Goal: Task Accomplishment & Management: Manage account settings

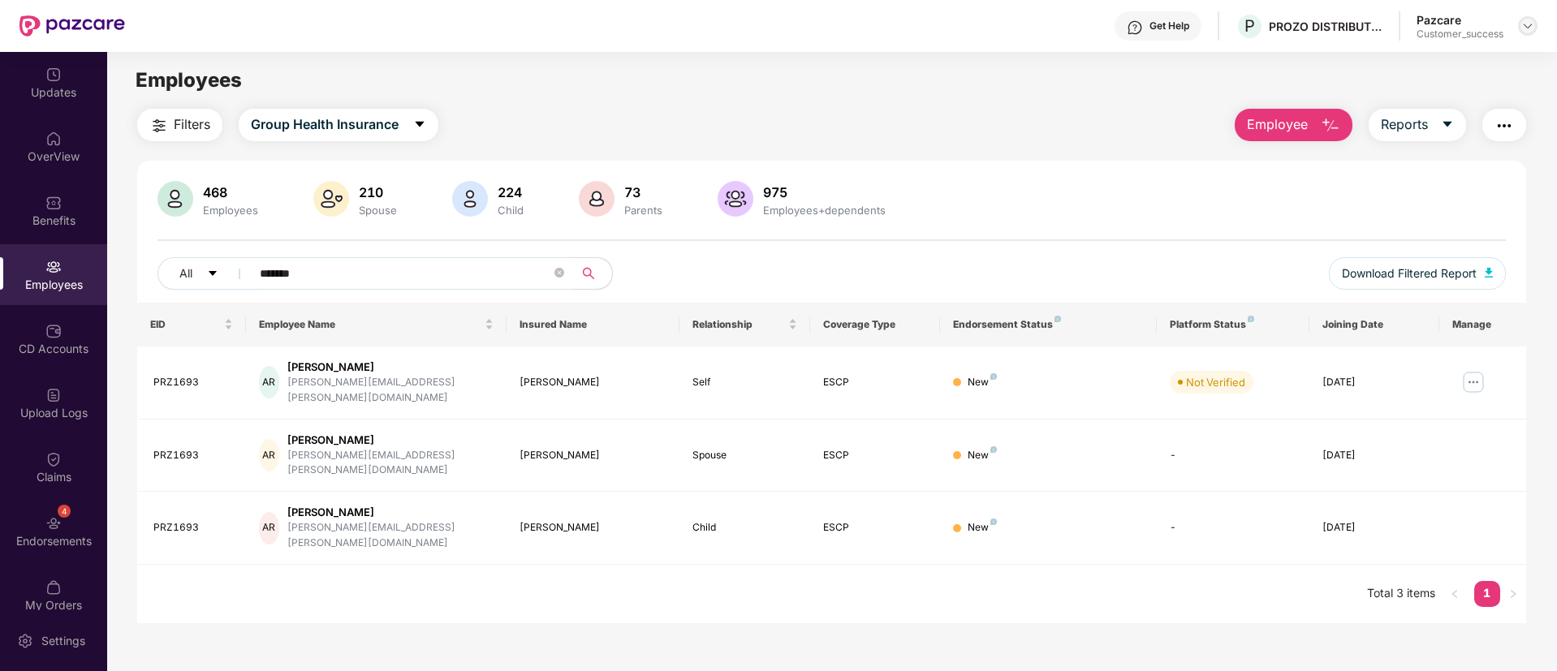
click at [1533, 28] on img at bounding box center [1527, 25] width 13 height 13
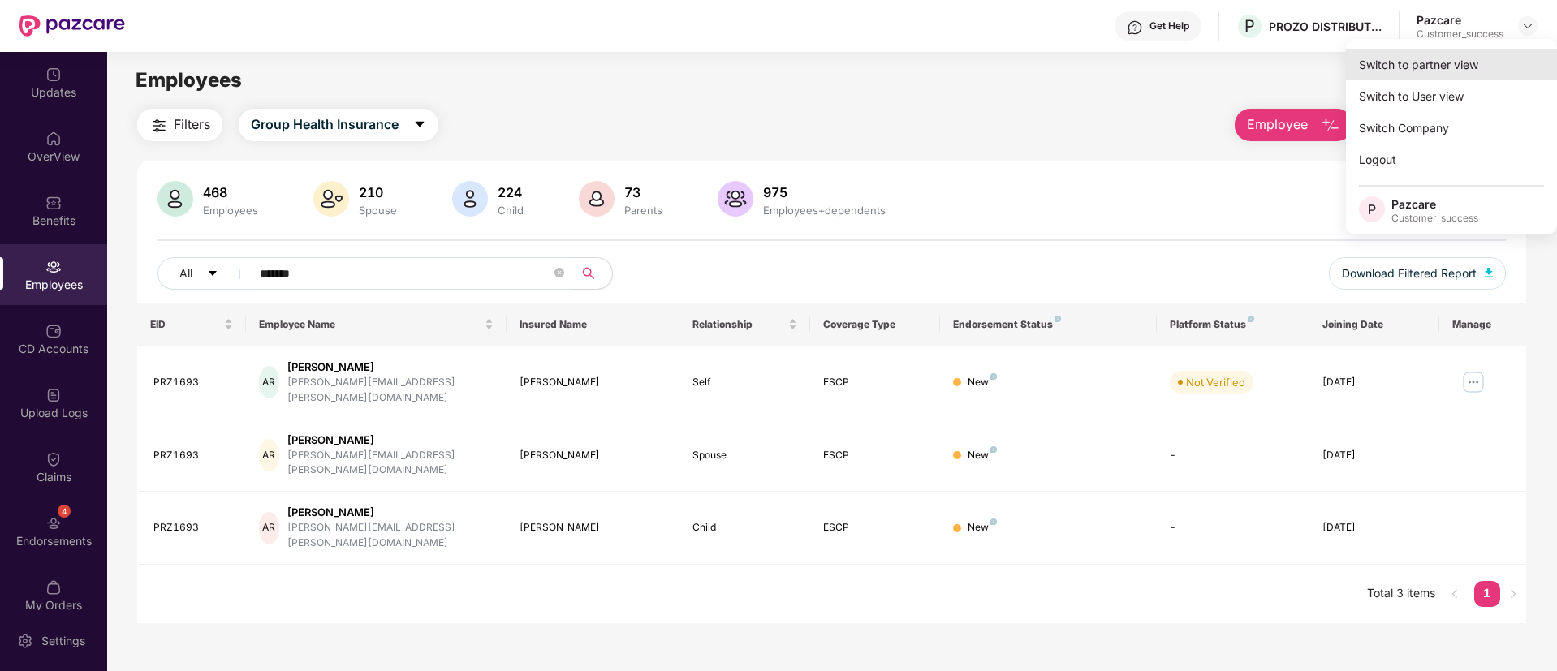
click at [1459, 68] on div "Switch to partner view" at bounding box center [1451, 65] width 211 height 32
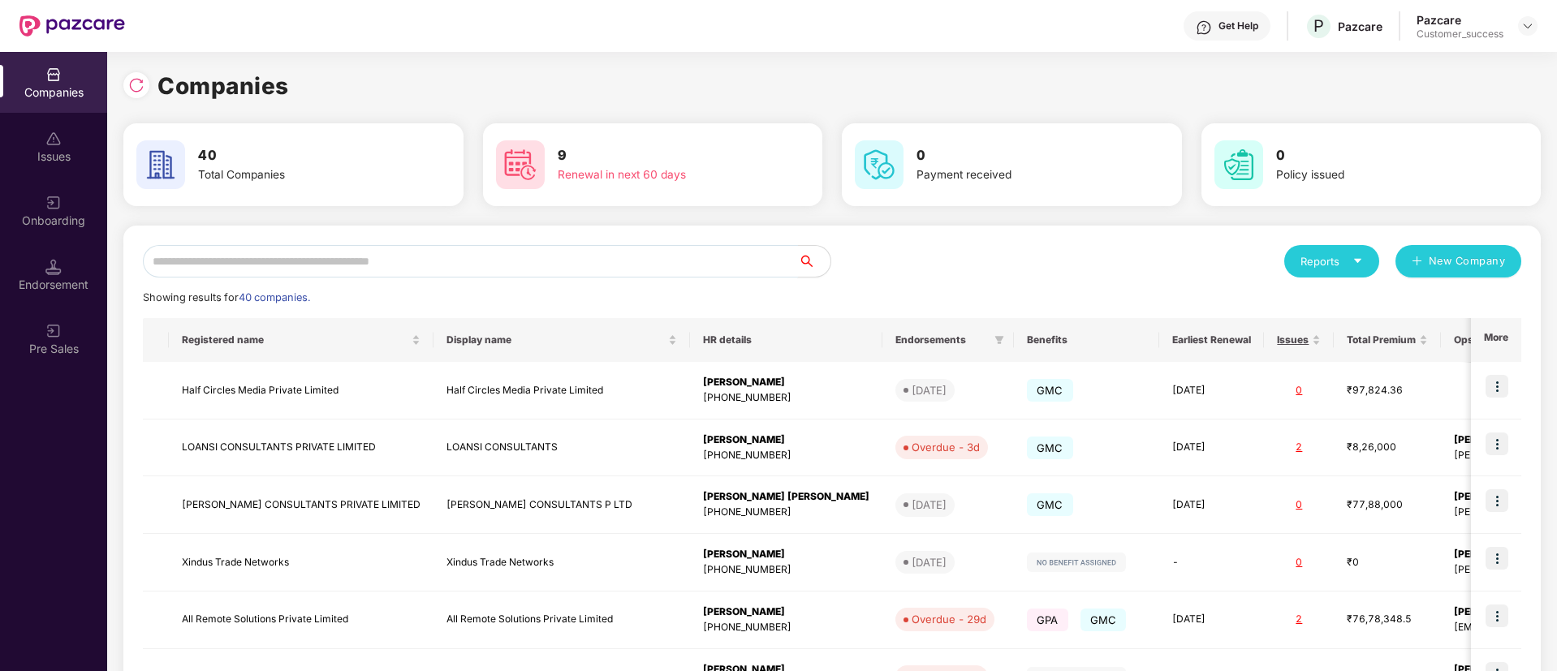
click at [646, 255] on input "text" at bounding box center [470, 261] width 655 height 32
click at [646, 255] on input "*" at bounding box center [470, 261] width 655 height 32
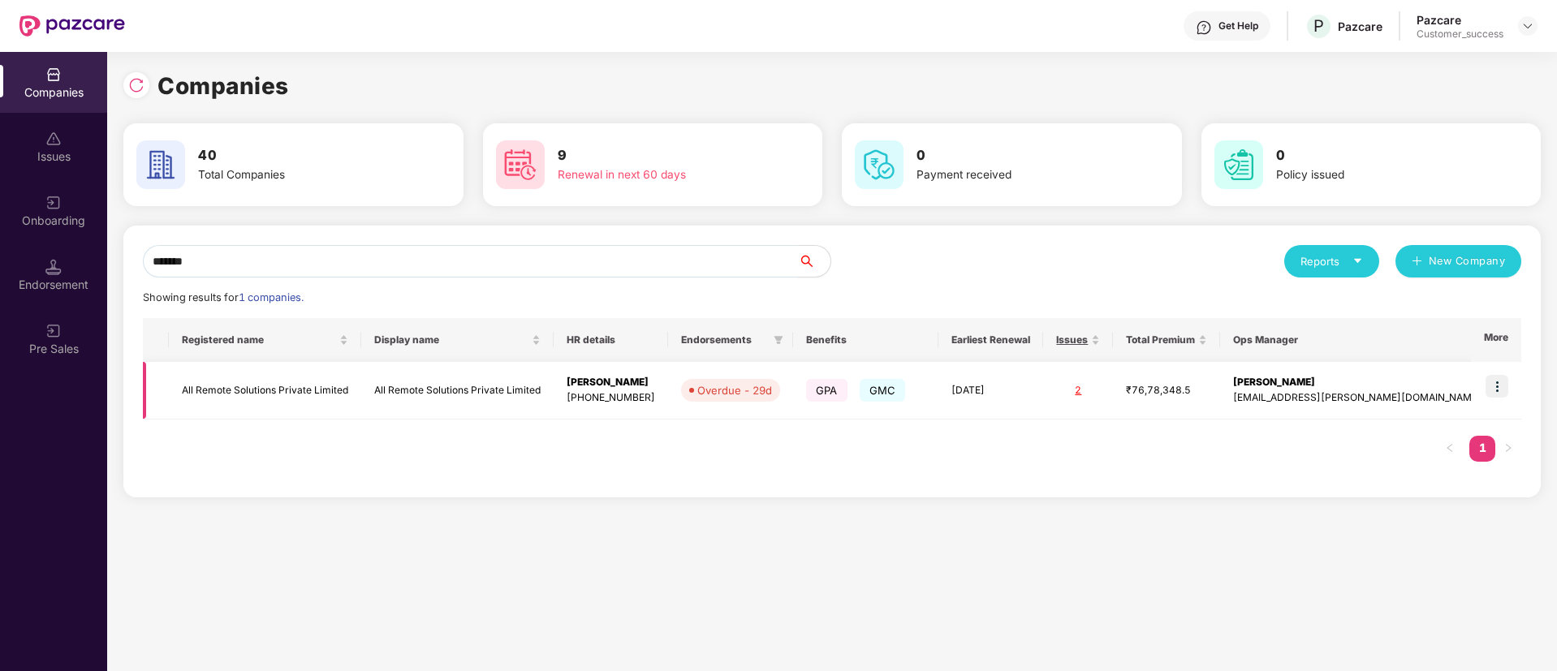
type input "*******"
click at [1500, 385] on img at bounding box center [1496, 386] width 23 height 23
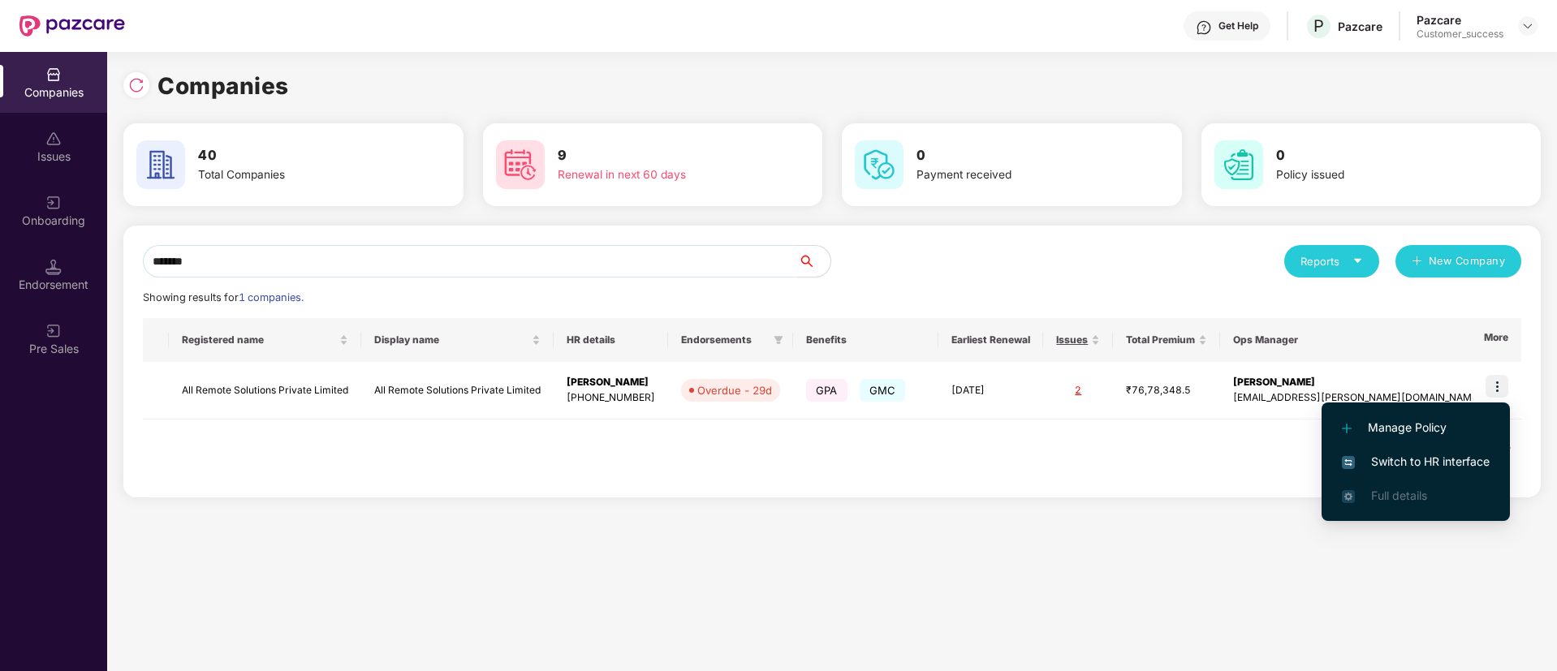
click at [1414, 458] on span "Switch to HR interface" at bounding box center [1416, 462] width 148 height 18
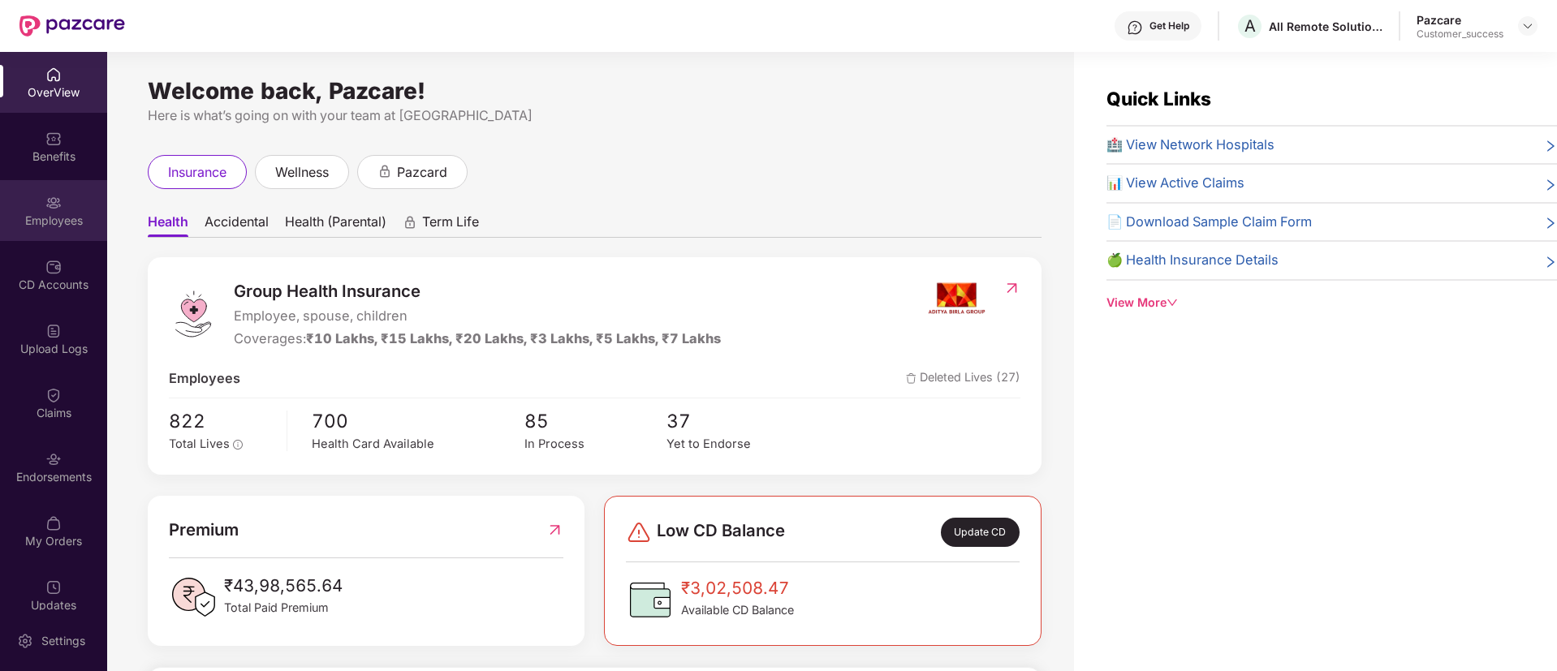
click at [59, 239] on div "Employees" at bounding box center [53, 210] width 107 height 61
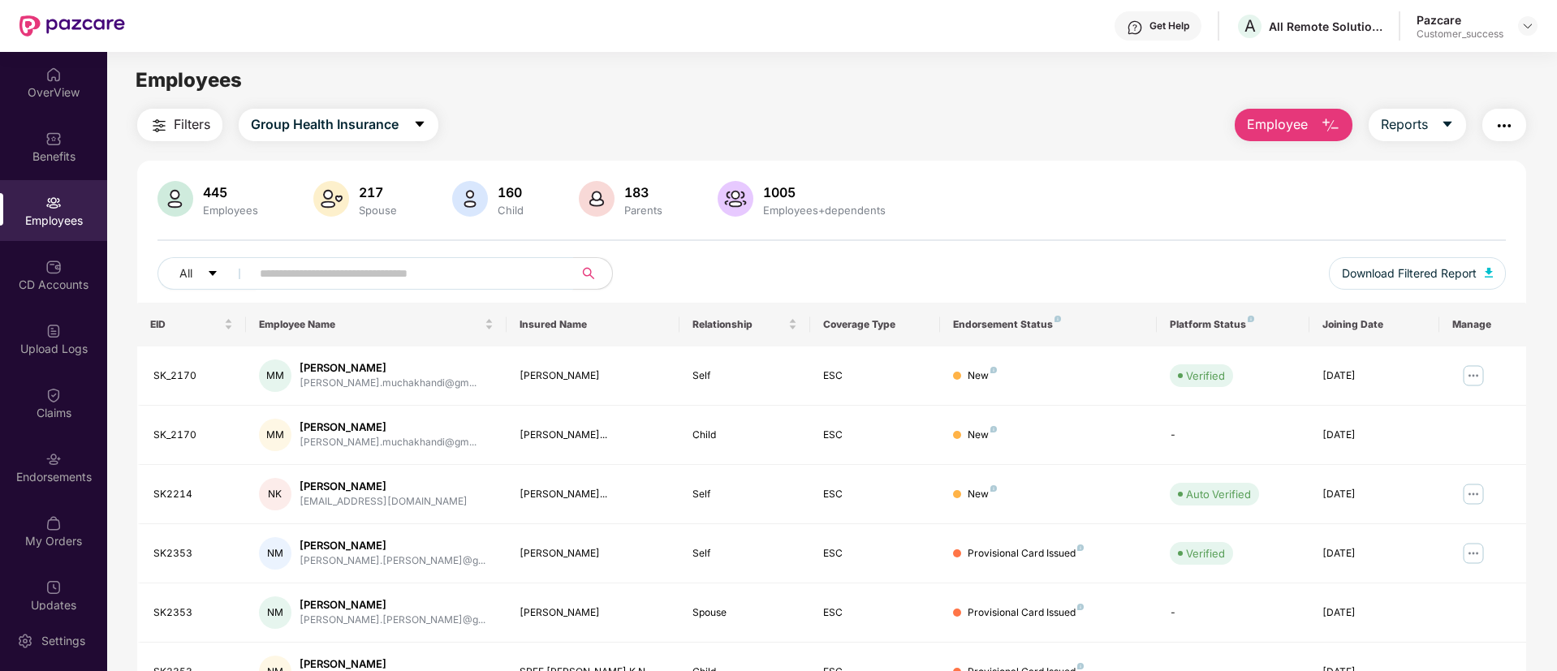
click at [367, 282] on div "445 Employees 217 Spouse 160 Child 183 Parents 1005 Employees+dependents All Do…" at bounding box center [831, 242] width 1389 height 122
click at [367, 282] on input "text" at bounding box center [405, 273] width 291 height 24
paste input "******"
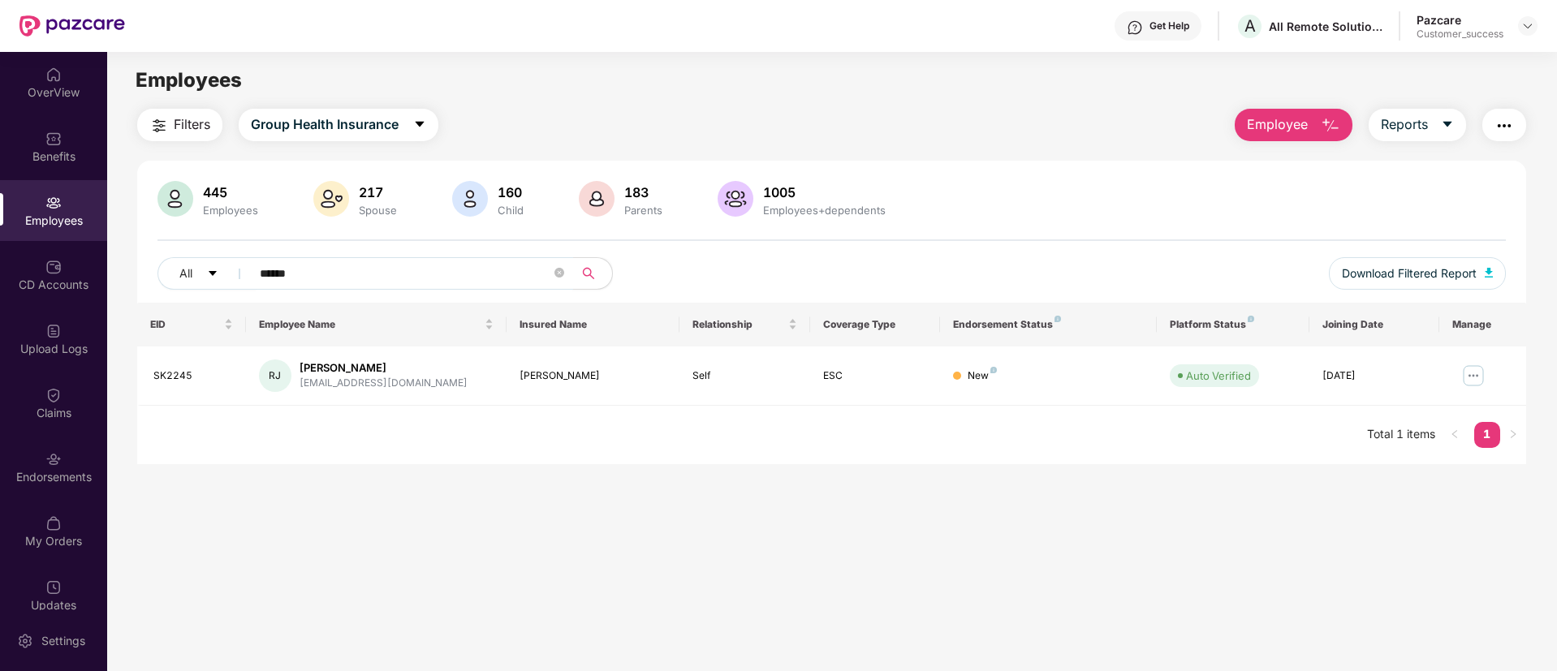
type input "******"
click at [1270, 106] on main "Employees Filters Group Health Insurance Employee Reports 445 Employees 217 Spo…" at bounding box center [831, 387] width 1449 height 671
click at [1287, 131] on span "Employee" at bounding box center [1277, 124] width 61 height 20
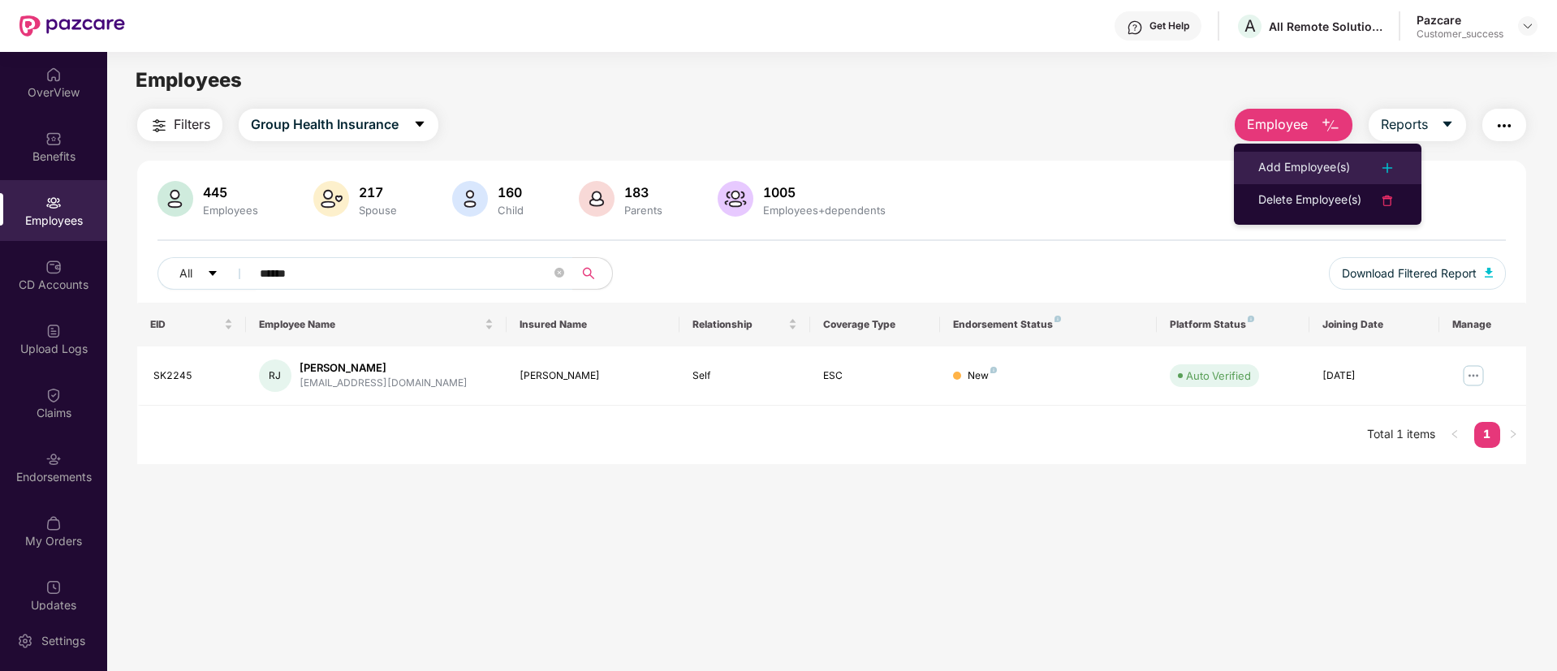
click at [1300, 166] on div "Add Employee(s)" at bounding box center [1304, 167] width 92 height 19
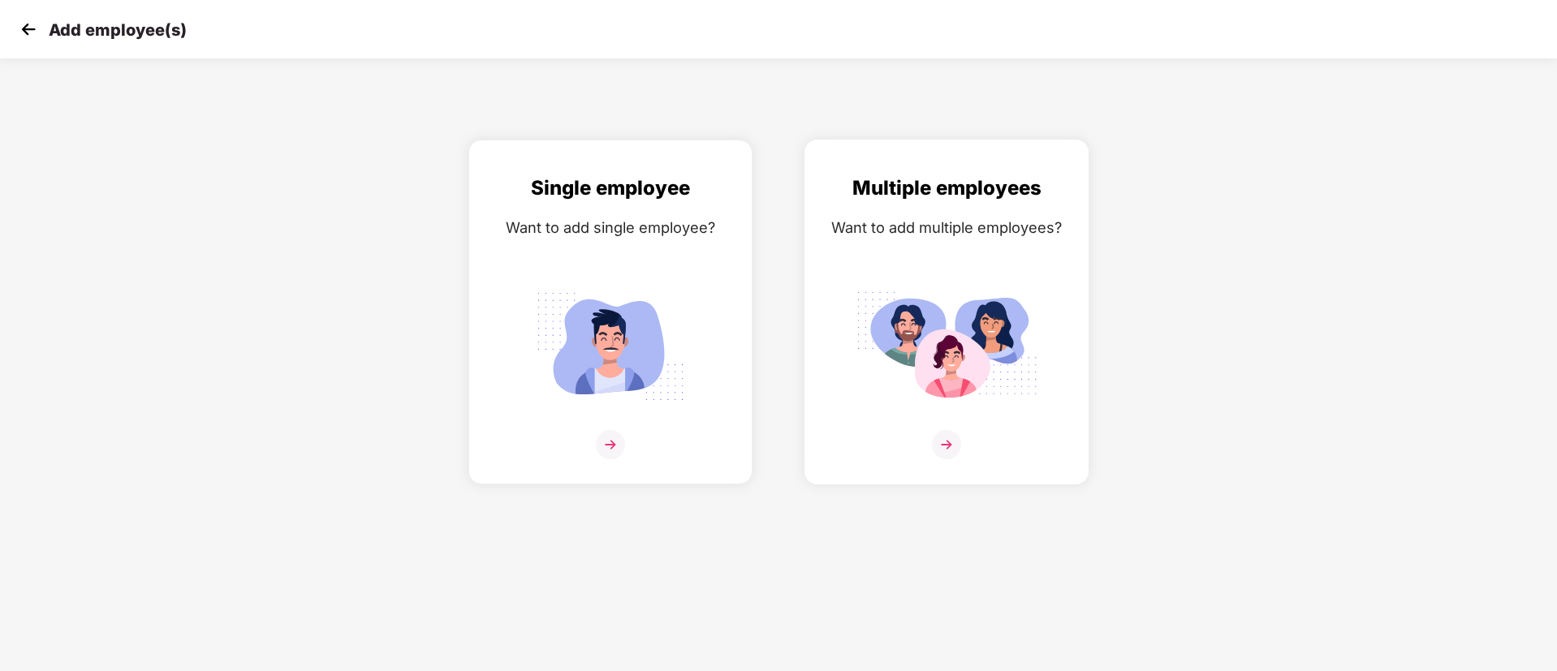
click at [811, 179] on div "Multiple employees Want to add multiple employees?" at bounding box center [946, 312] width 284 height 345
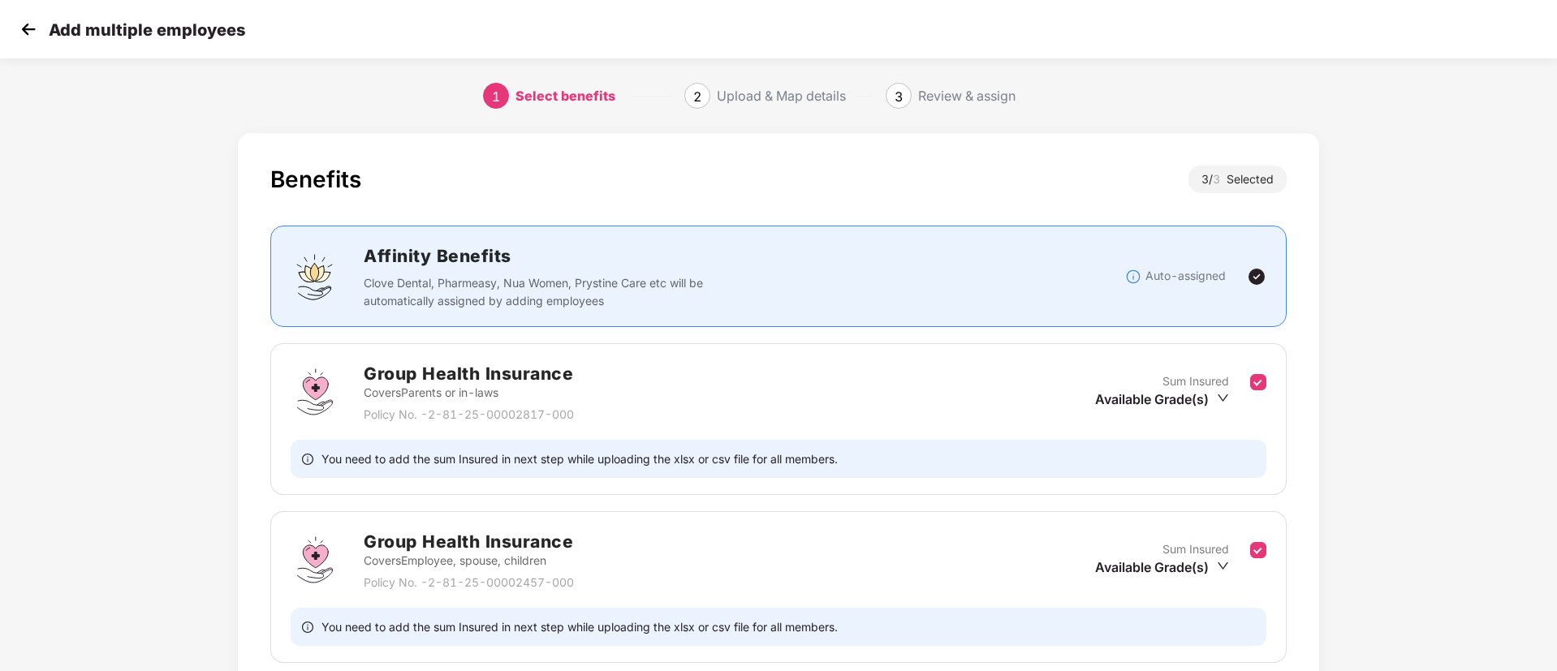
scroll to position [49, 0]
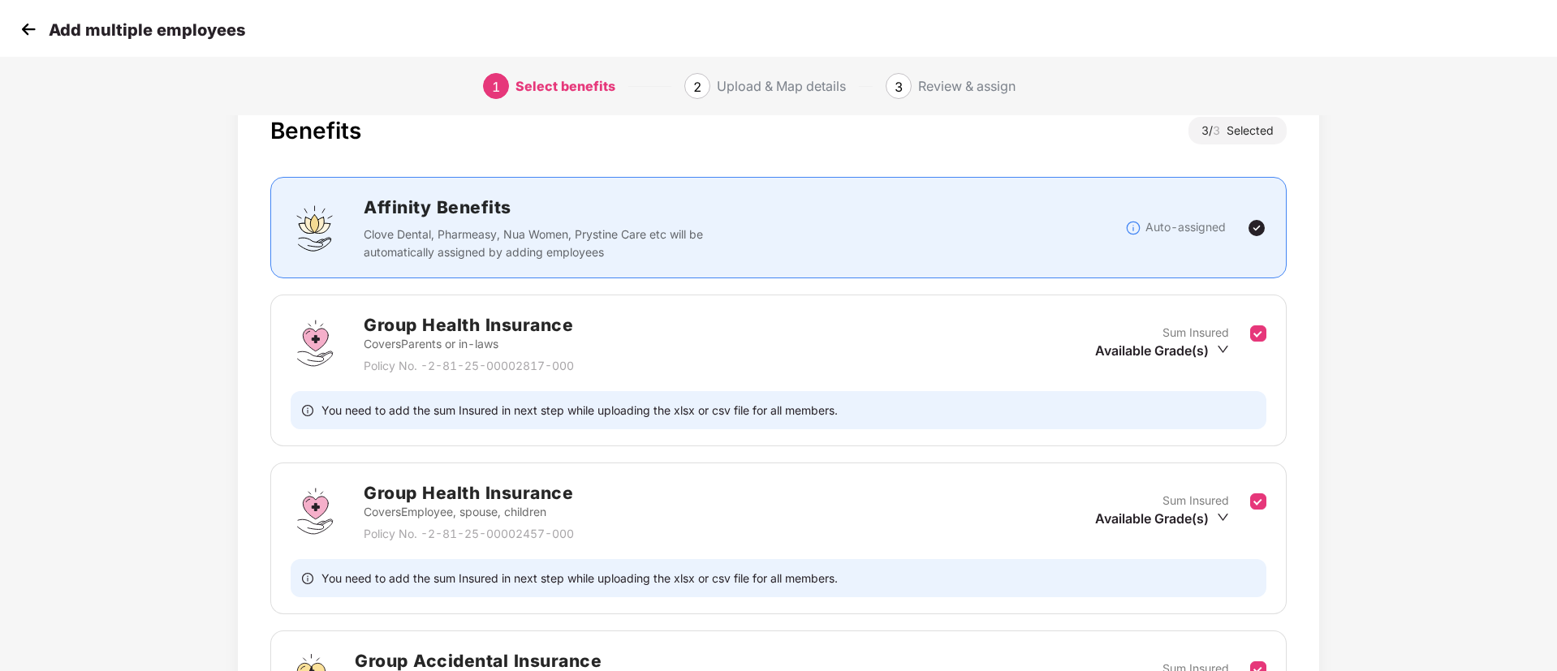
click at [1267, 511] on div "Group Health Insurance Covers Employee, spouse, children Policy No. - 2-81-25-0…" at bounding box center [778, 539] width 1016 height 152
click at [1254, 489] on div "Group Health Insurance Covers Employee, spouse, children Policy No. - 2-81-25-0…" at bounding box center [779, 511] width 976 height 63
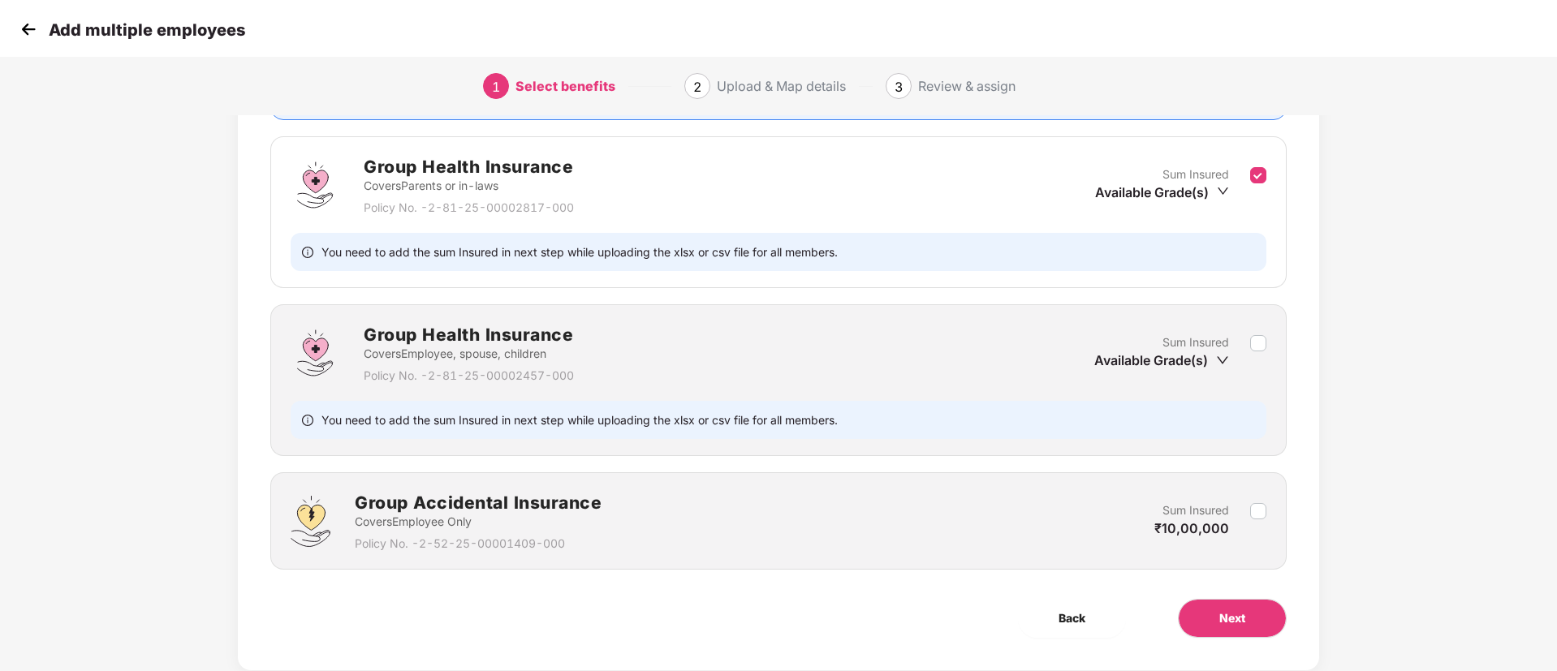
scroll to position [243, 0]
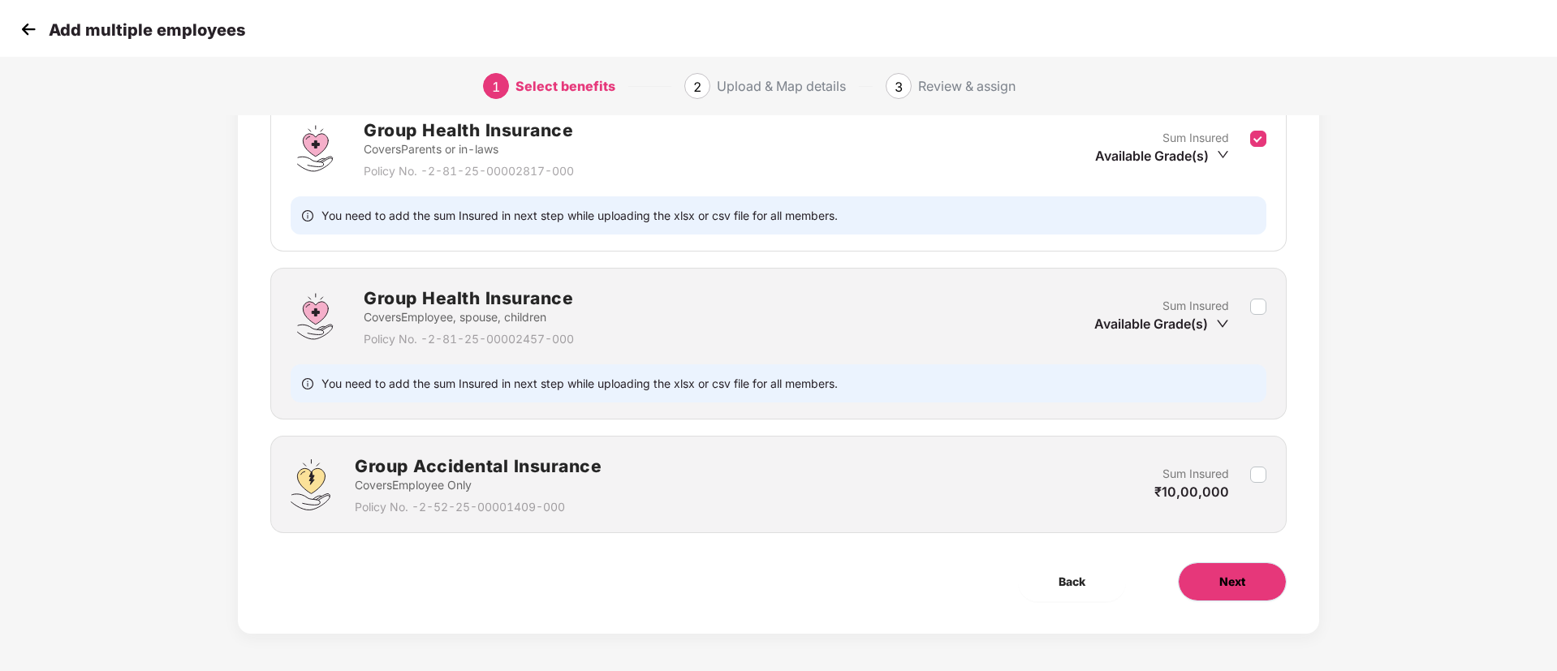
click at [1259, 575] on button "Next" at bounding box center [1232, 581] width 109 height 39
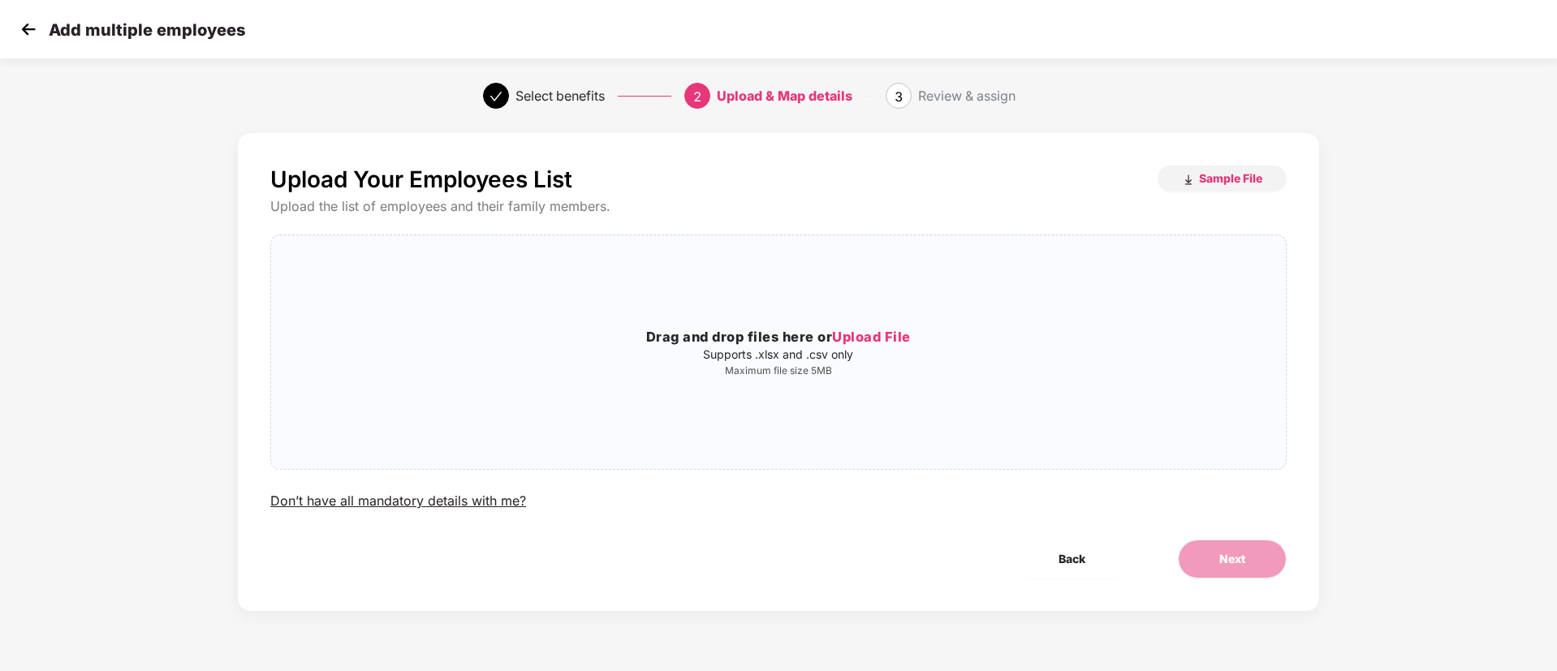
scroll to position [0, 0]
click at [1236, 180] on span "Sample File" at bounding box center [1230, 177] width 63 height 15
click at [28, 33] on img at bounding box center [28, 29] width 24 height 24
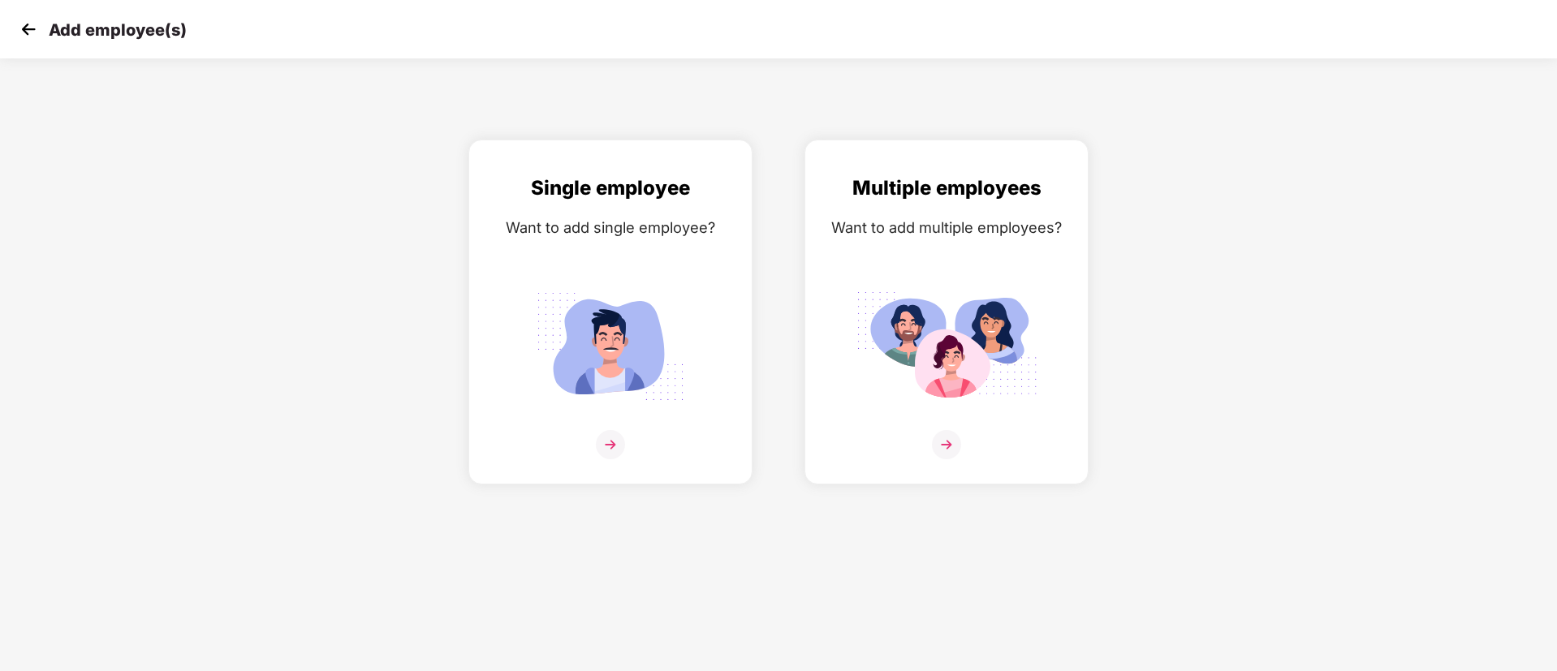
click at [28, 27] on img at bounding box center [28, 29] width 24 height 24
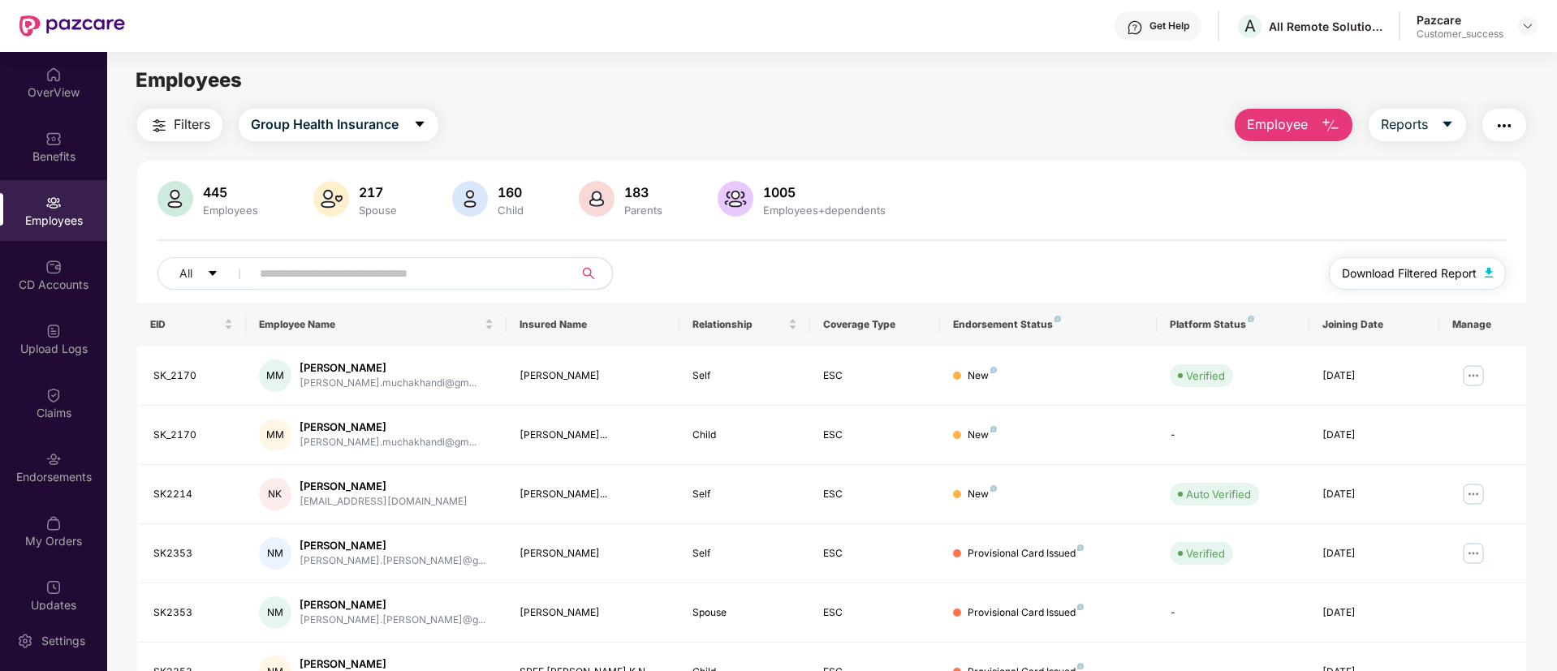
click at [1408, 278] on span "Download Filtered Report" at bounding box center [1409, 274] width 135 height 18
click at [1407, 267] on span "Download Filtered Report" at bounding box center [1409, 274] width 135 height 18
click at [1286, 123] on span "Employee" at bounding box center [1277, 124] width 61 height 20
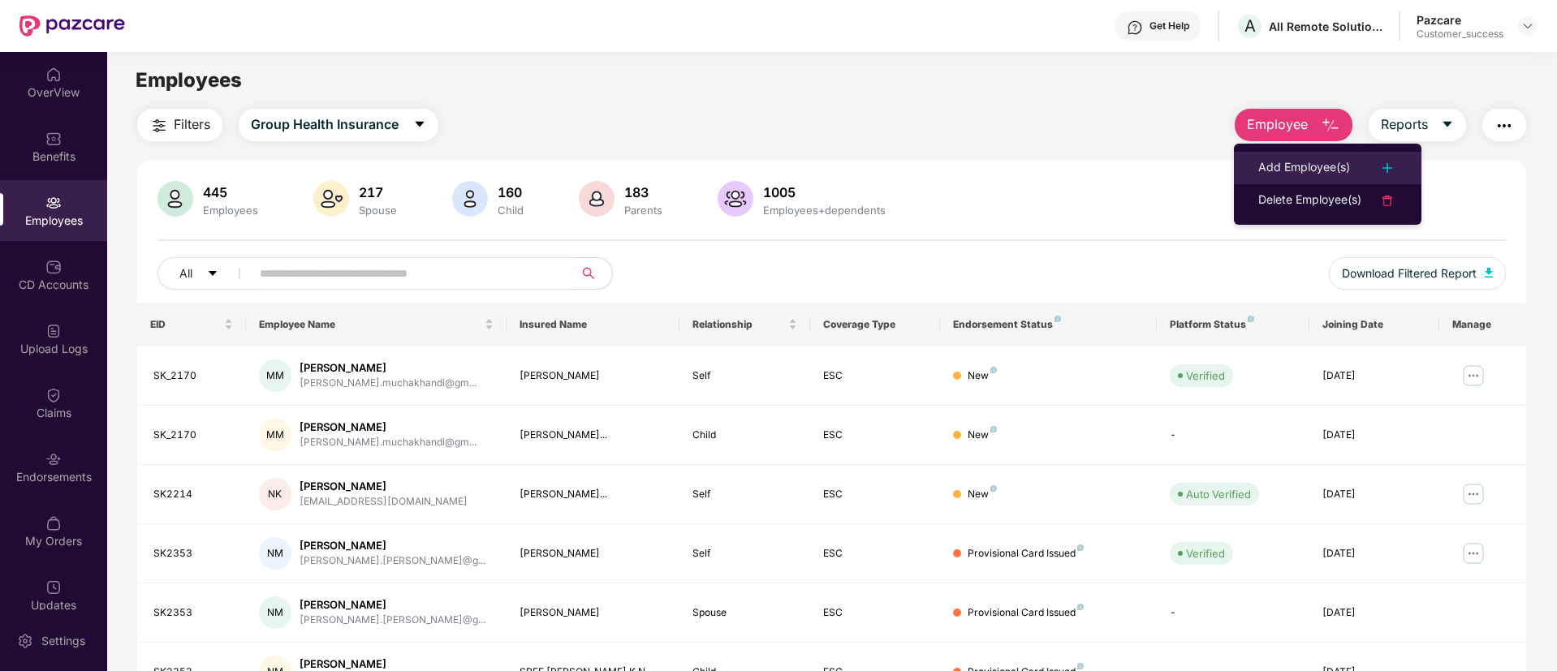
click at [1289, 177] on div "Add Employee(s)" at bounding box center [1304, 167] width 92 height 19
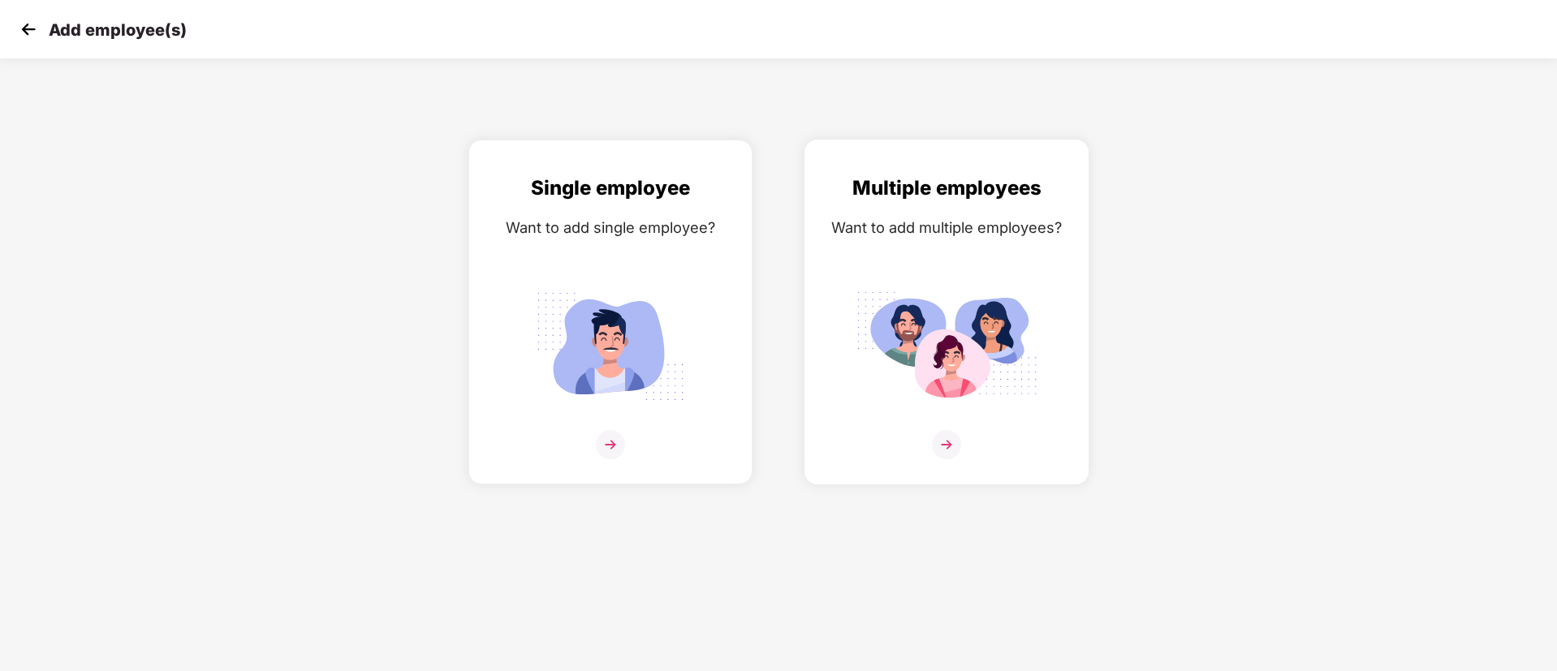
click at [975, 325] on img at bounding box center [946, 346] width 182 height 127
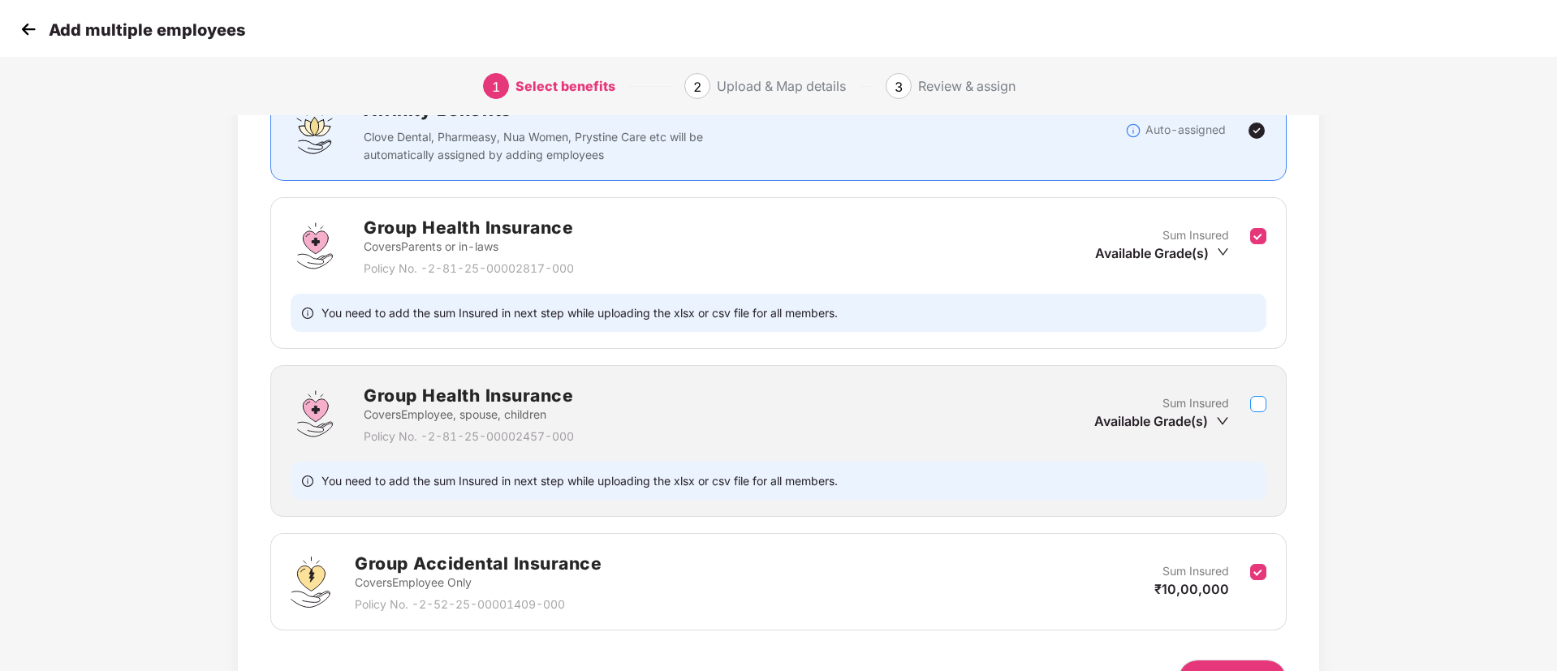
scroll to position [195, 0]
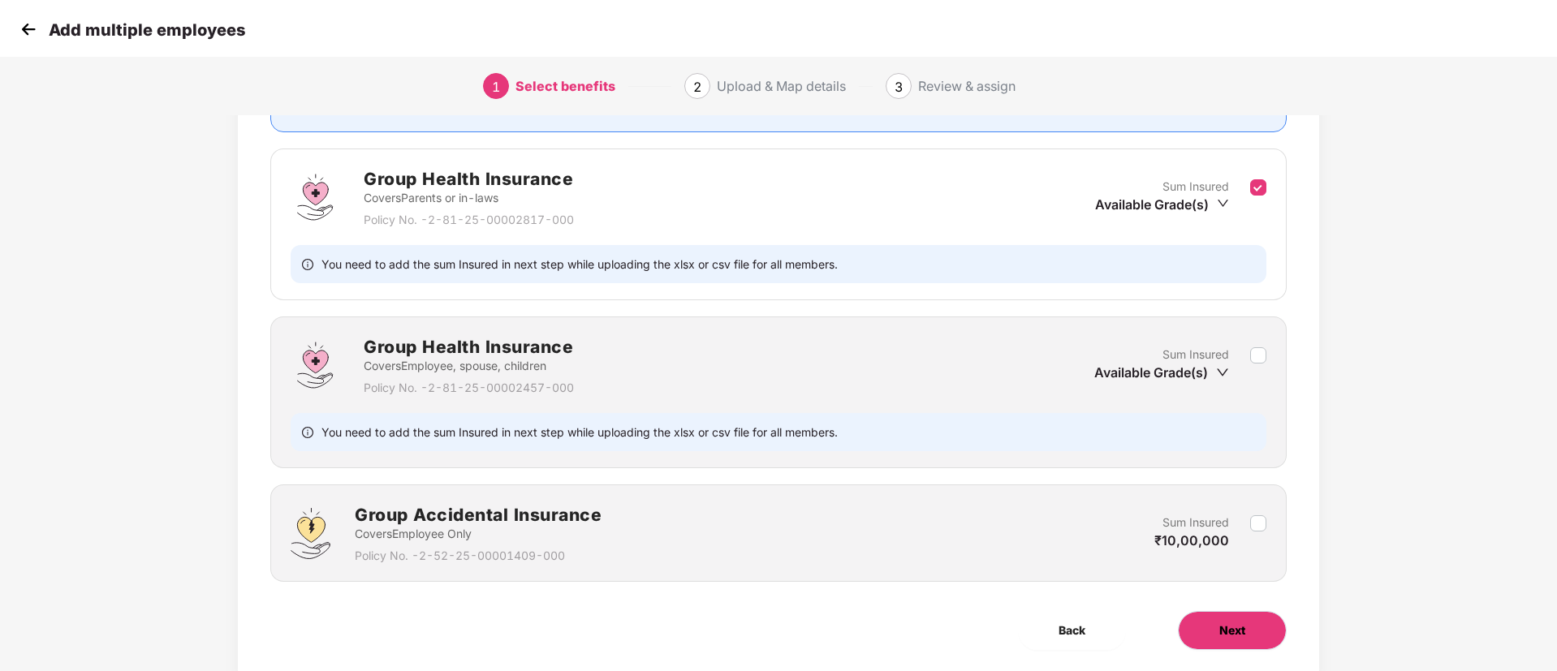
click at [1228, 620] on button "Next" at bounding box center [1232, 630] width 109 height 39
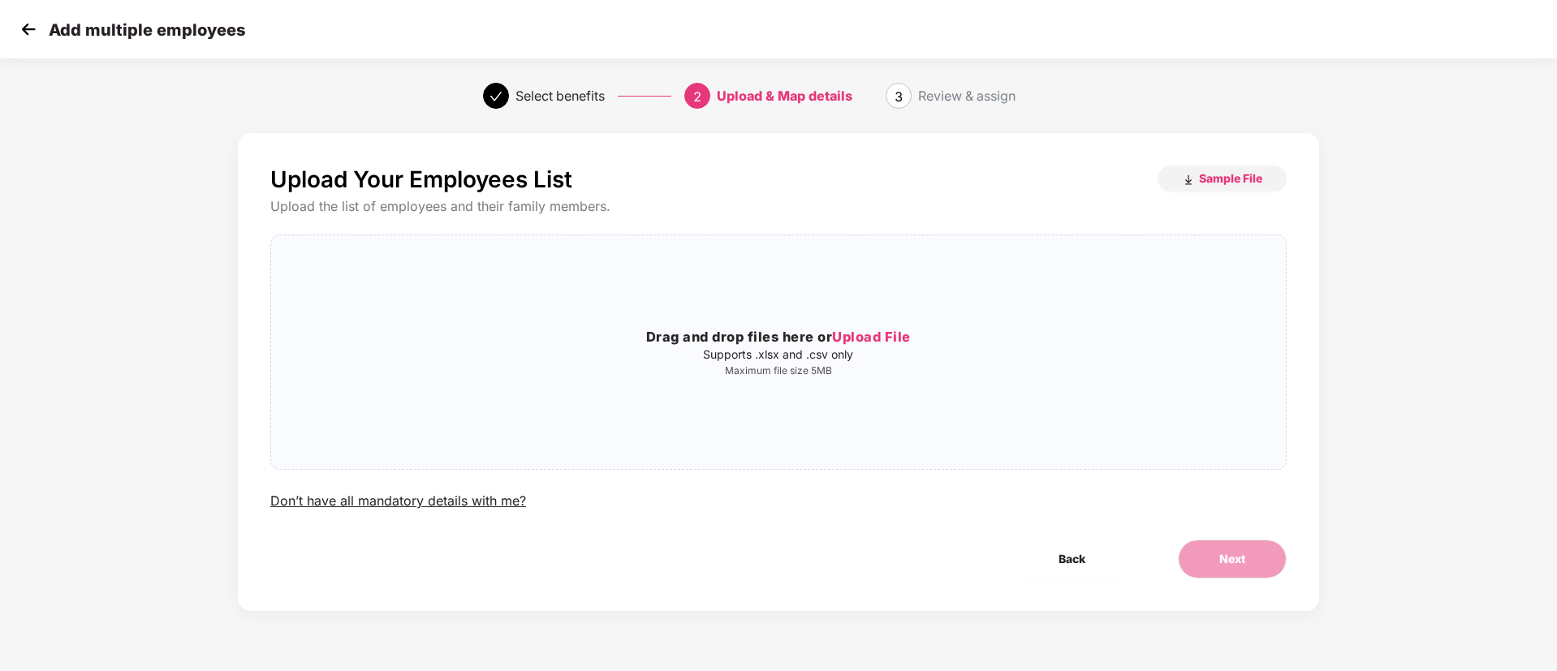
scroll to position [0, 0]
click at [855, 347] on h3 "Drag and drop files here or Upload File" at bounding box center [778, 337] width 1015 height 21
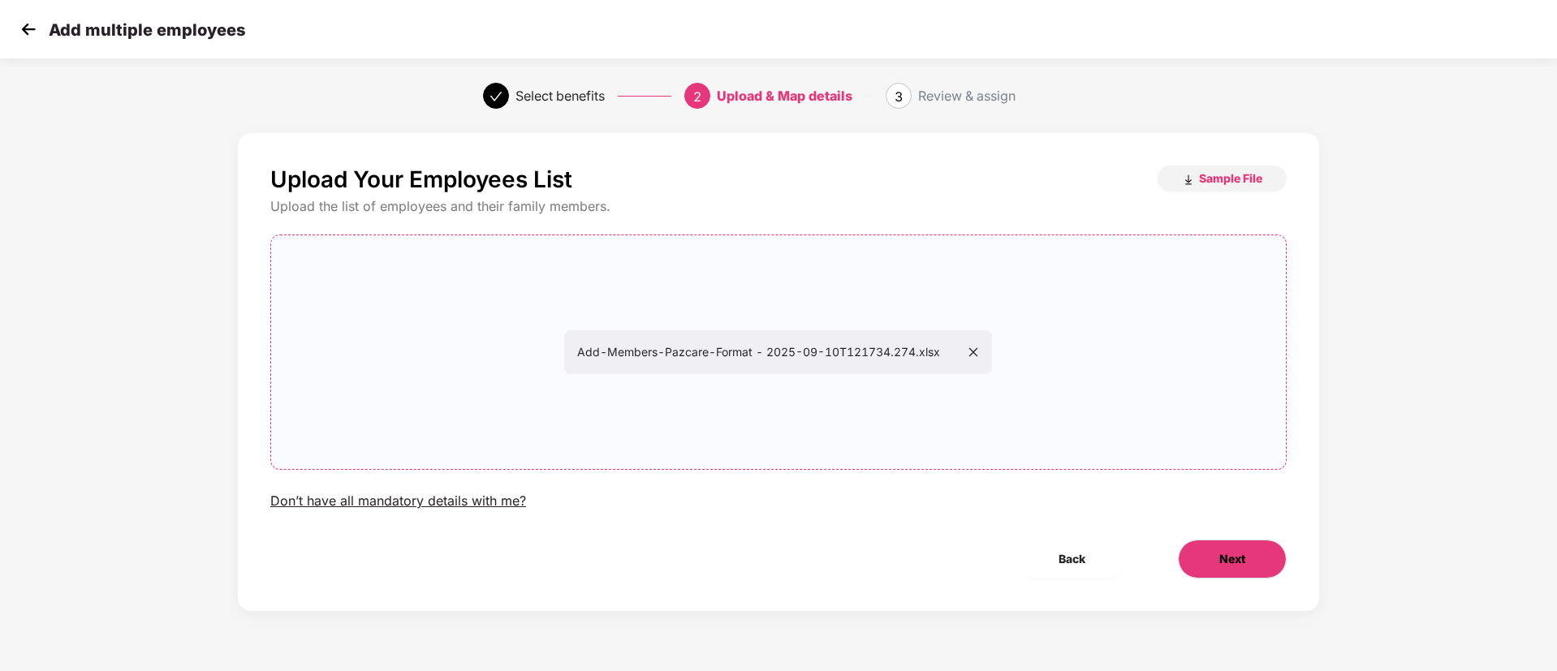
click at [1240, 576] on button "Next" at bounding box center [1232, 559] width 109 height 39
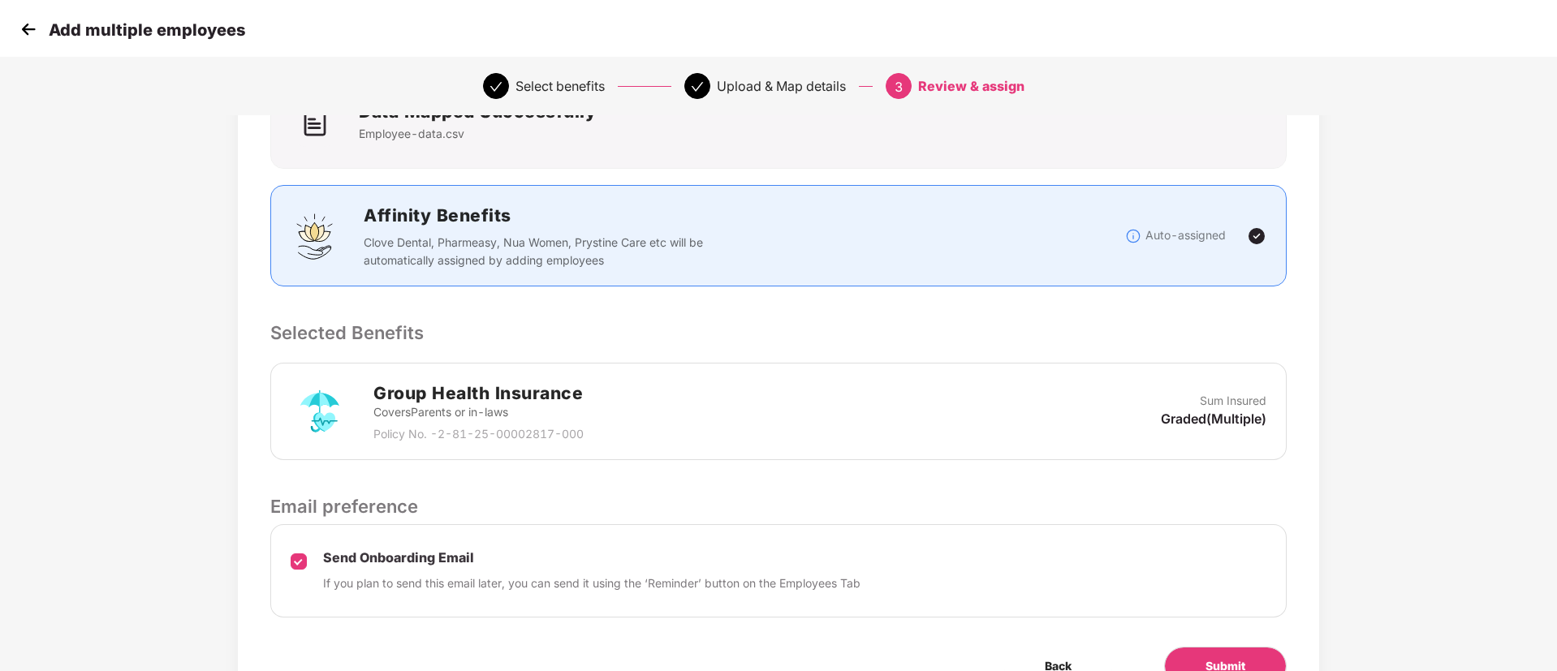
scroll to position [234, 0]
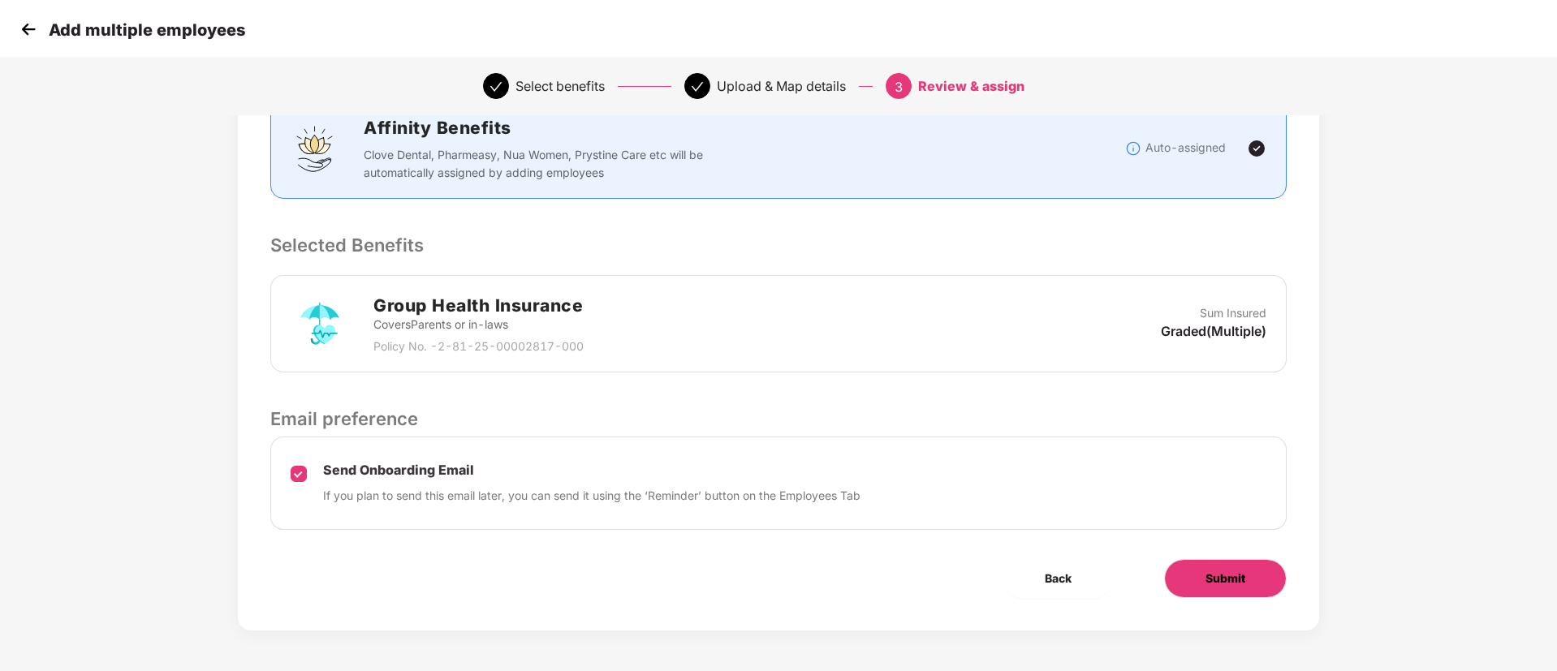
click at [1224, 588] on button "Submit" at bounding box center [1225, 578] width 123 height 39
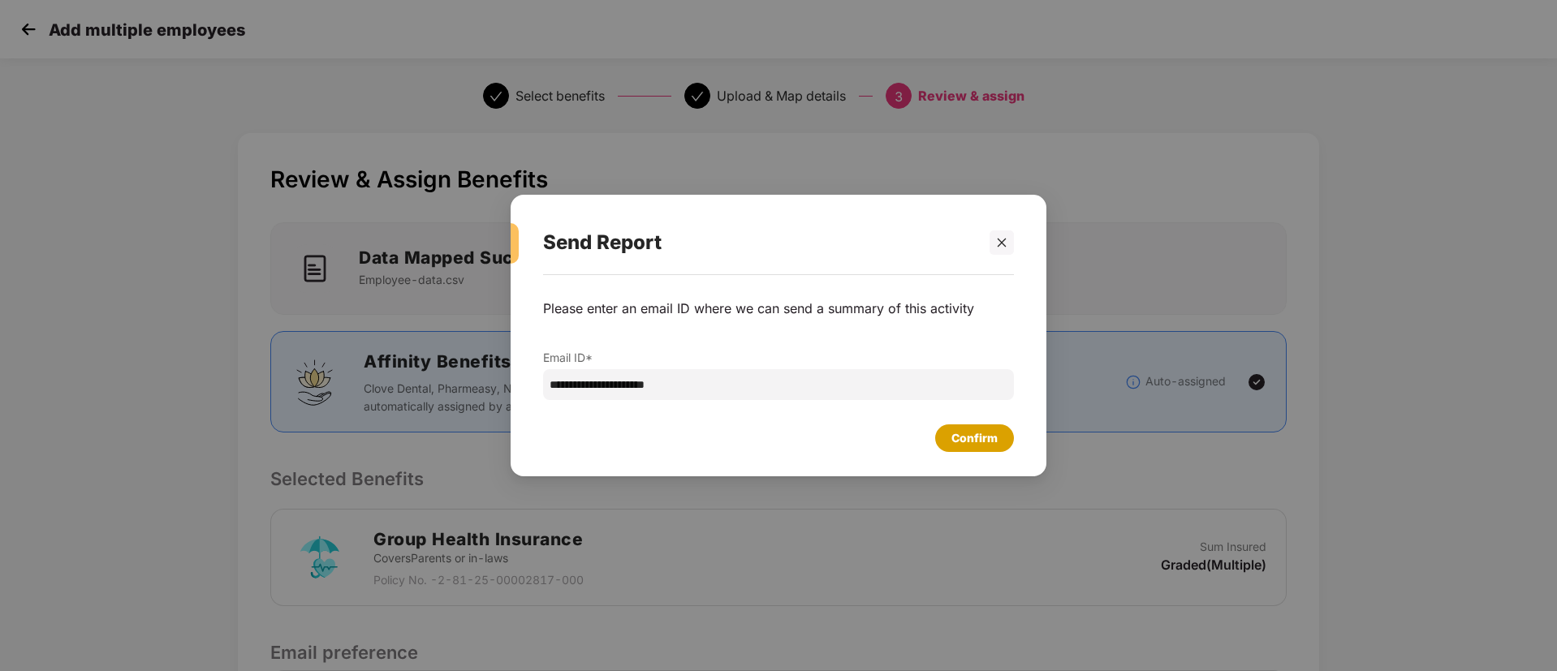
click at [966, 434] on div "Confirm" at bounding box center [974, 438] width 46 height 18
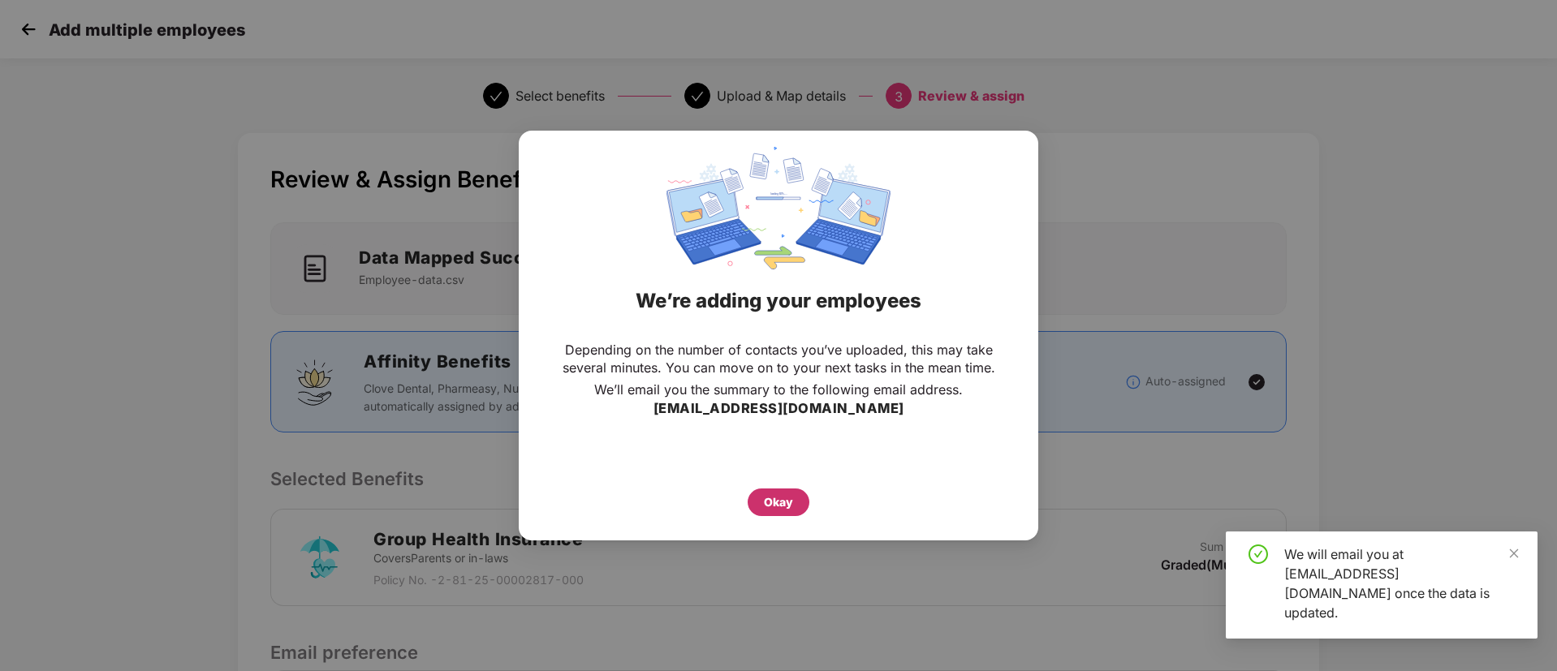
click at [761, 501] on div "Okay" at bounding box center [779, 503] width 62 height 28
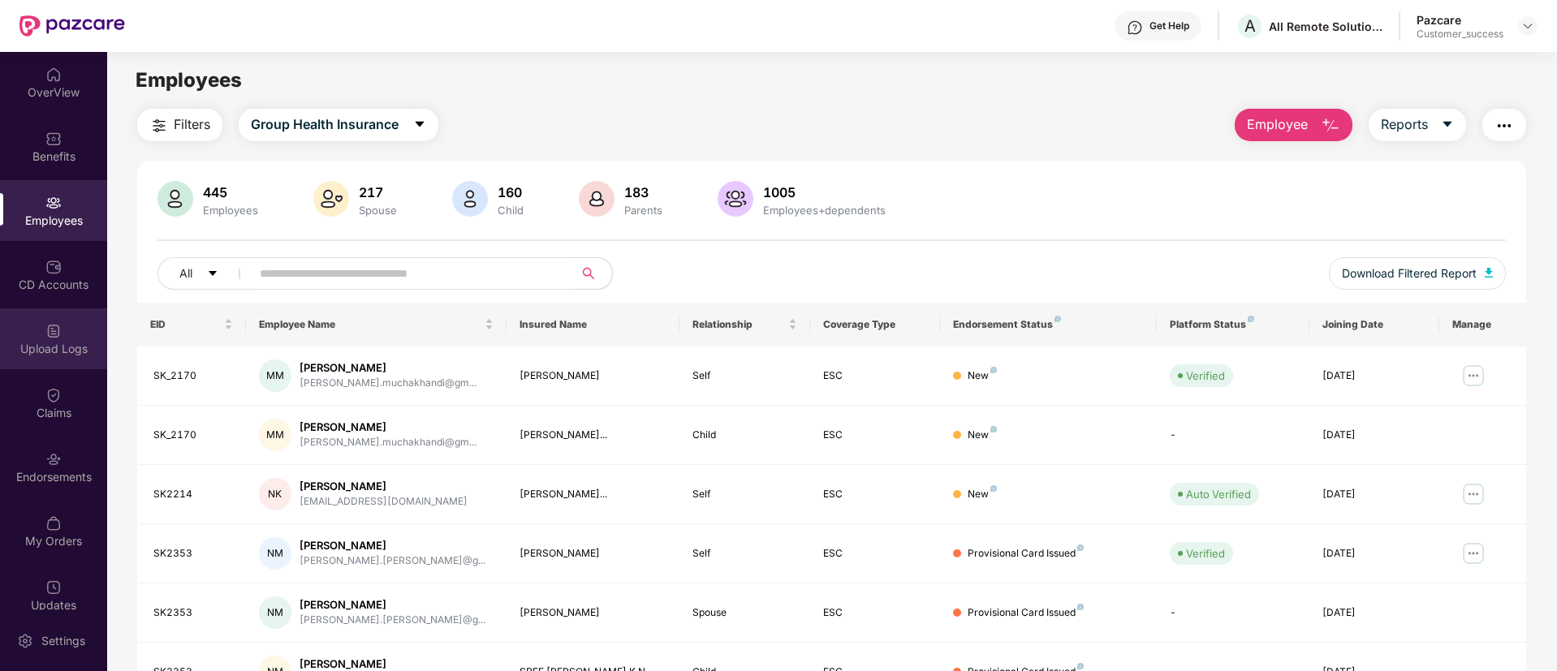
click at [41, 365] on div "Upload Logs" at bounding box center [53, 338] width 107 height 61
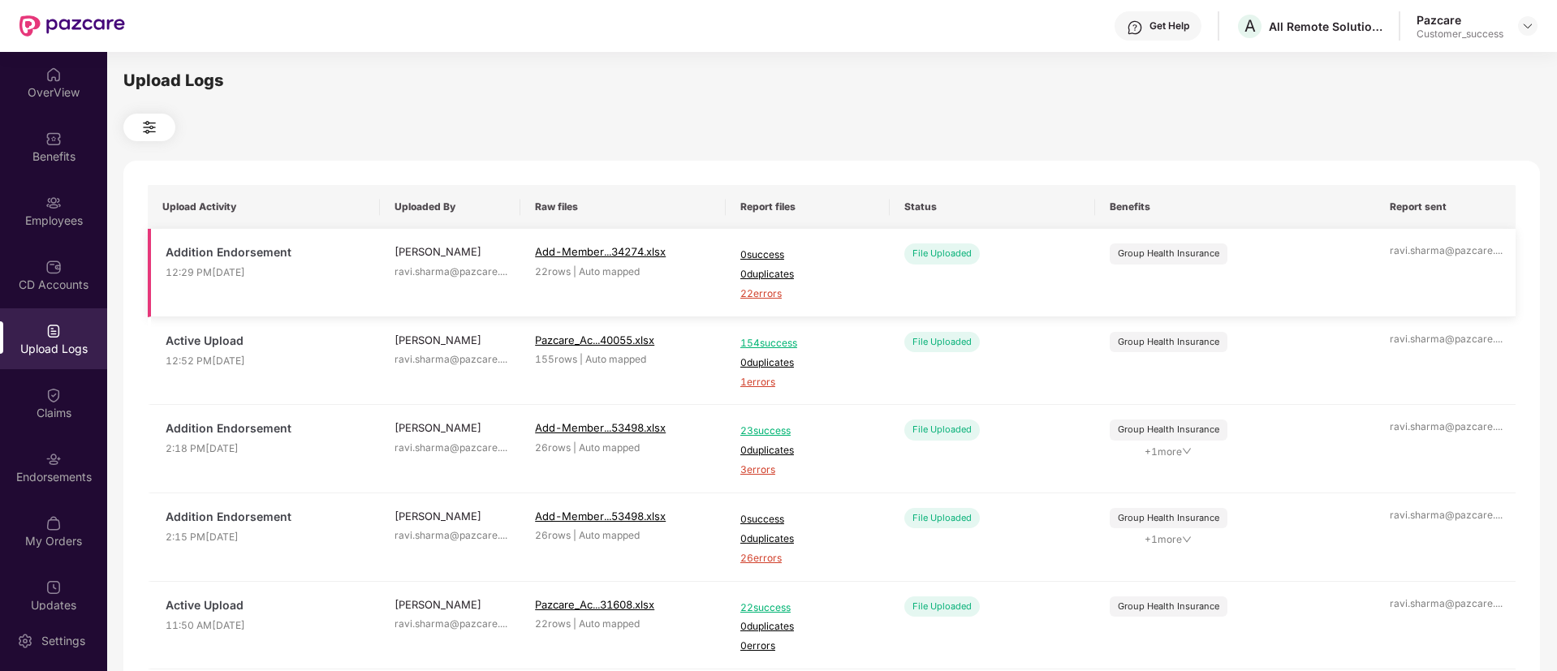
click at [775, 289] on span "22 errors" at bounding box center [807, 294] width 135 height 15
click at [50, 204] on img at bounding box center [53, 203] width 16 height 16
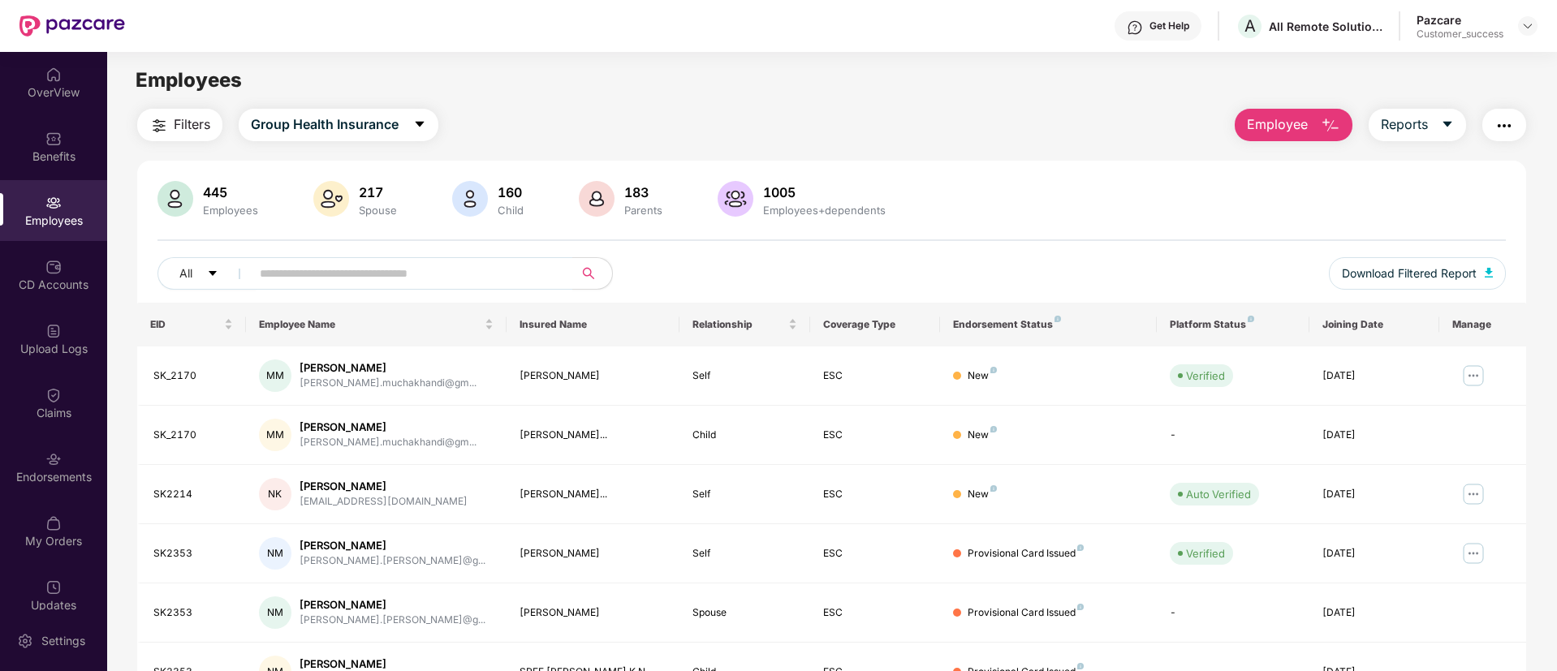
click at [1269, 126] on span "Employee" at bounding box center [1277, 124] width 61 height 20
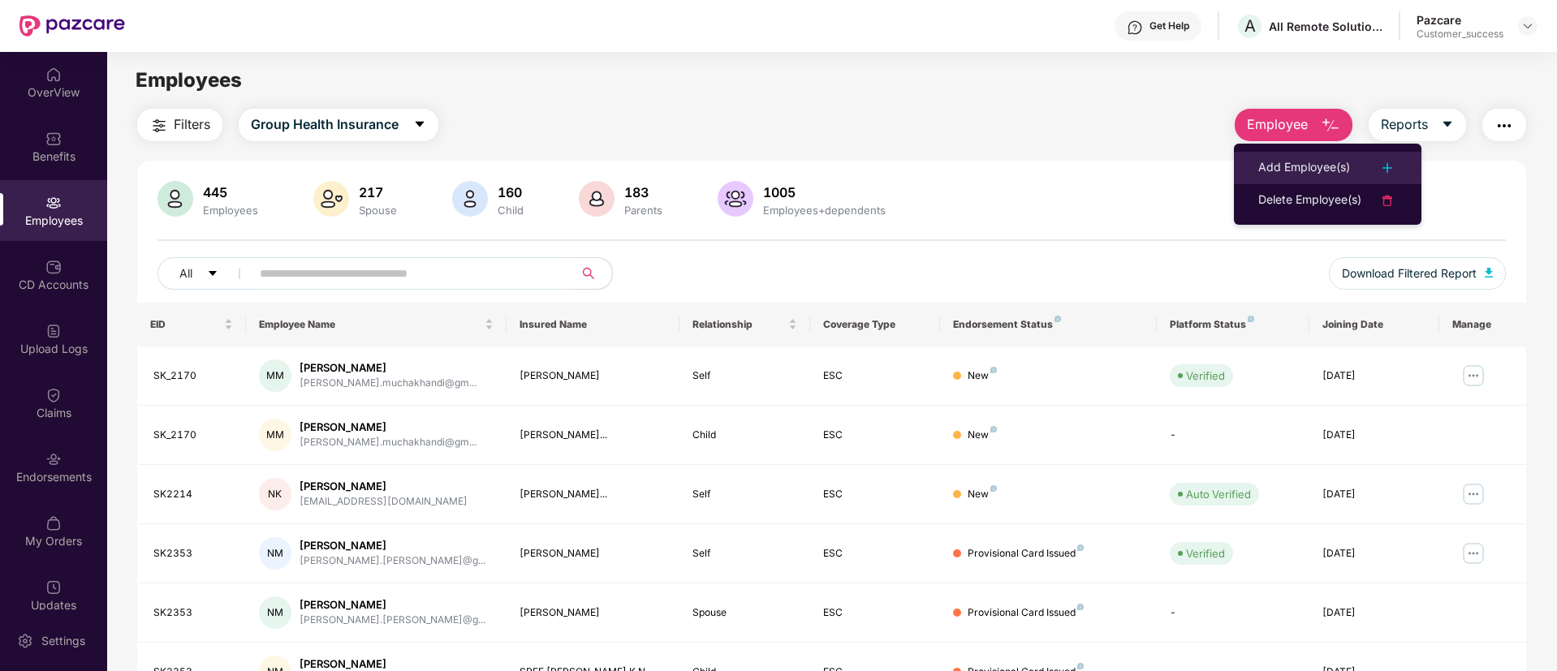
click at [1299, 158] on div "Add Employee(s)" at bounding box center [1304, 167] width 92 height 19
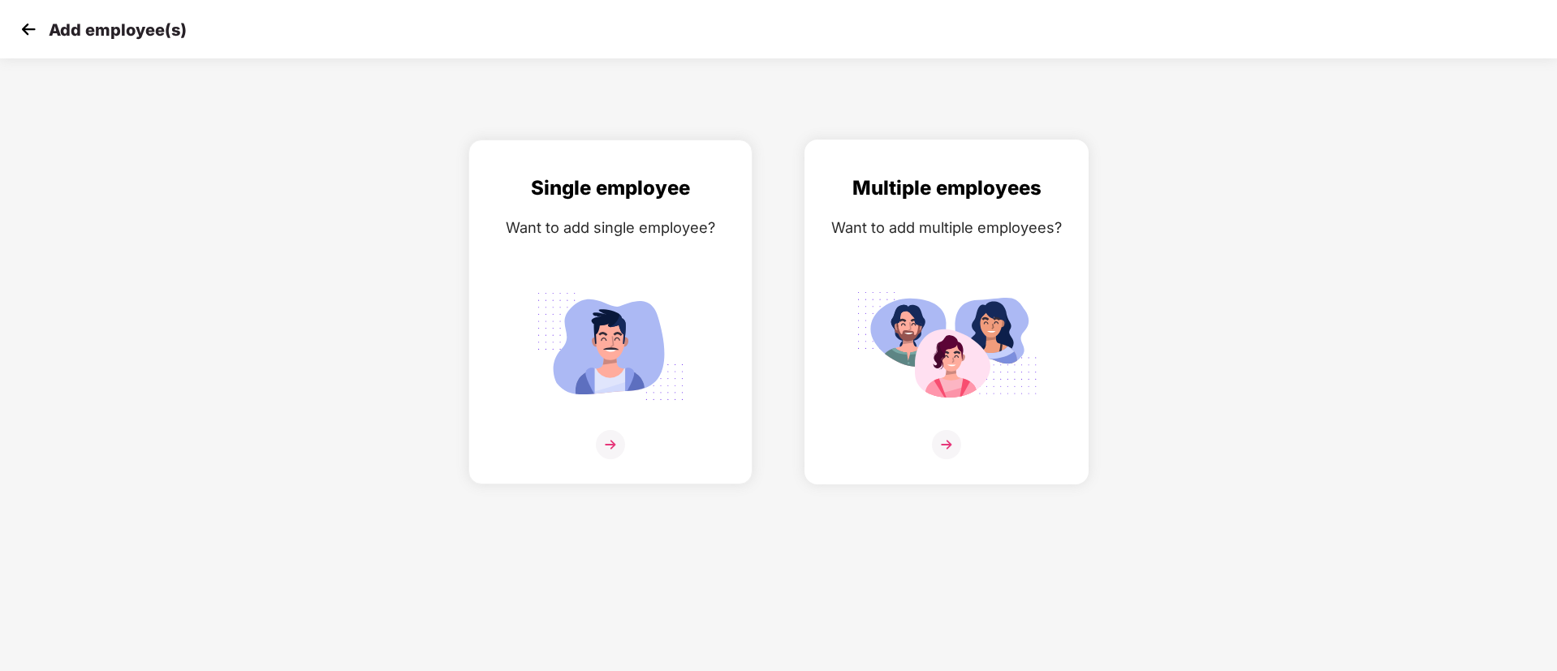
click at [947, 267] on div "Multiple employees Want to add multiple employees?" at bounding box center [946, 326] width 250 height 307
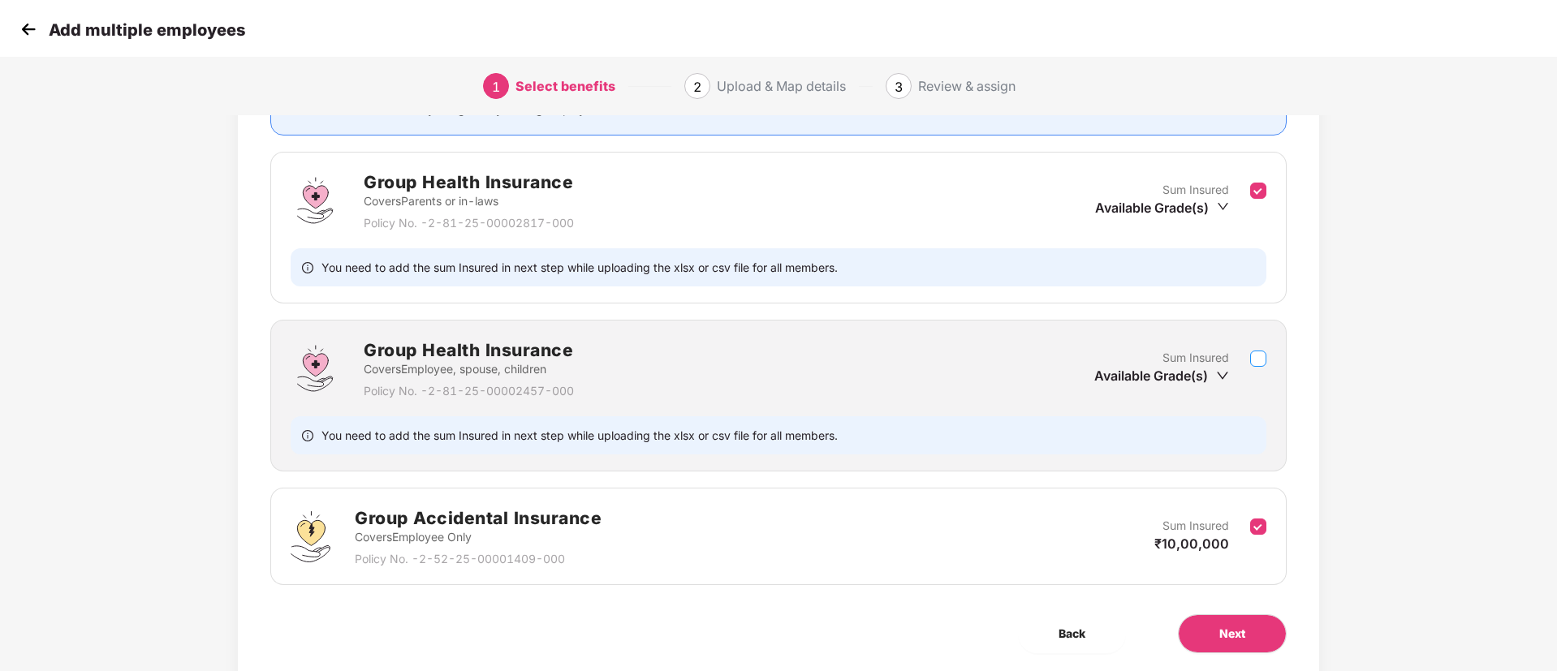
scroll to position [195, 0]
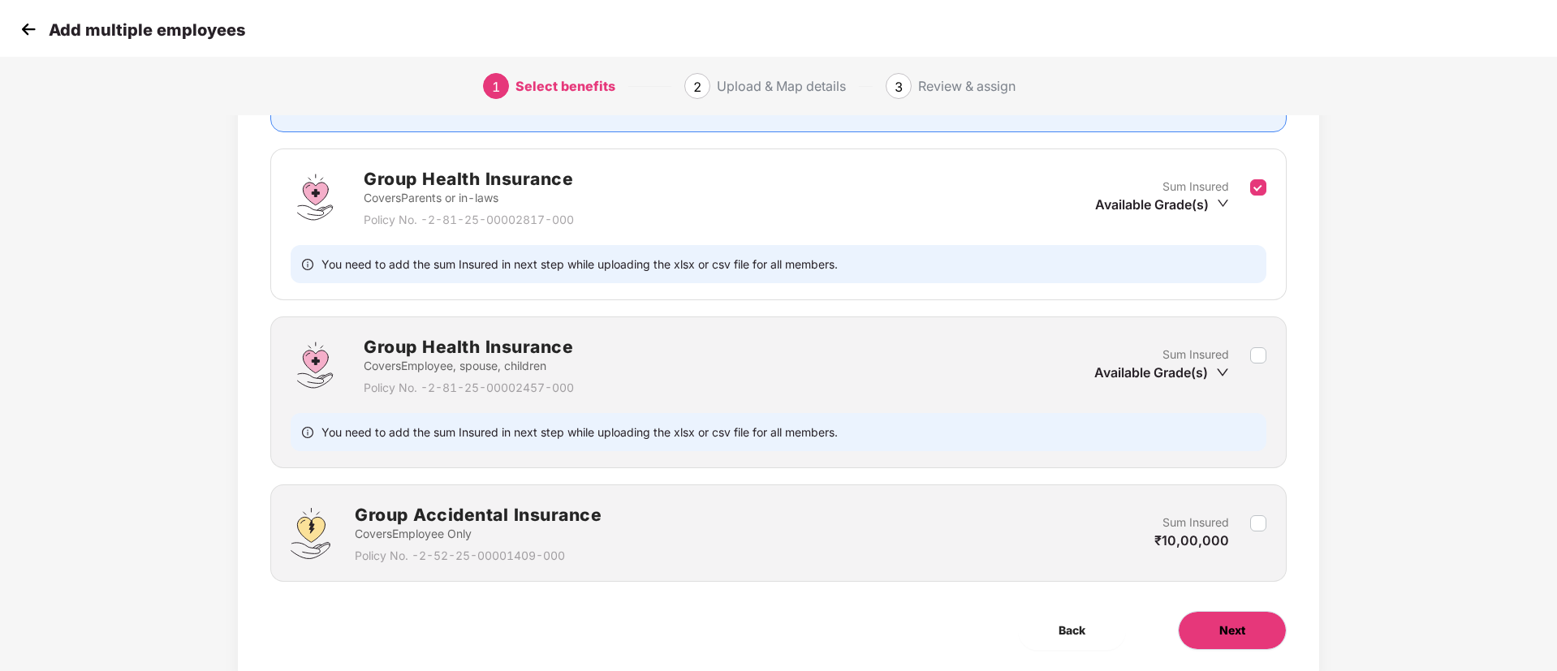
click at [1231, 623] on span "Next" at bounding box center [1232, 631] width 26 height 18
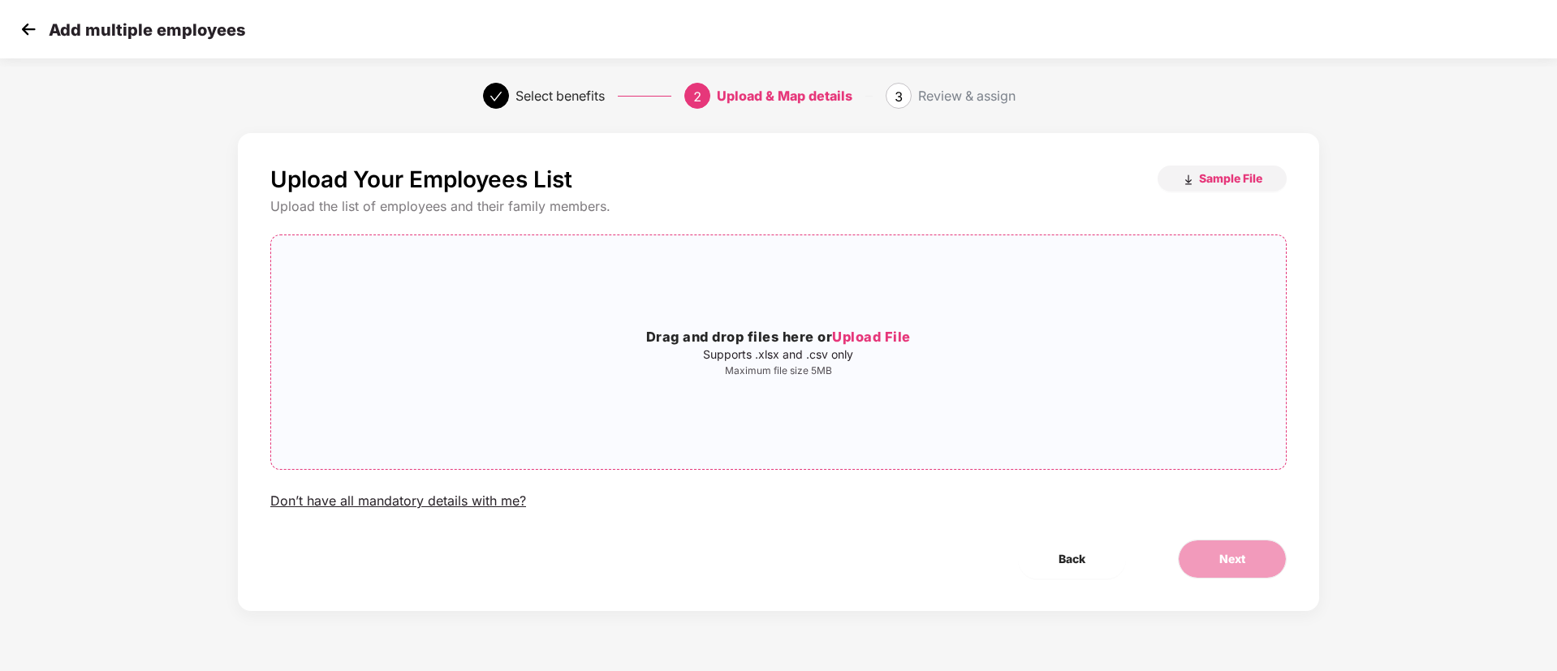
click at [880, 348] on p "Supports .xlsx and .csv only" at bounding box center [778, 354] width 1015 height 13
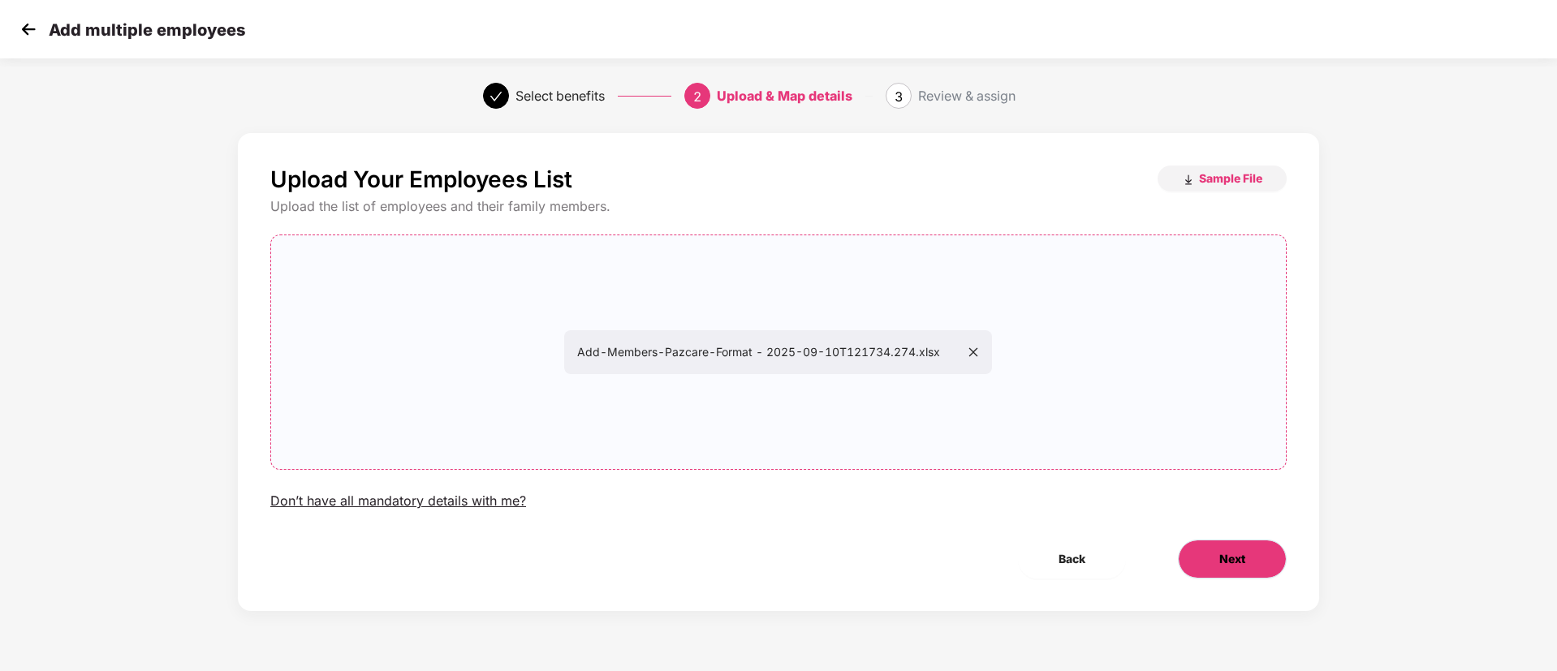
click at [1235, 545] on button "Next" at bounding box center [1232, 559] width 109 height 39
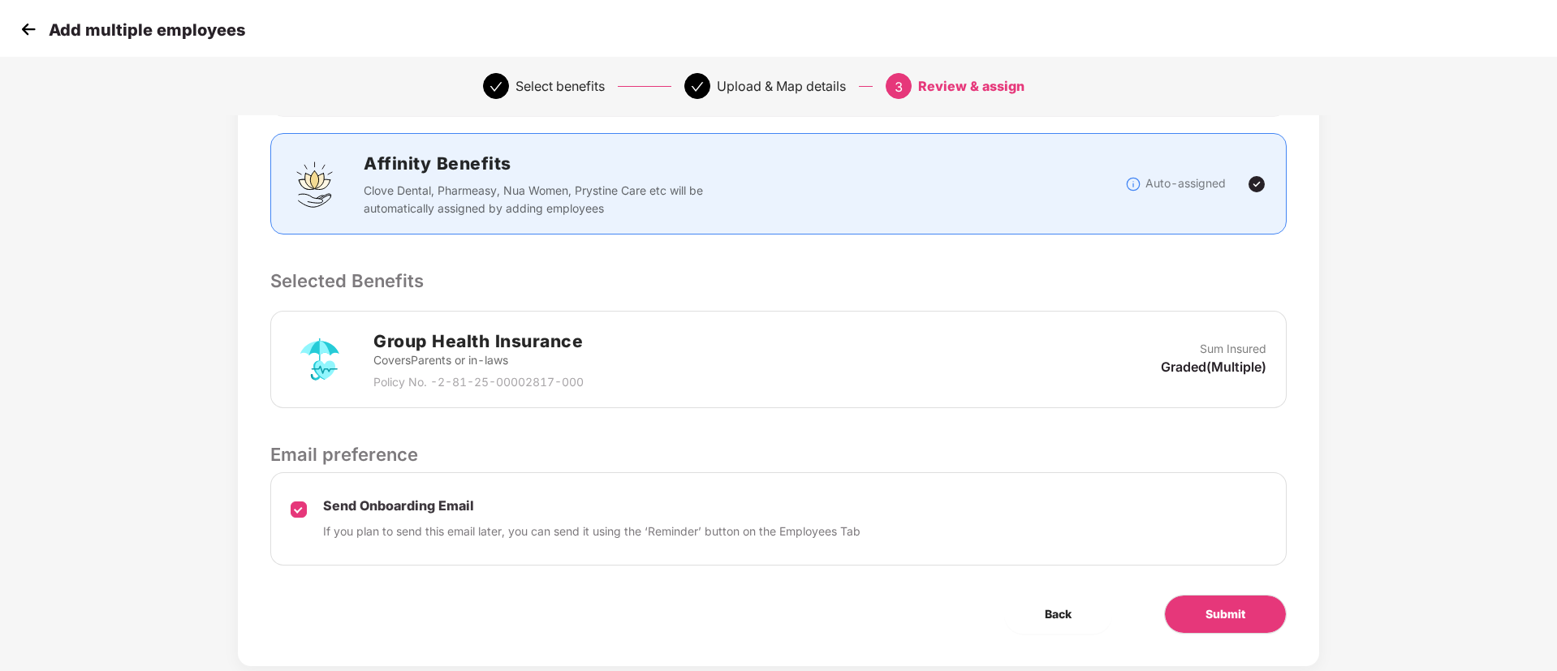
scroll to position [234, 0]
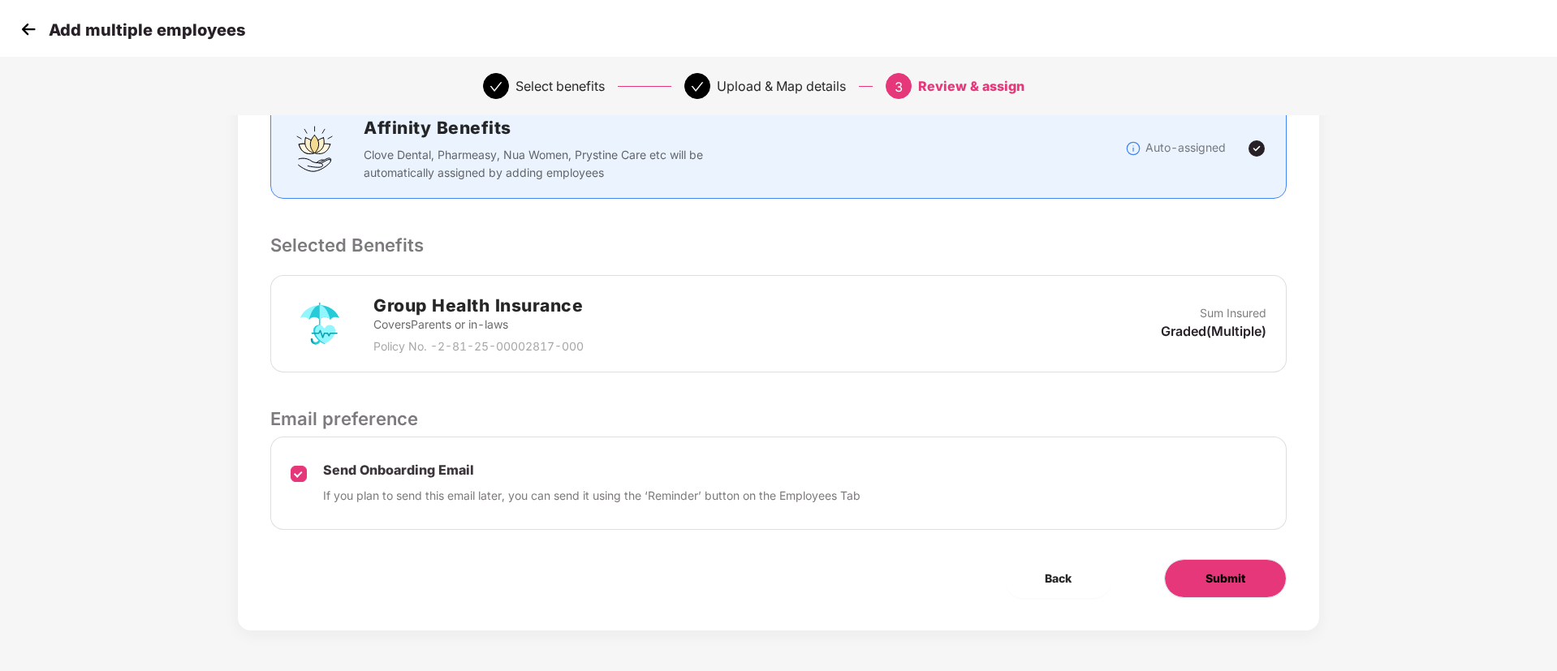
click at [1227, 575] on span "Submit" at bounding box center [1225, 579] width 40 height 18
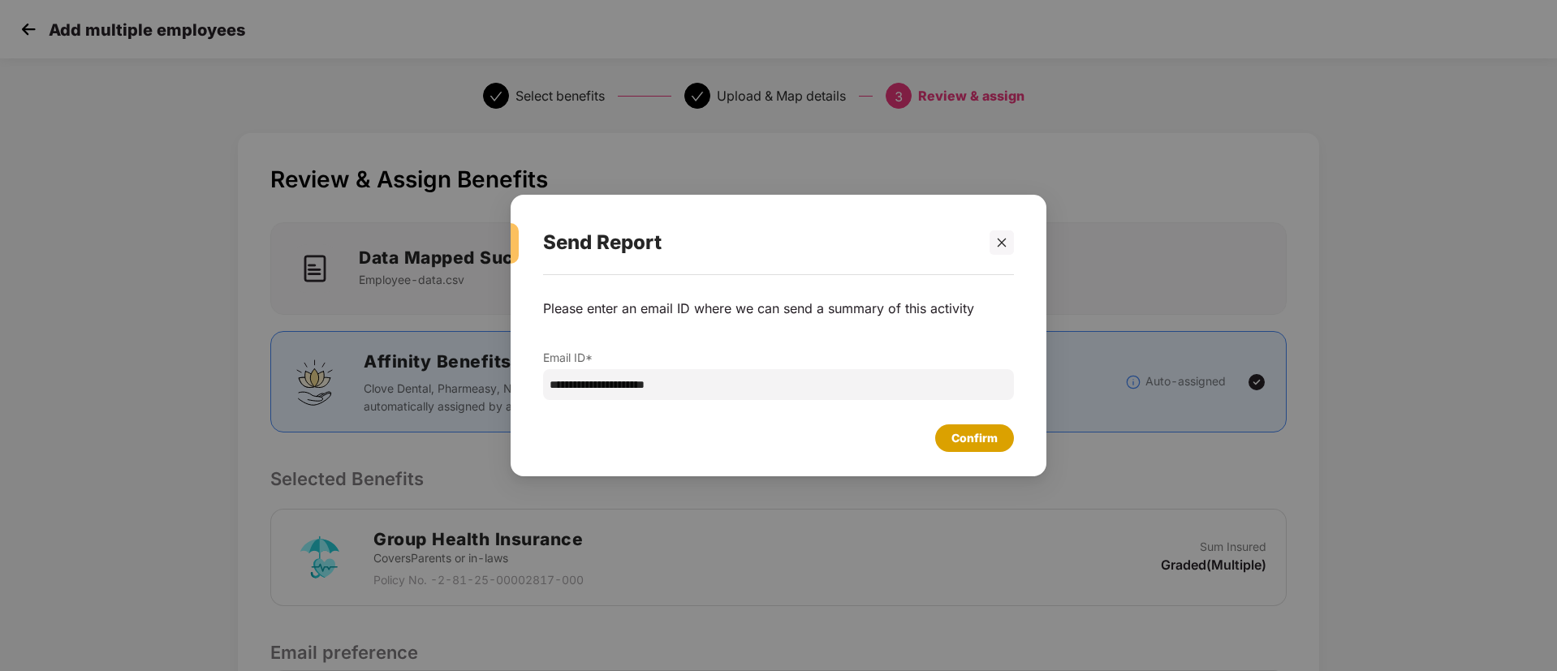
click at [987, 425] on div "Confirm" at bounding box center [974, 438] width 79 height 28
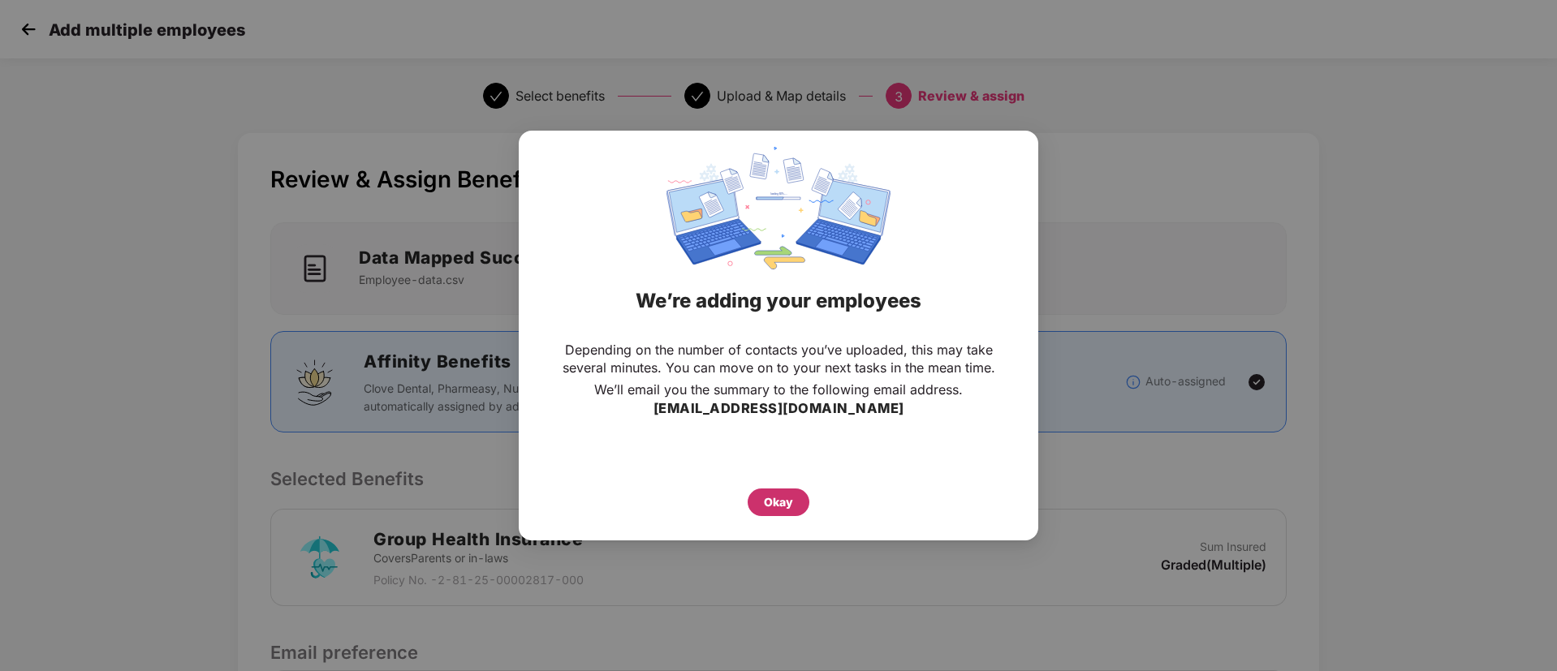
click at [789, 501] on div "Okay" at bounding box center [778, 502] width 29 height 18
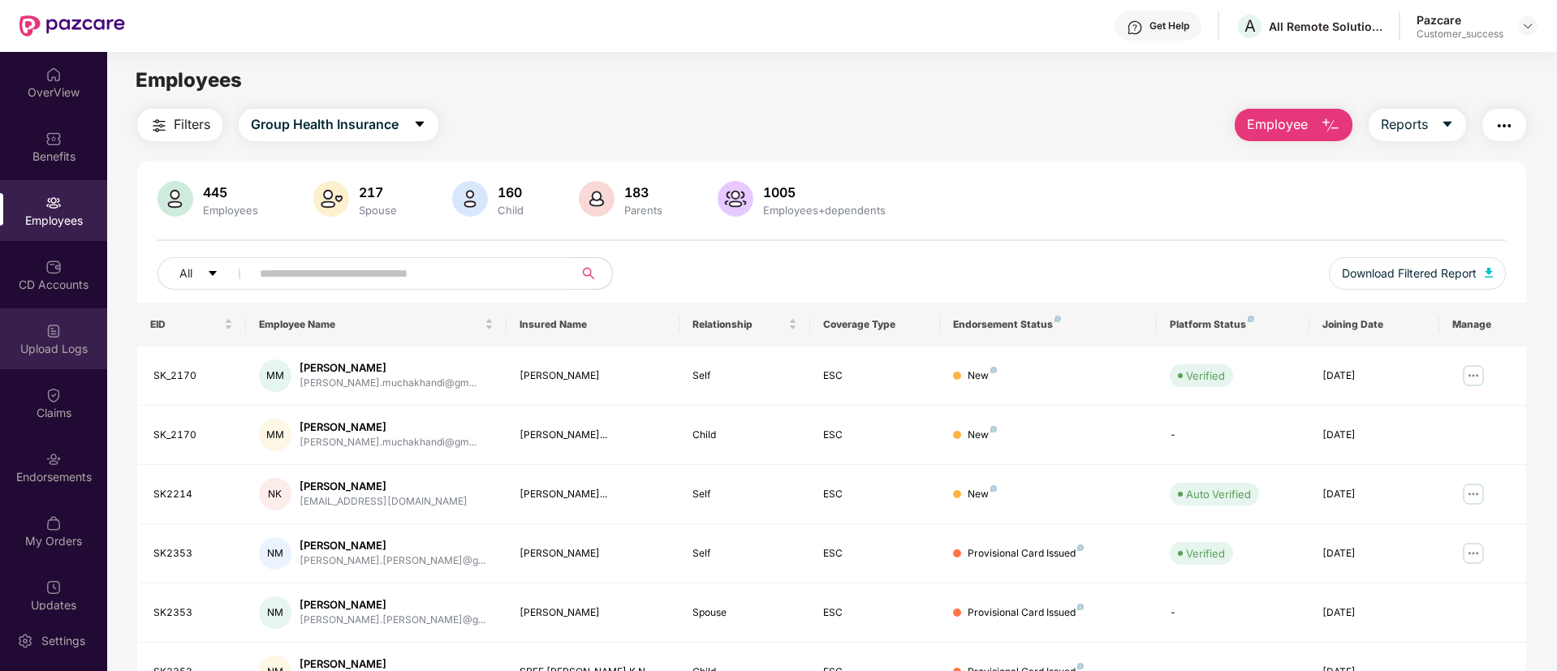
click at [60, 323] on div "Upload Logs" at bounding box center [53, 338] width 107 height 61
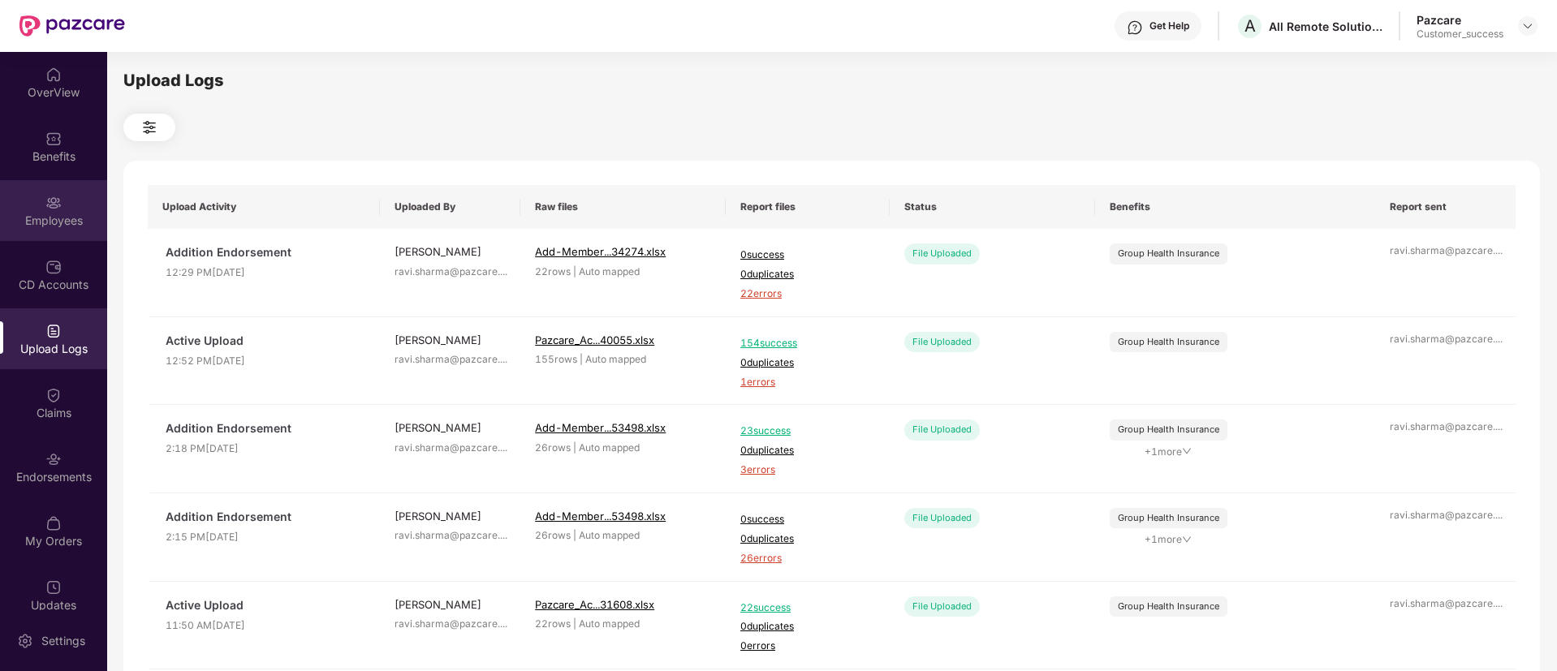
click at [48, 209] on img at bounding box center [53, 203] width 16 height 16
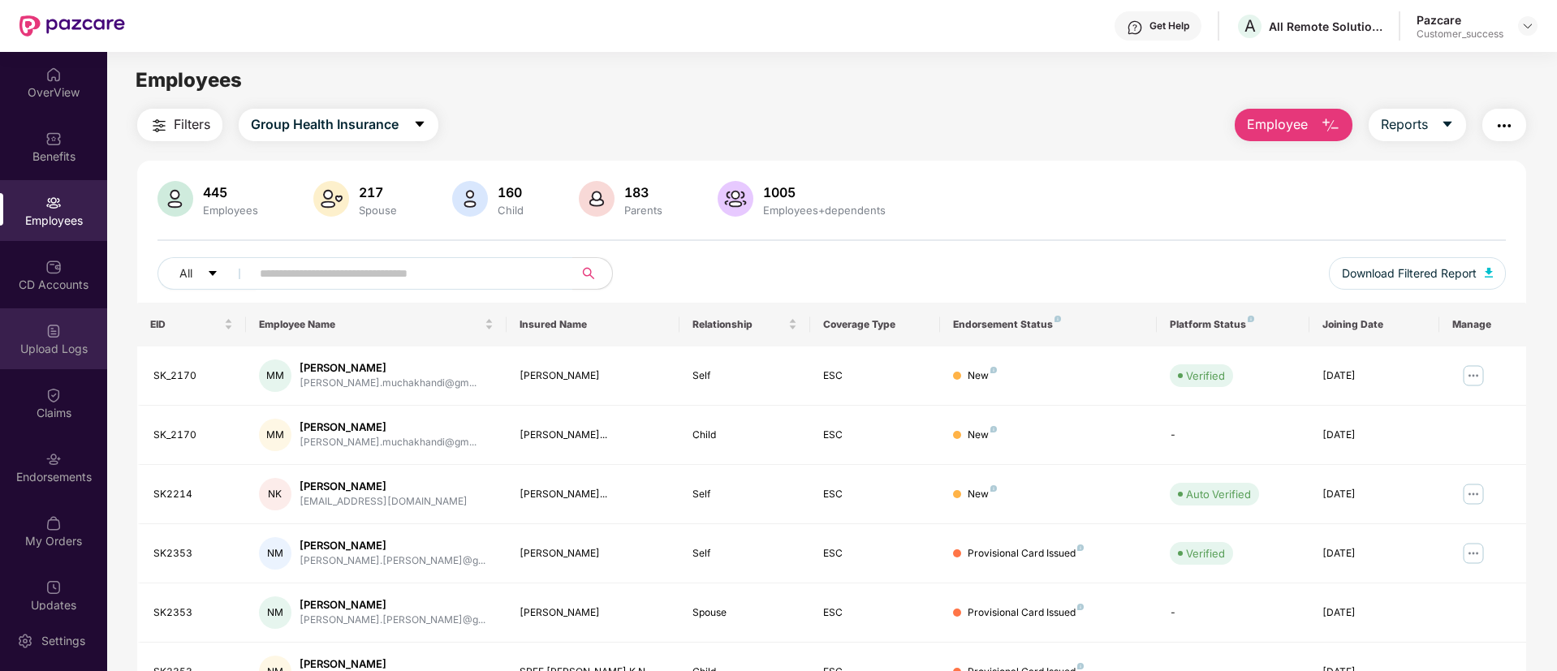
click at [50, 342] on div "Upload Logs" at bounding box center [53, 349] width 107 height 16
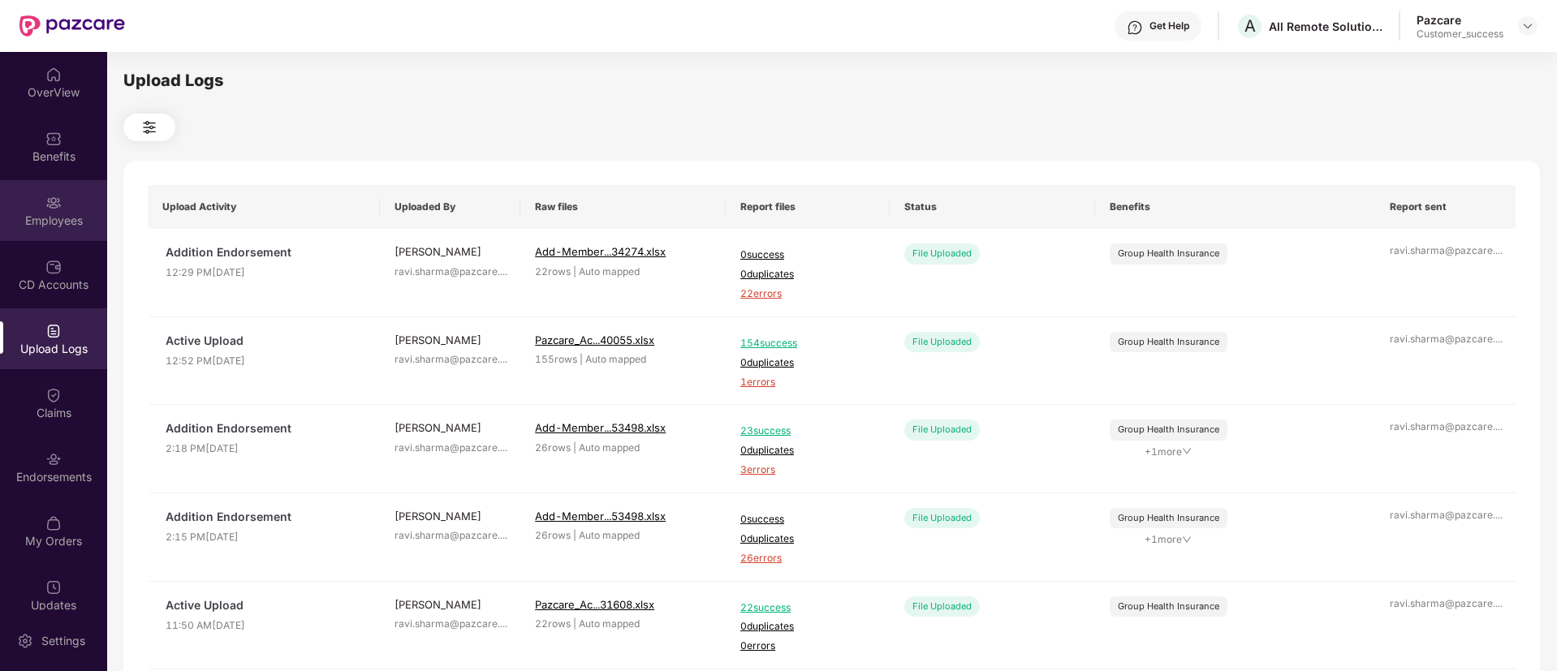
click at [35, 194] on div "Employees" at bounding box center [53, 210] width 107 height 61
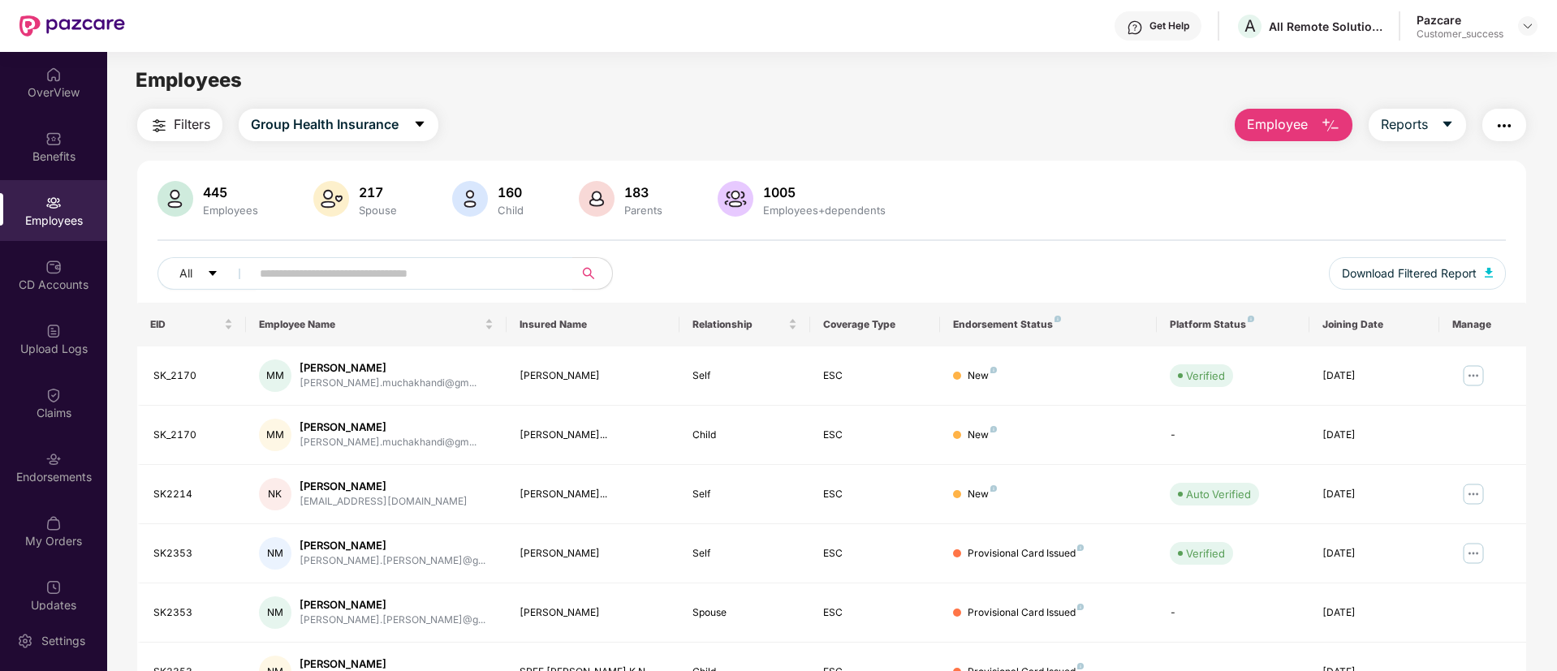
click at [1243, 125] on button "Employee" at bounding box center [1294, 125] width 118 height 32
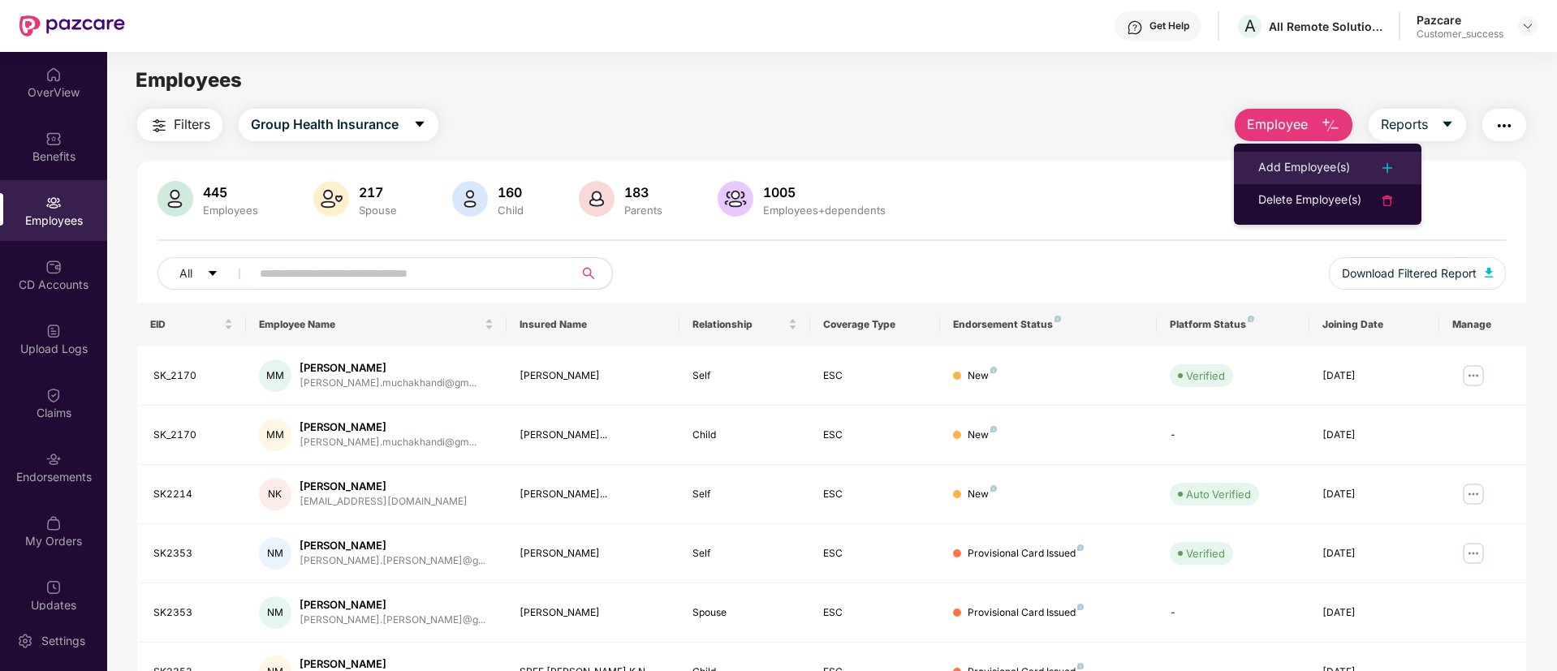
click at [1268, 153] on li "Add Employee(s)" at bounding box center [1327, 168] width 187 height 32
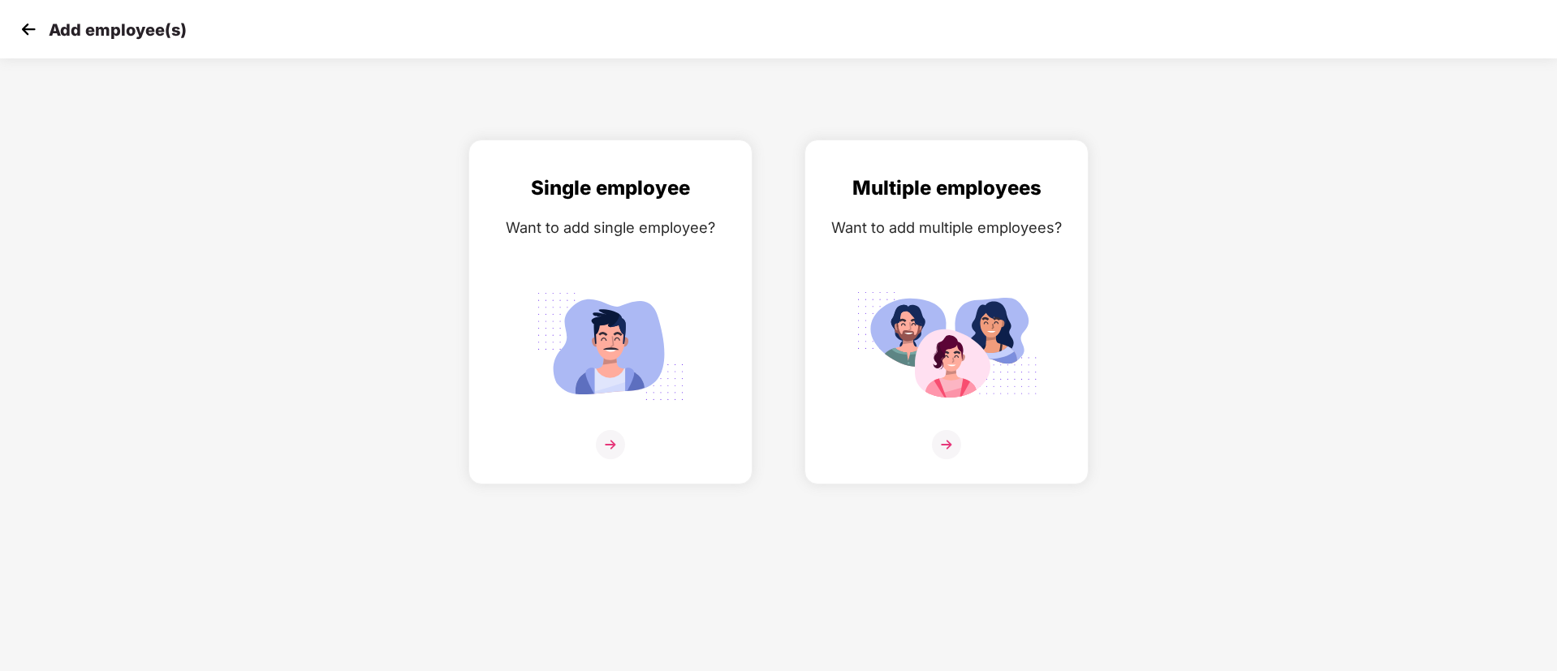
click at [802, 294] on div "Multiple employees Want to add multiple employees?" at bounding box center [946, 312] width 336 height 345
click at [835, 294] on div "Multiple employees Want to add multiple employees?" at bounding box center [946, 326] width 250 height 307
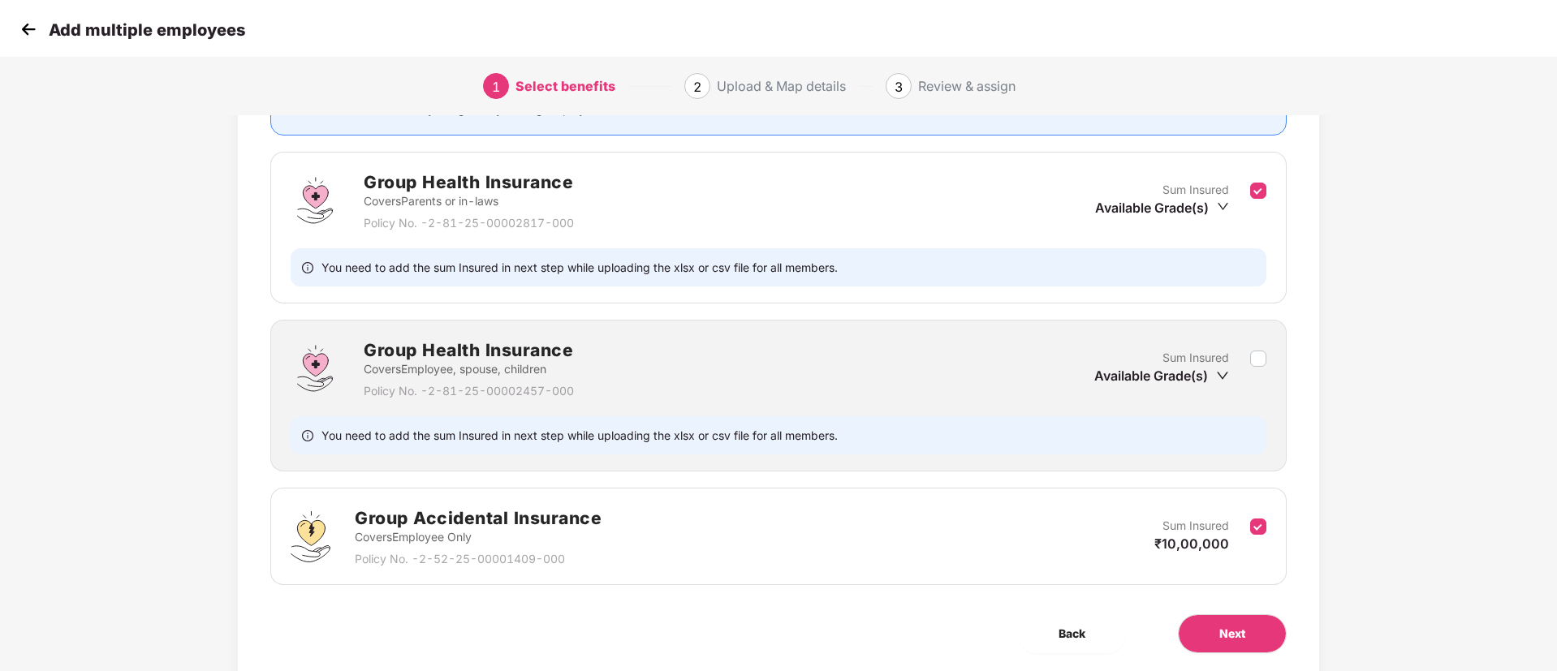
scroll to position [195, 0]
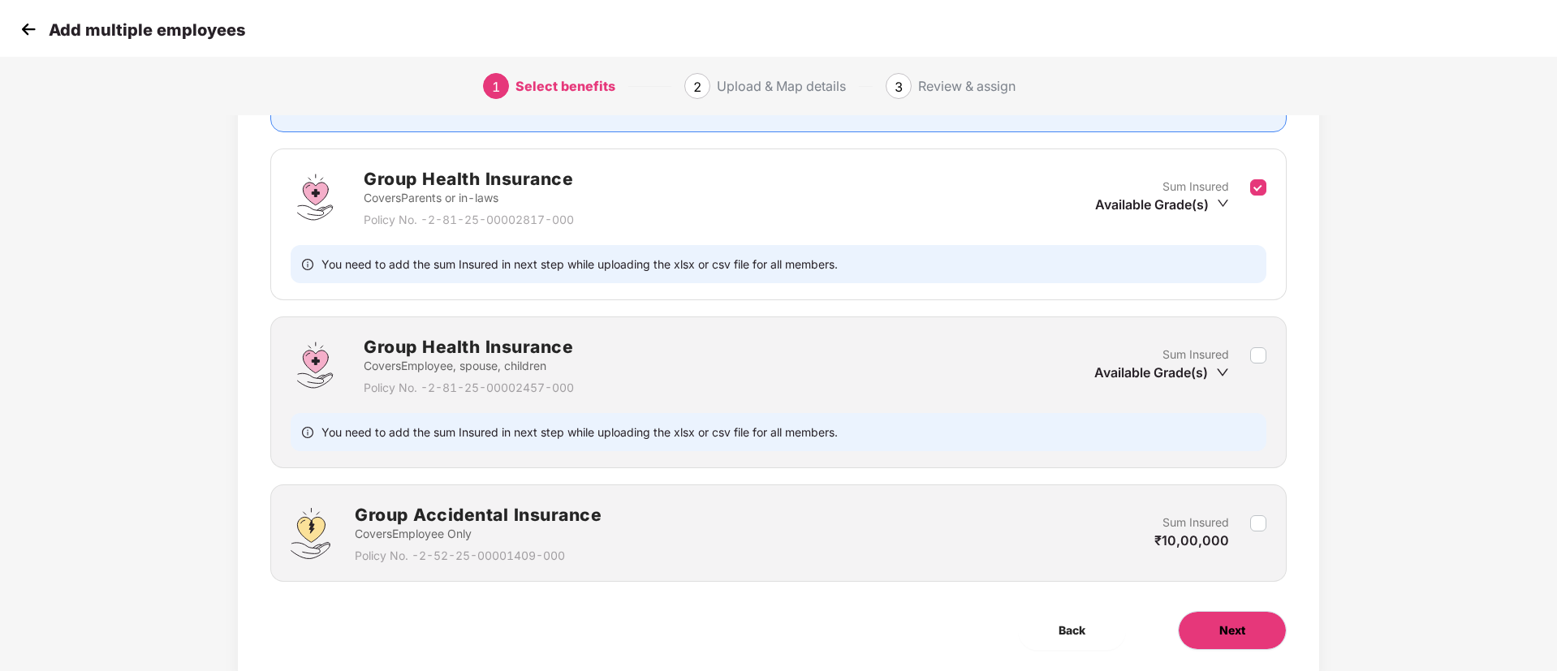
click at [1219, 614] on button "Next" at bounding box center [1232, 630] width 109 height 39
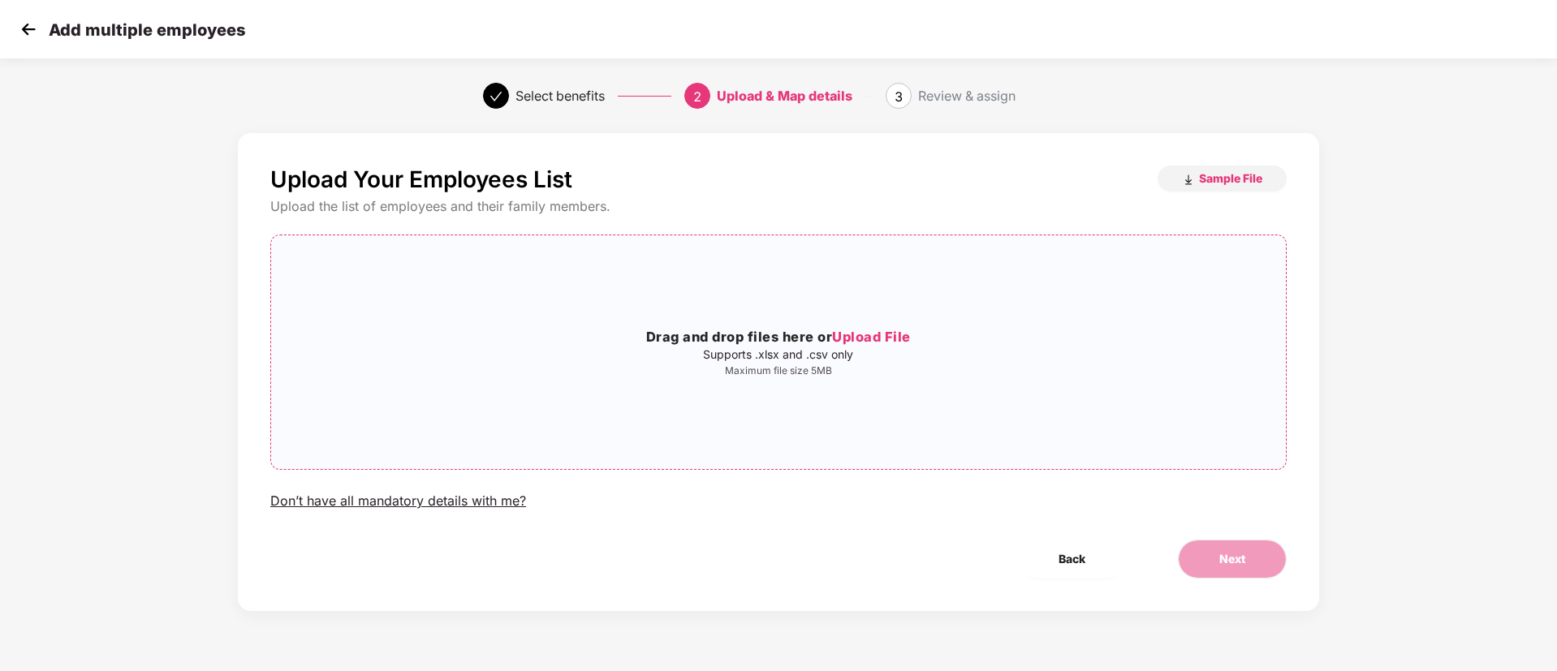
click at [898, 347] on h3 "Drag and drop files here or Upload File" at bounding box center [778, 337] width 1015 height 21
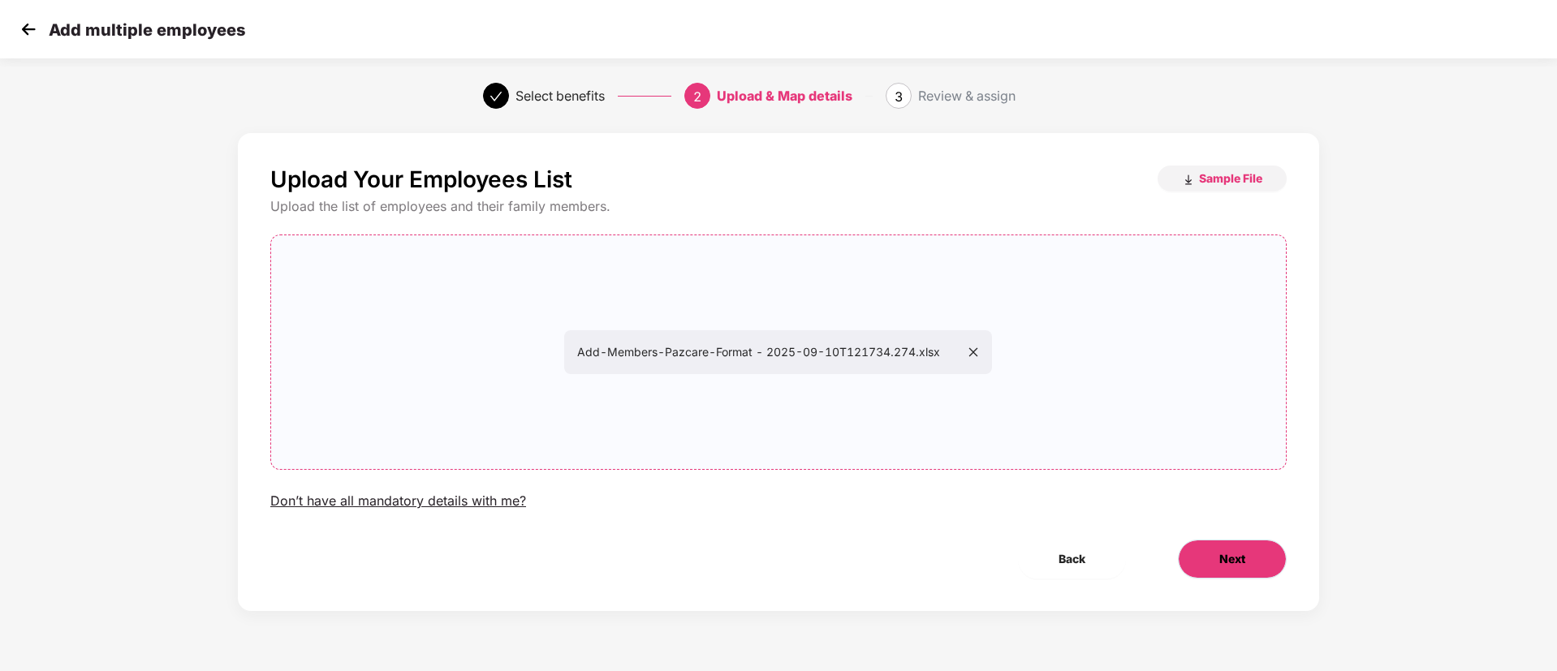
click at [1281, 559] on button "Next" at bounding box center [1232, 559] width 109 height 39
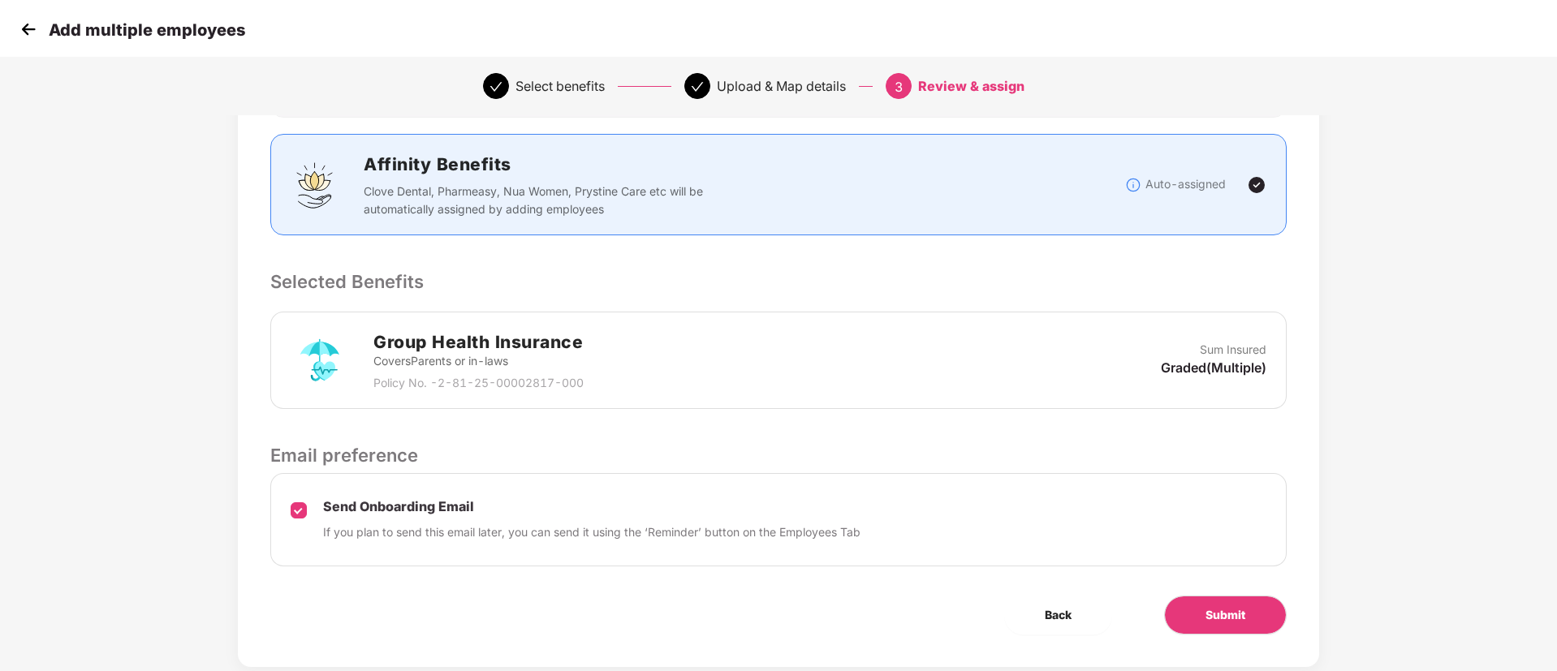
scroll to position [234, 0]
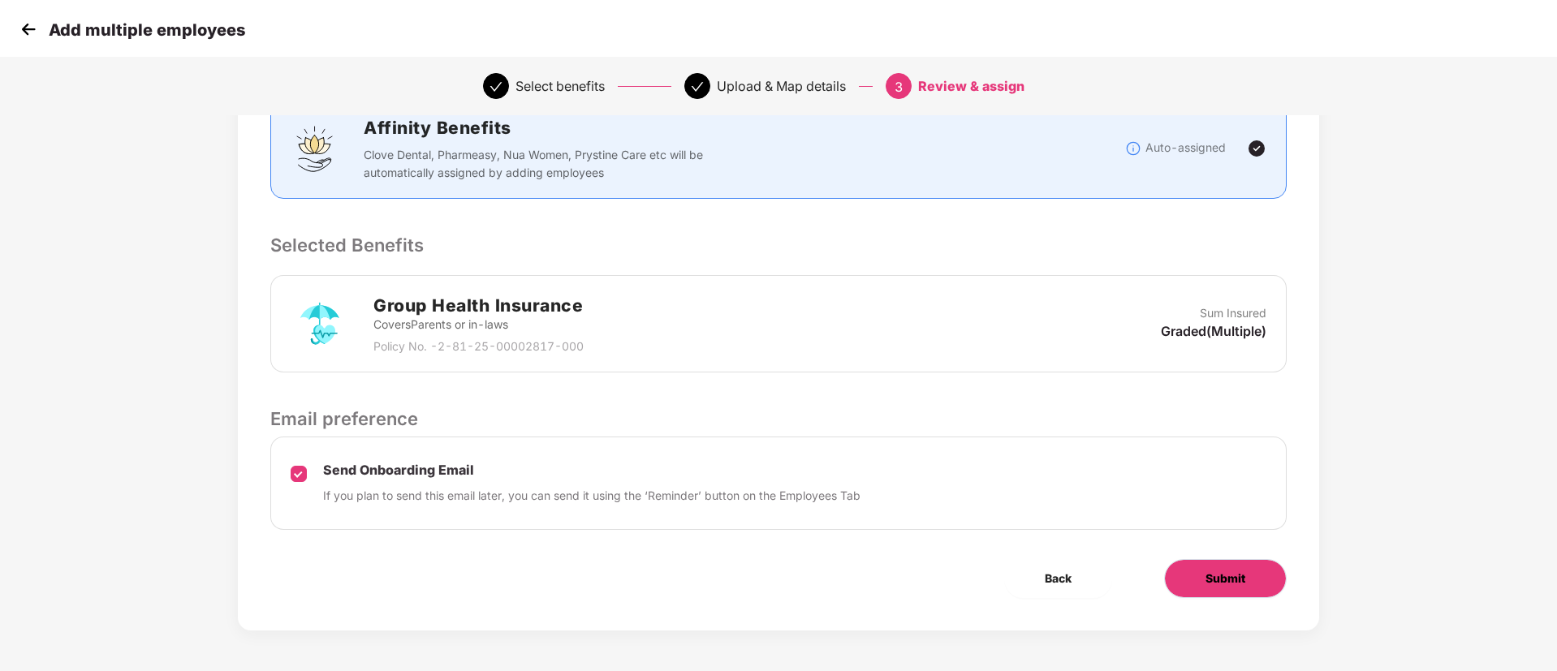
click at [1226, 570] on span "Submit" at bounding box center [1225, 579] width 40 height 18
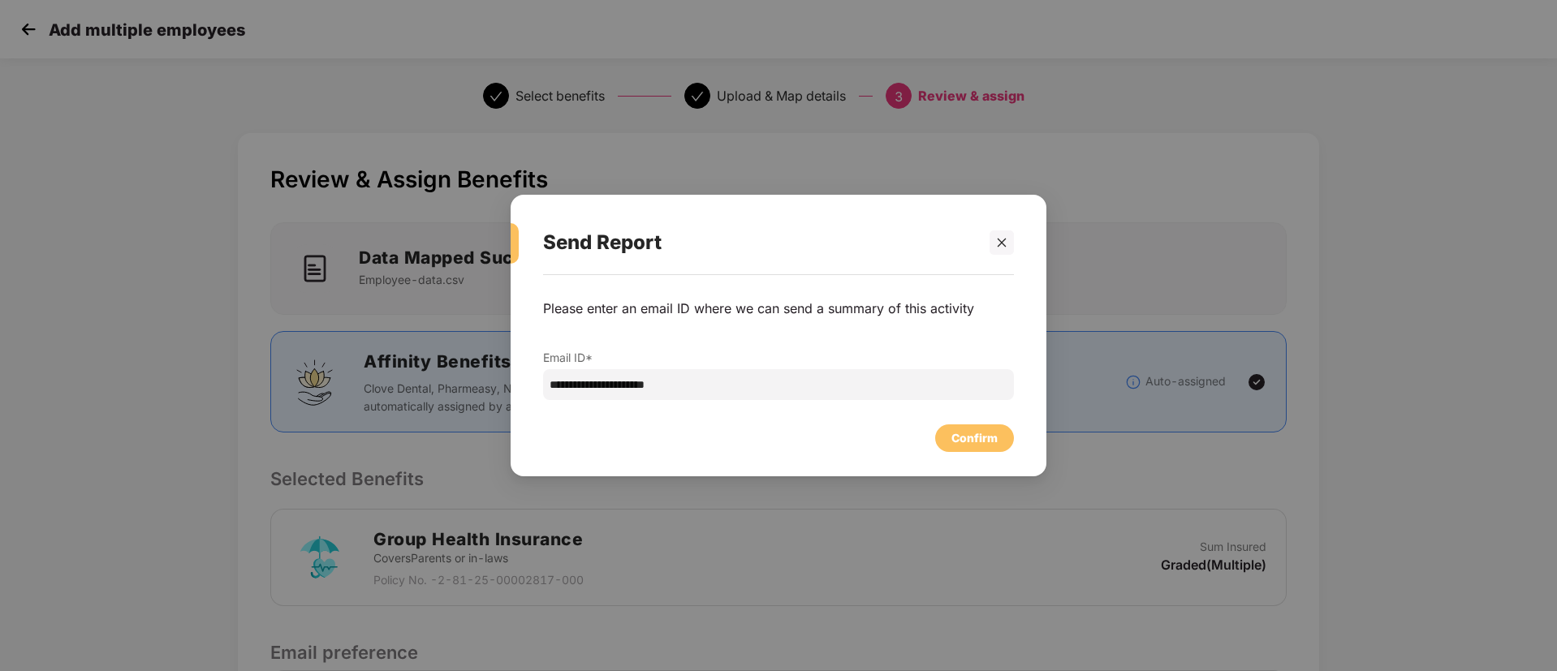
click at [1226, 569] on div "**********" at bounding box center [778, 335] width 1557 height 671
click at [963, 425] on div "Confirm" at bounding box center [974, 438] width 79 height 28
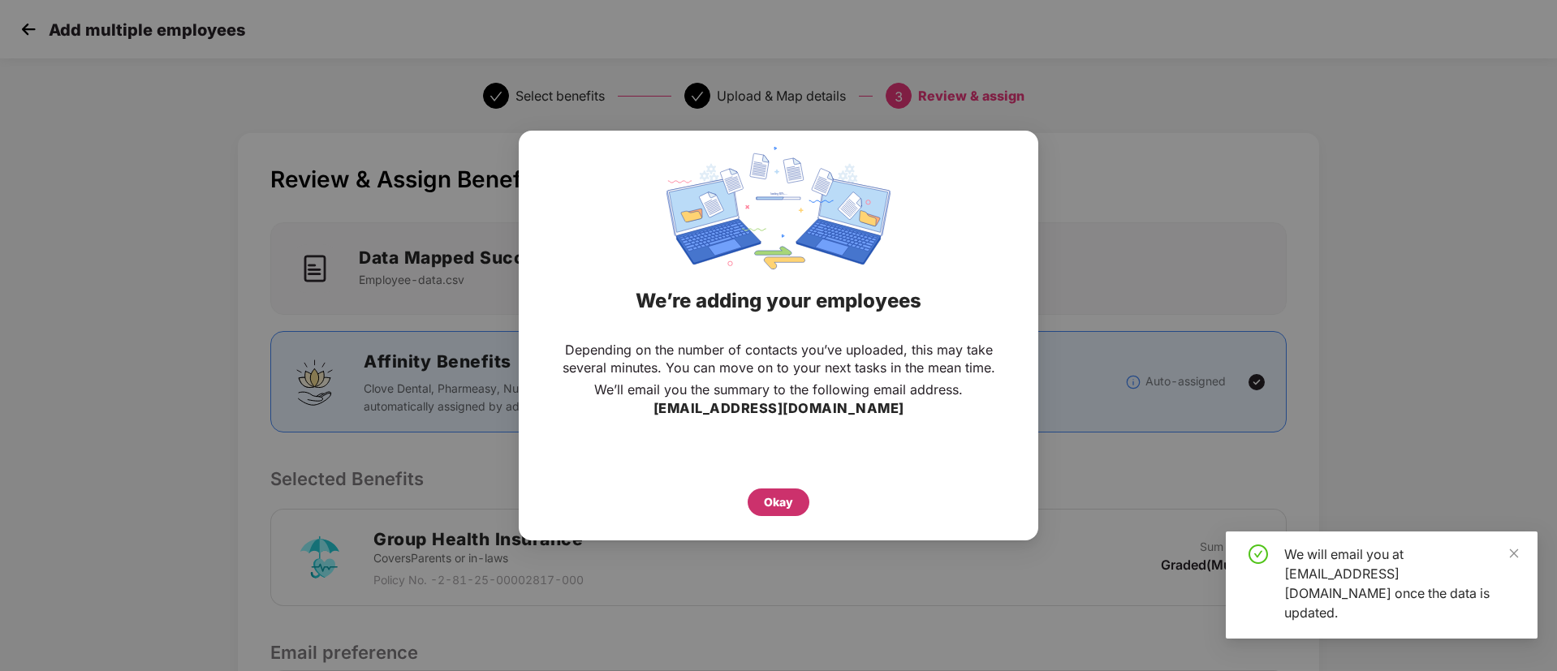
click at [750, 508] on div "Okay" at bounding box center [779, 503] width 62 height 28
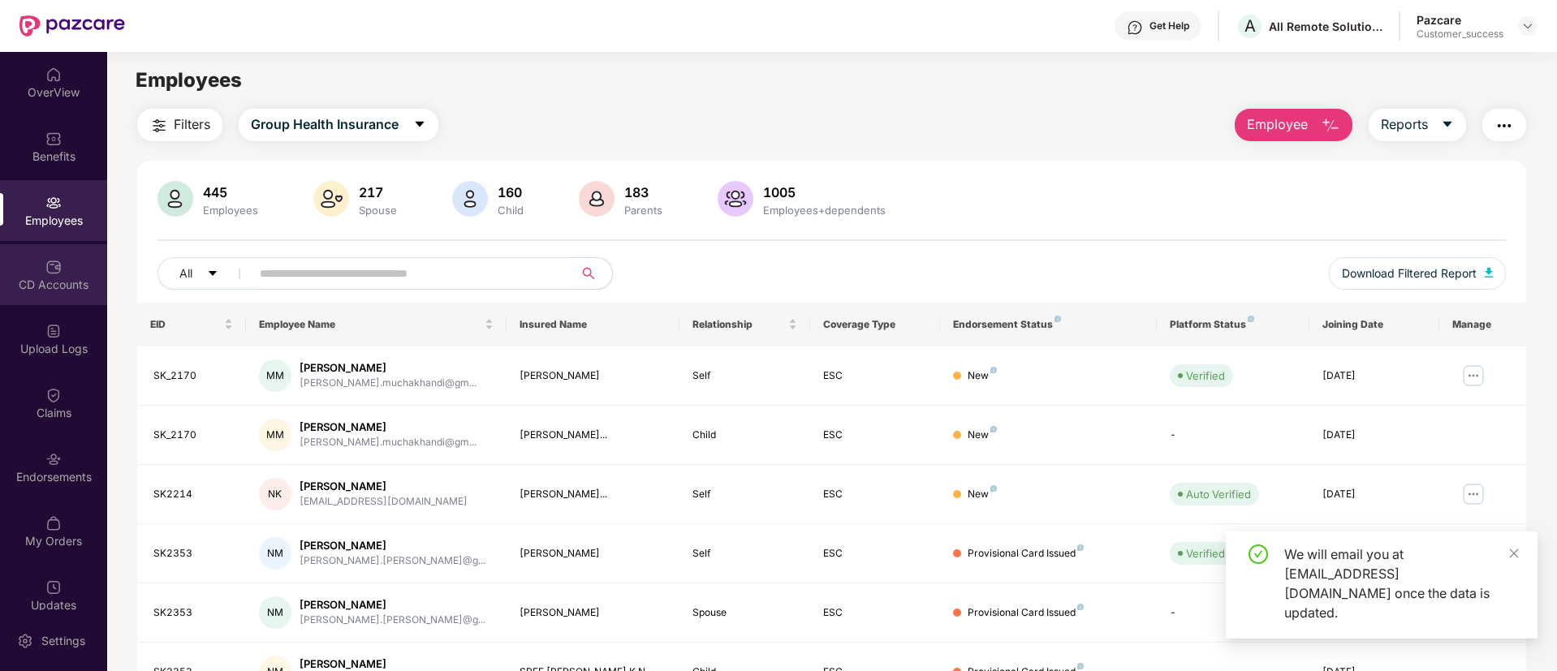
click at [22, 298] on div "CD Accounts" at bounding box center [53, 274] width 107 height 61
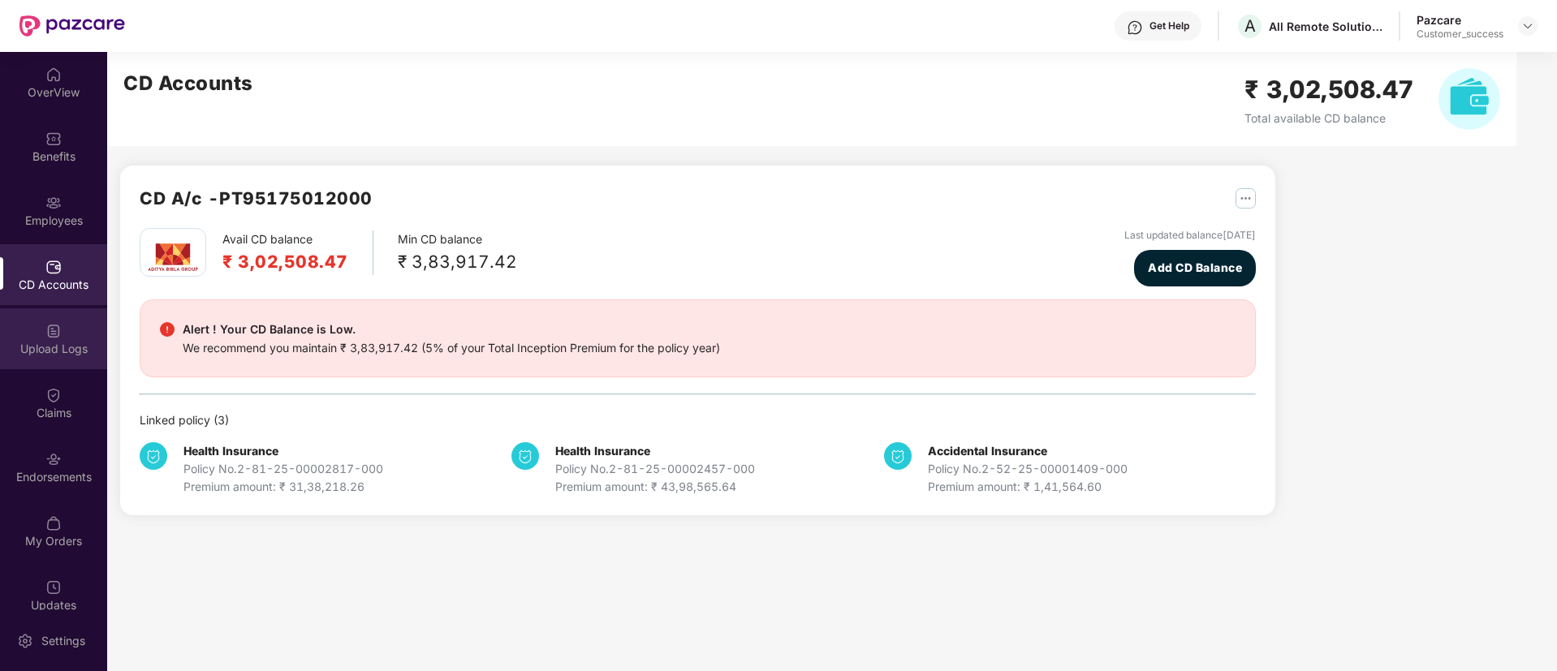
click at [38, 330] on div "Upload Logs" at bounding box center [53, 338] width 107 height 61
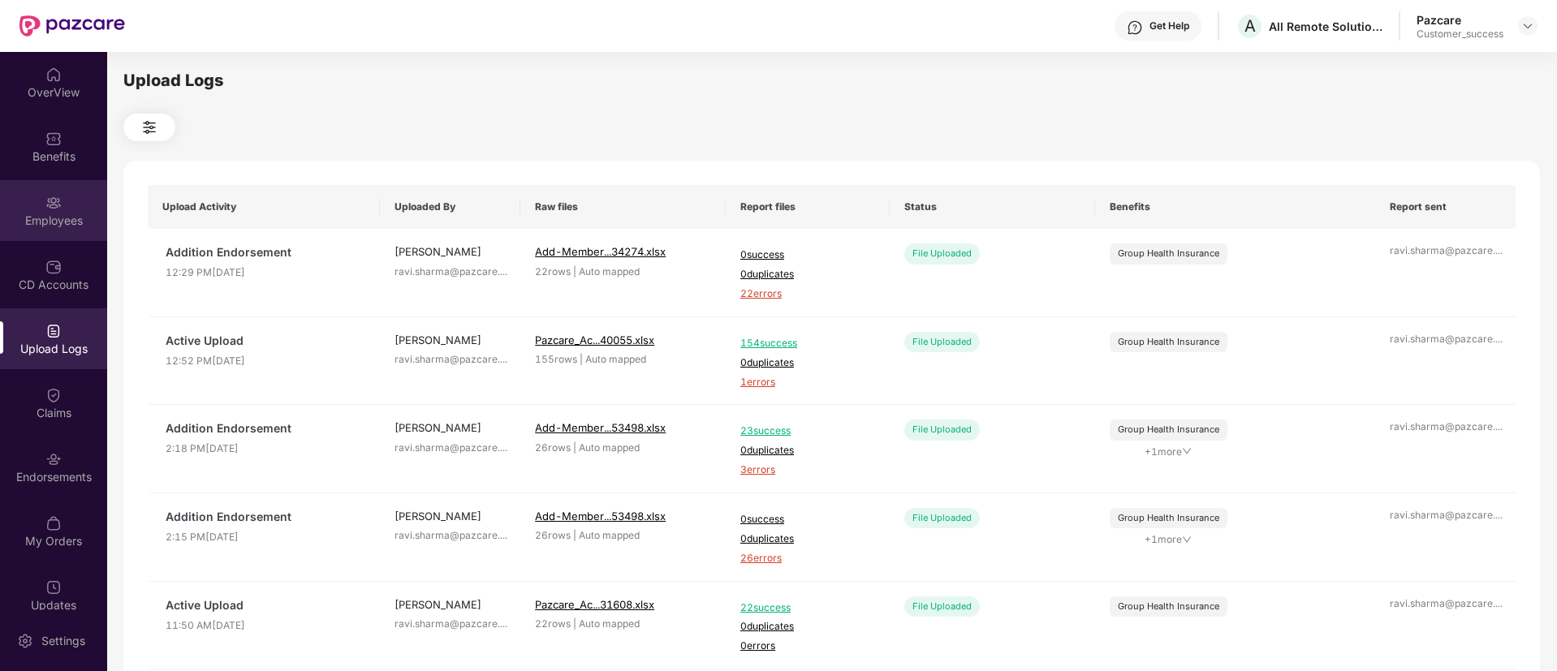
click at [25, 209] on div "Employees" at bounding box center [53, 210] width 107 height 61
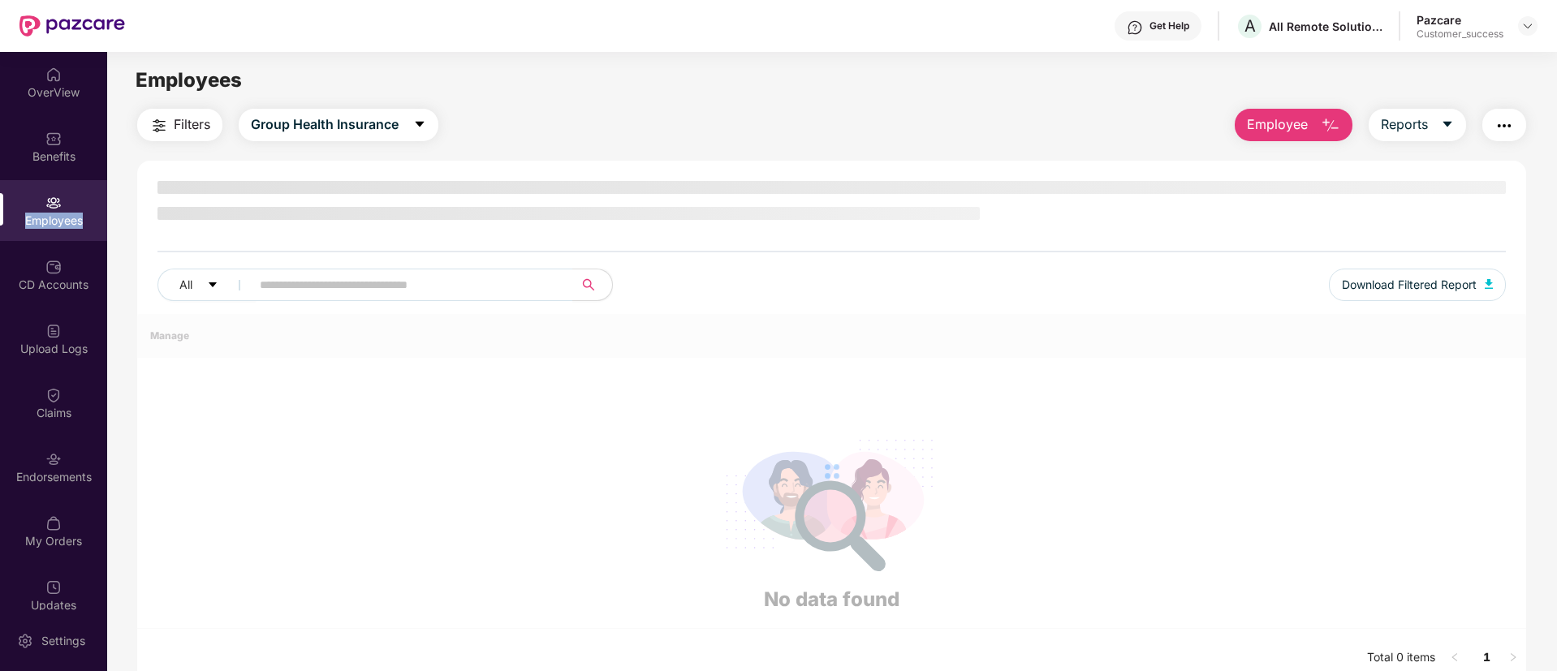
click at [25, 209] on div "Employees" at bounding box center [53, 210] width 107 height 61
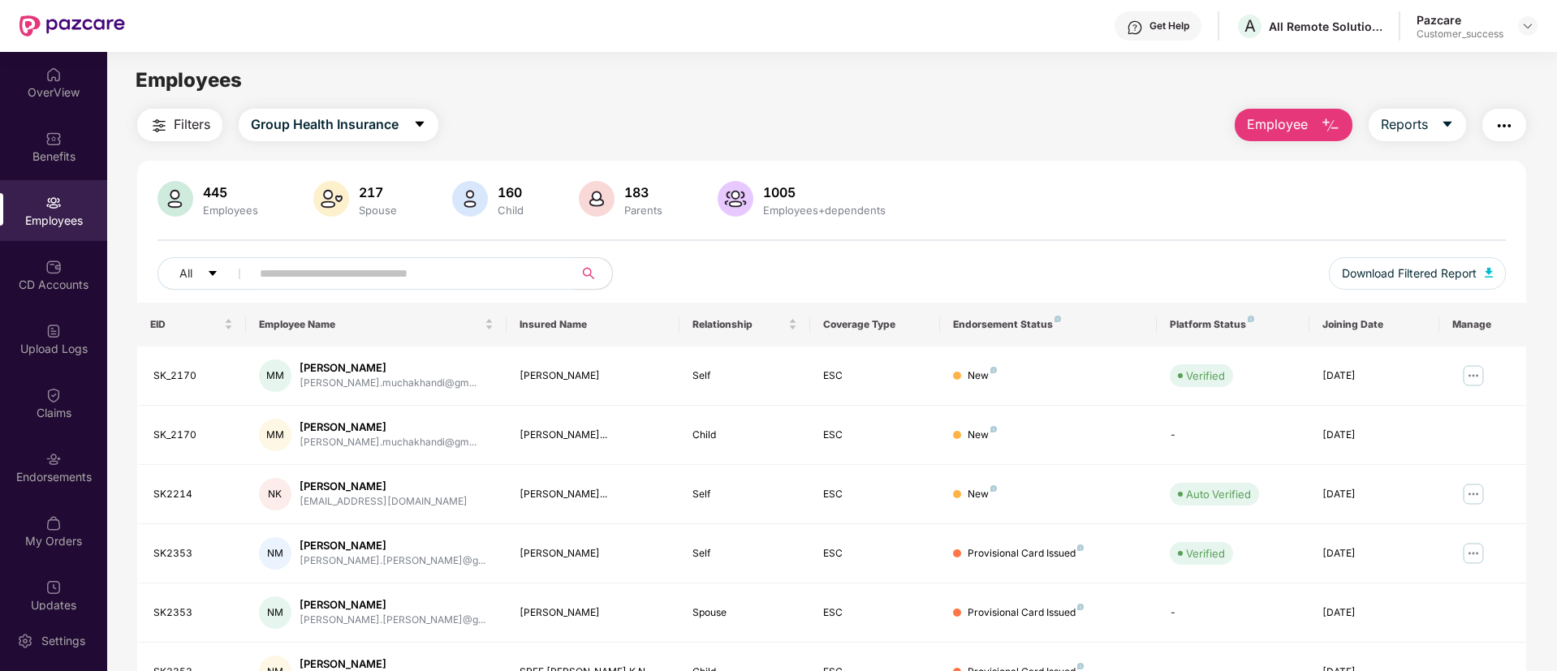
click at [333, 278] on input "text" at bounding box center [405, 273] width 291 height 24
paste input "******"
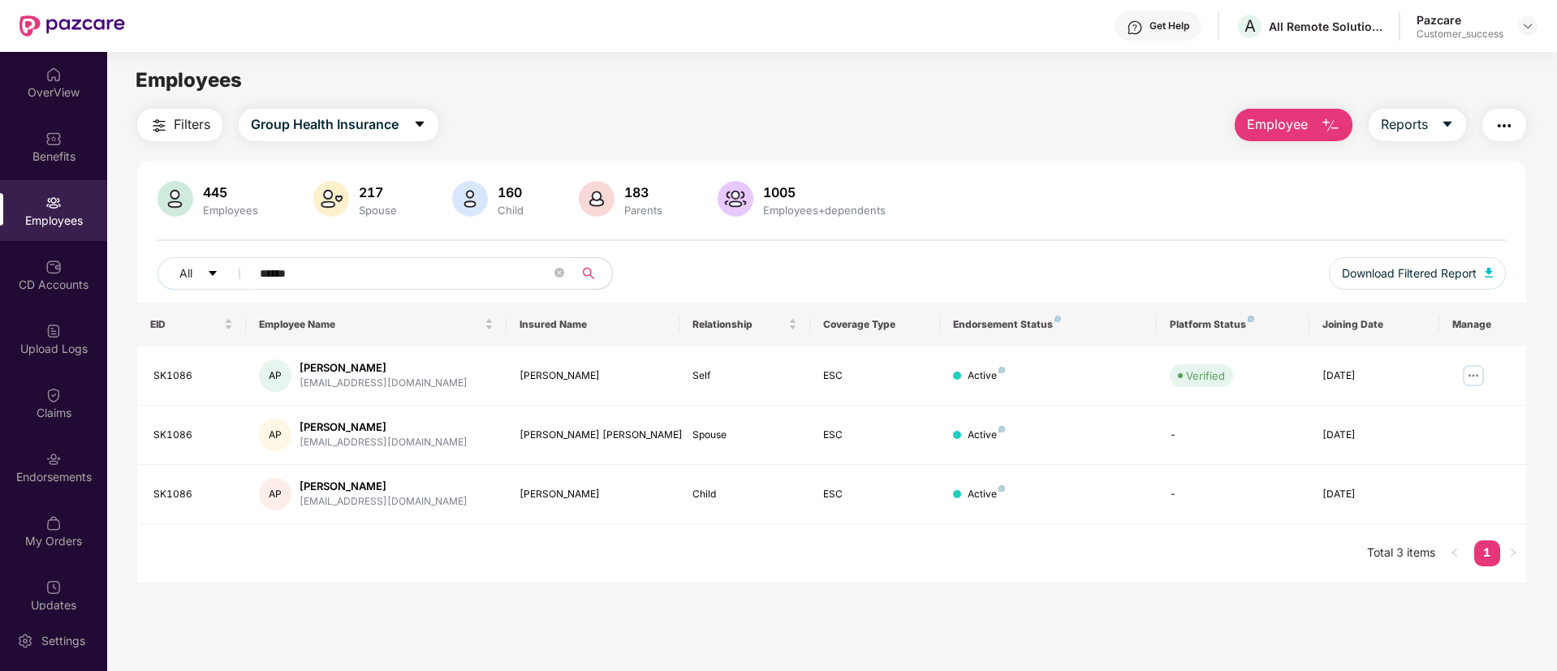
type input "******"
click at [1, 355] on div "Upload Logs" at bounding box center [53, 349] width 107 height 16
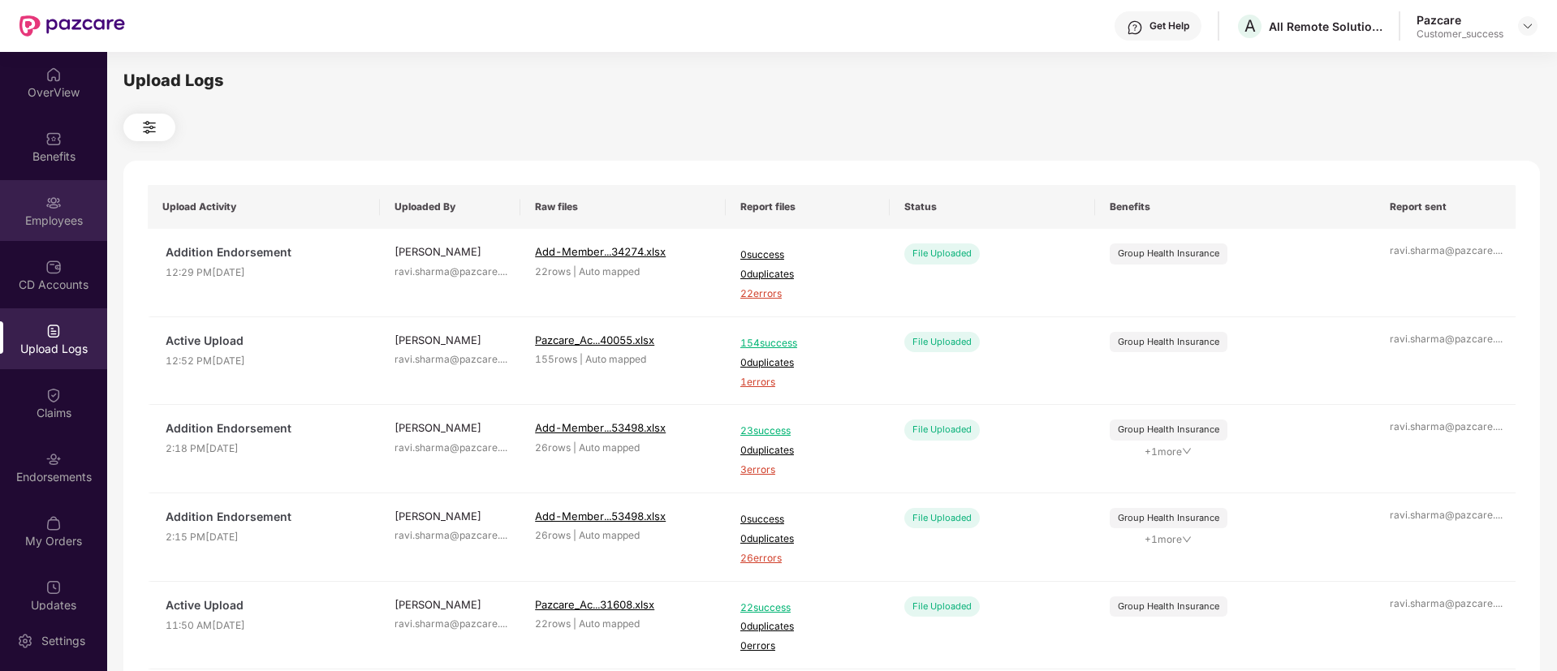
click at [66, 230] on div "Employees" at bounding box center [53, 210] width 107 height 61
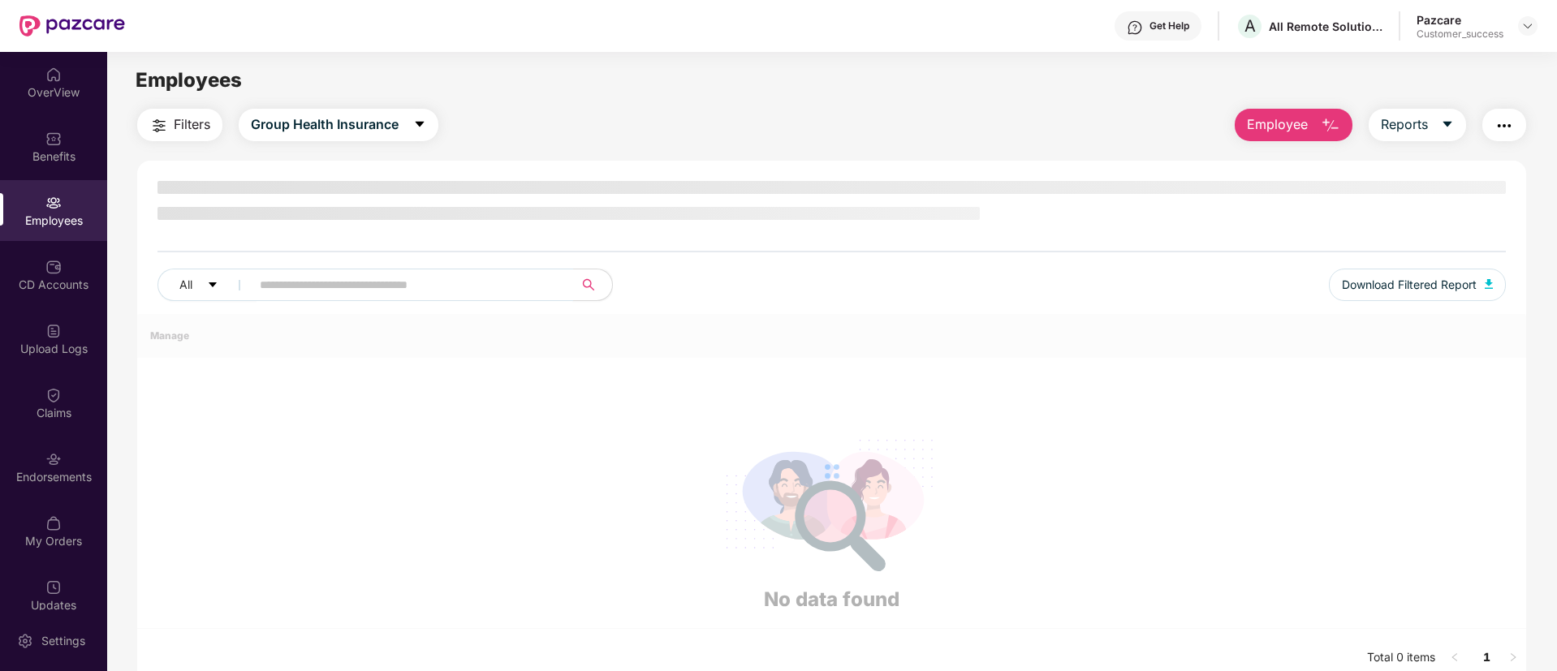
click at [394, 278] on input "text" at bounding box center [405, 285] width 291 height 24
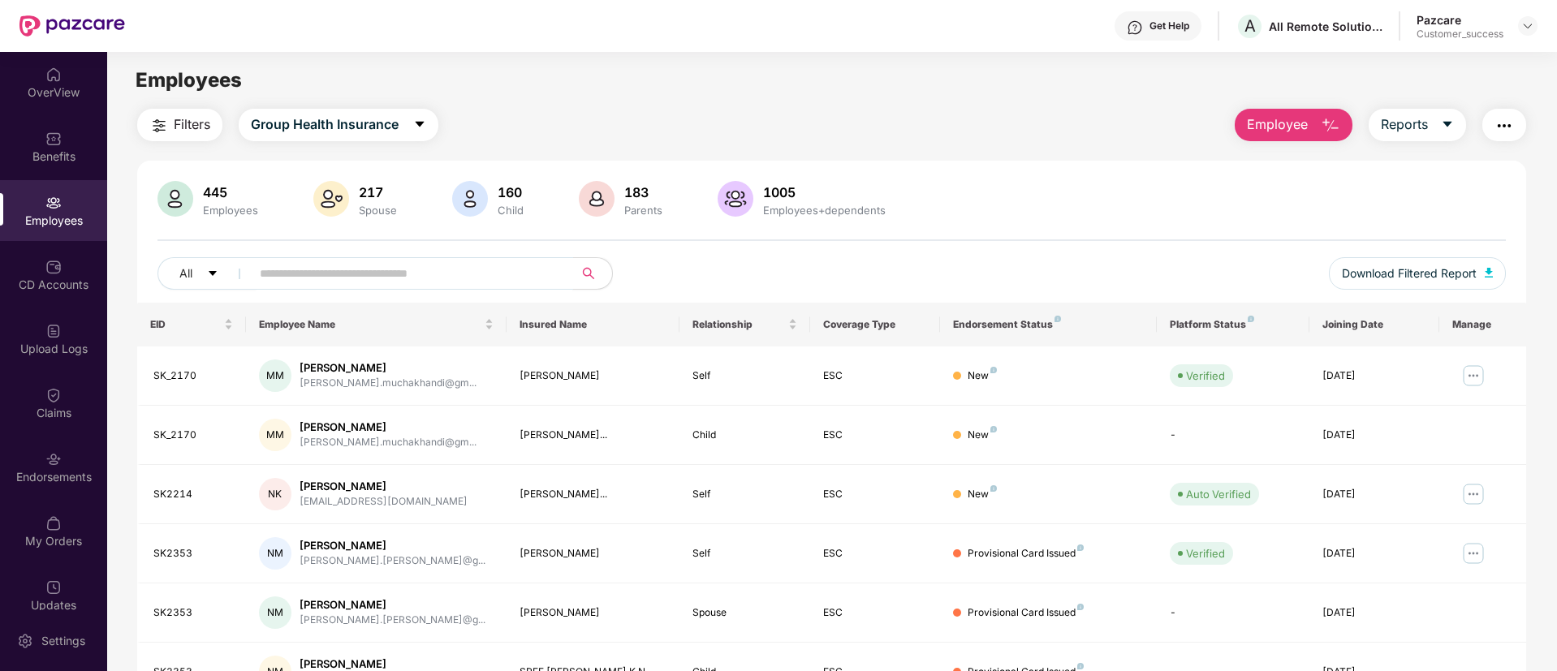
click at [394, 278] on input "text" at bounding box center [405, 273] width 291 height 24
paste input "******"
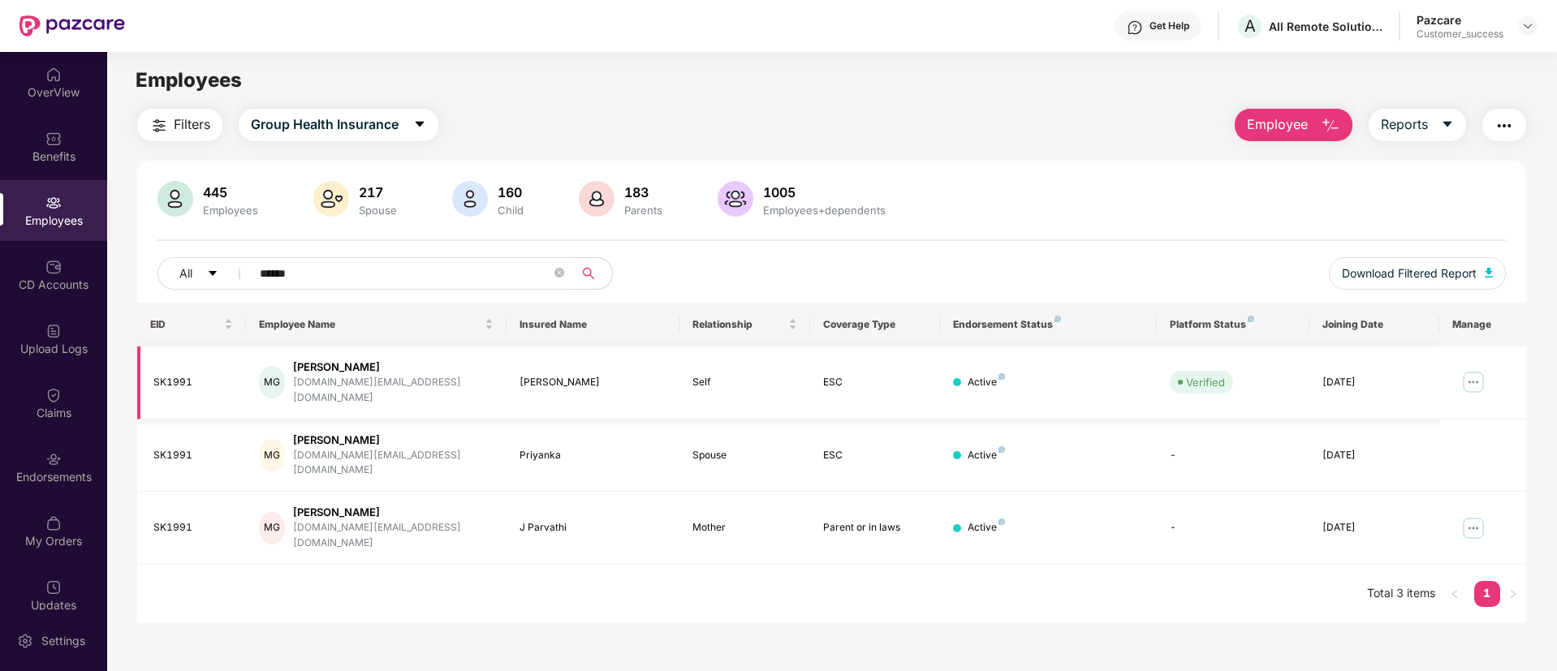
type input "******"
click at [1473, 377] on img at bounding box center [1473, 382] width 26 height 26
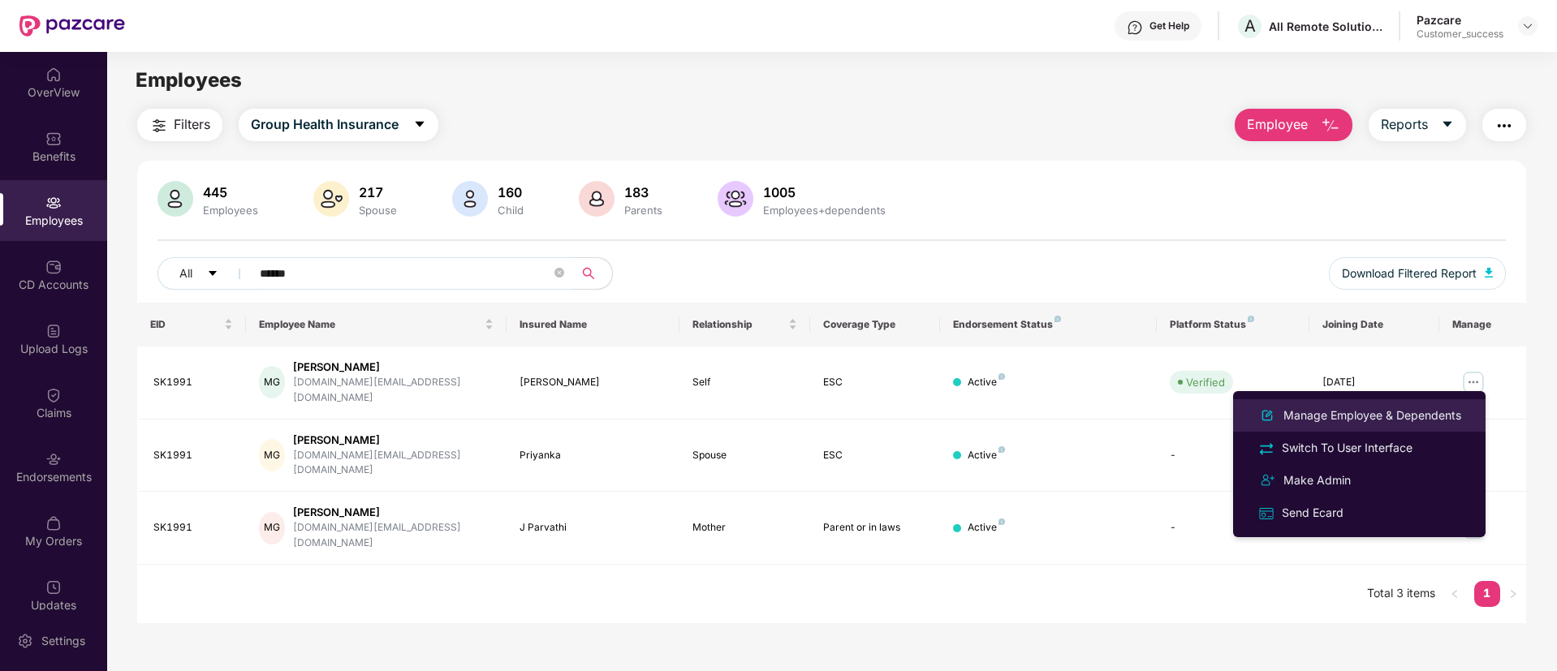
click at [1361, 409] on div "Manage Employee & Dependents" at bounding box center [1372, 416] width 184 height 18
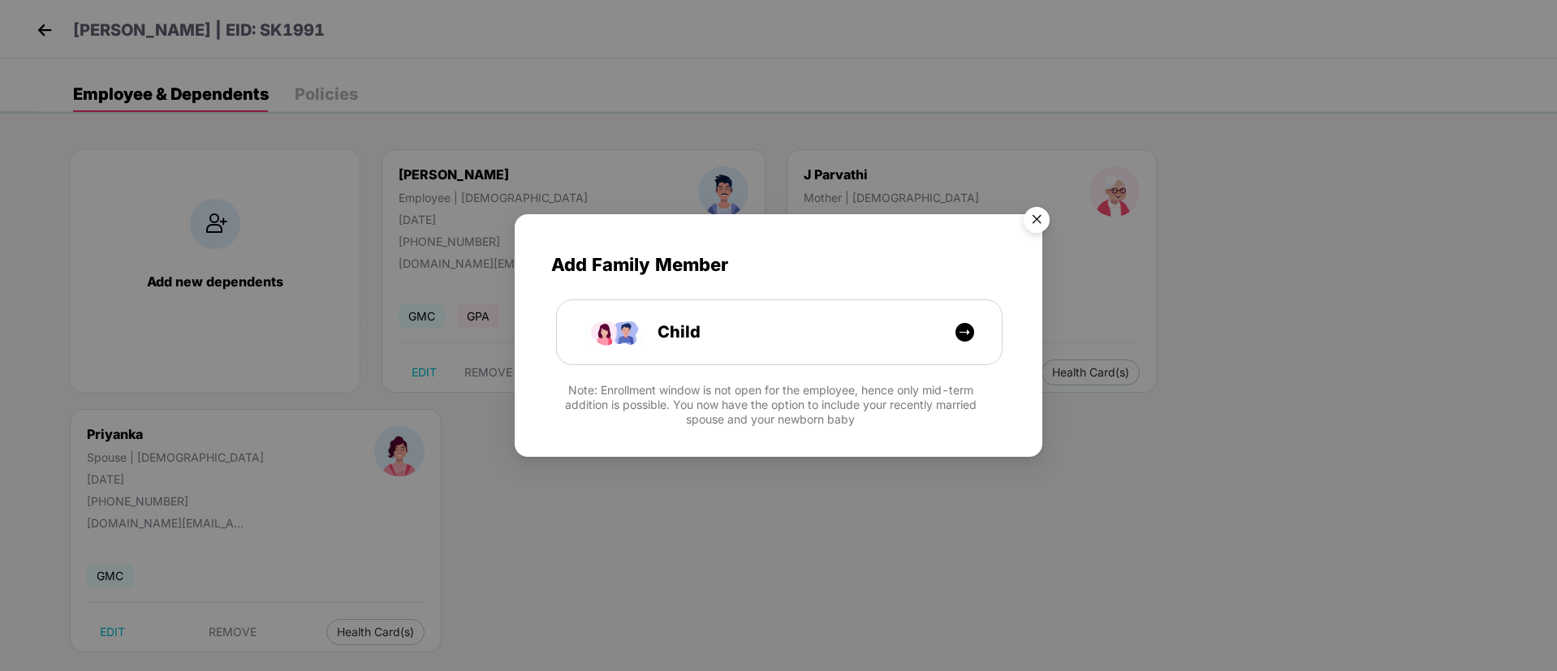
click at [1035, 222] on img "Close" at bounding box center [1036, 222] width 45 height 45
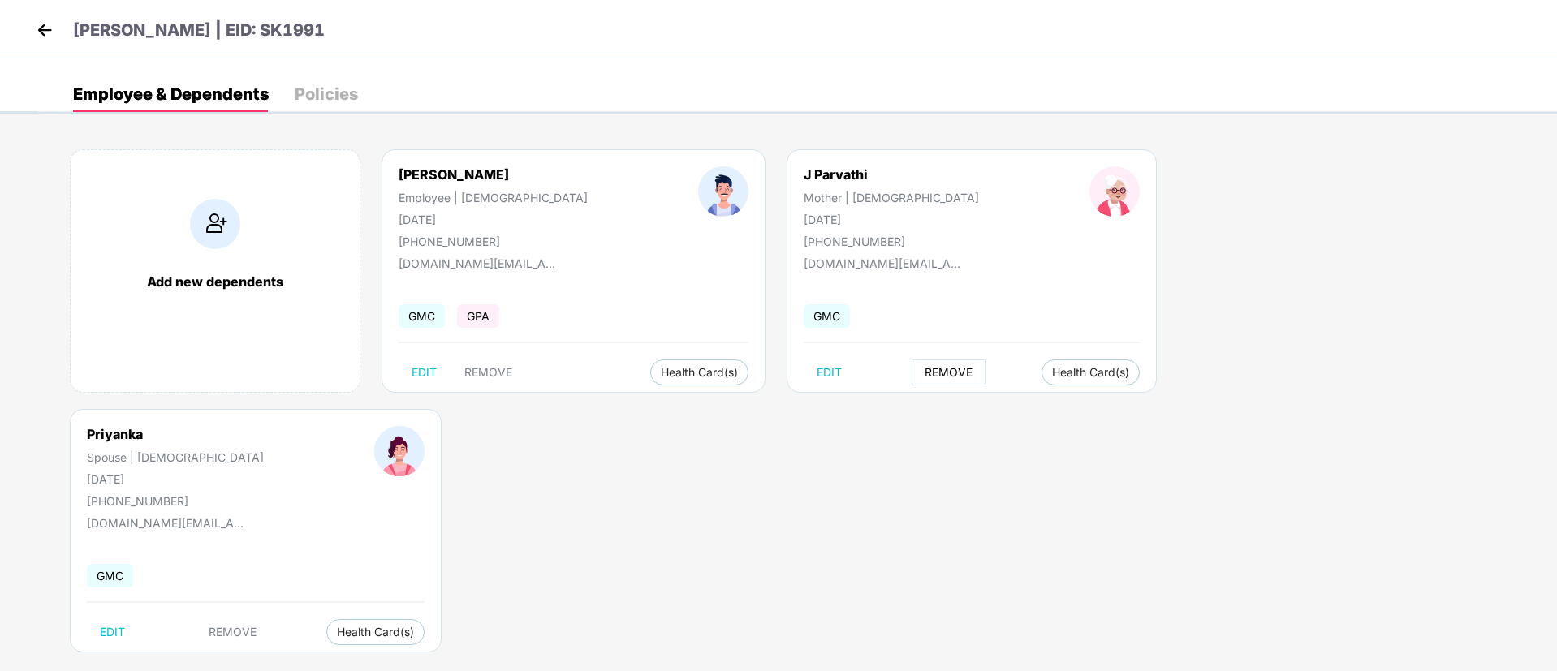
click at [924, 377] on span "REMOVE" at bounding box center [948, 372] width 48 height 13
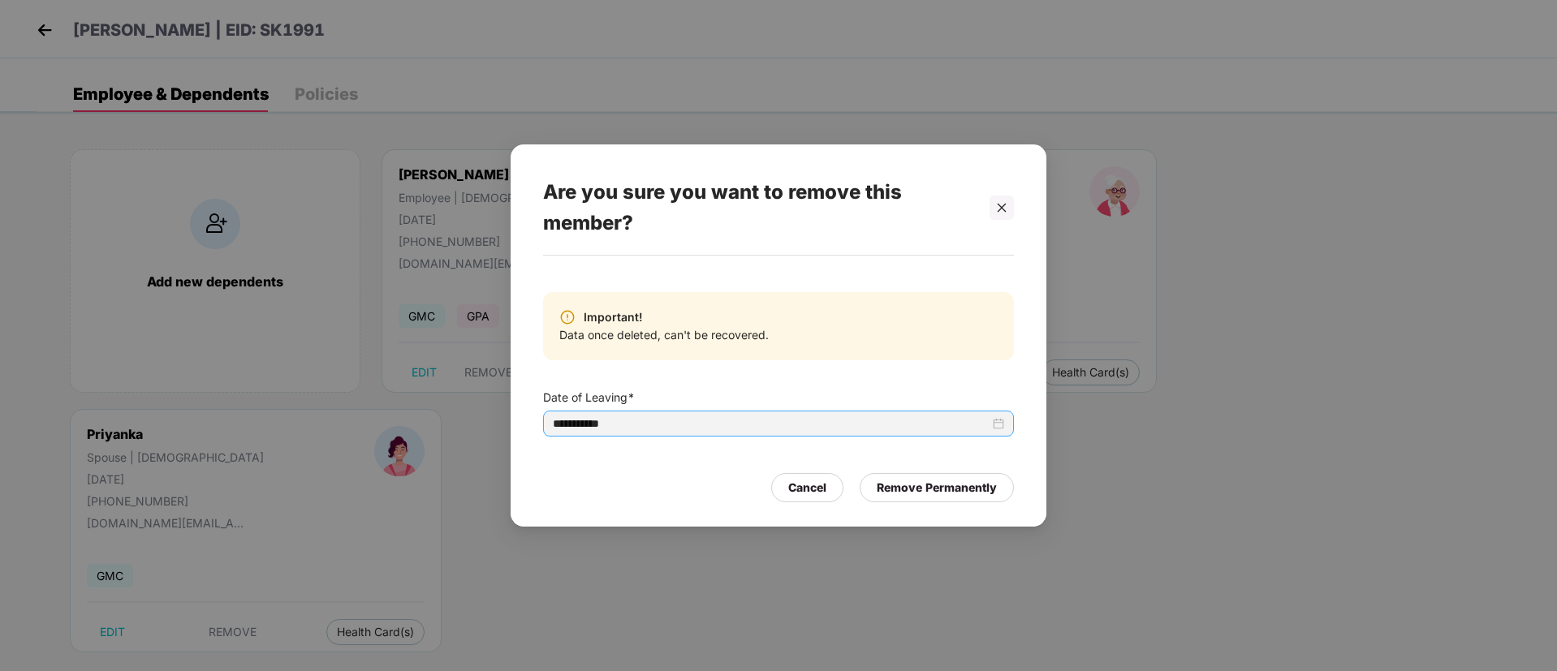
click at [738, 416] on input "**********" at bounding box center [771, 424] width 437 height 18
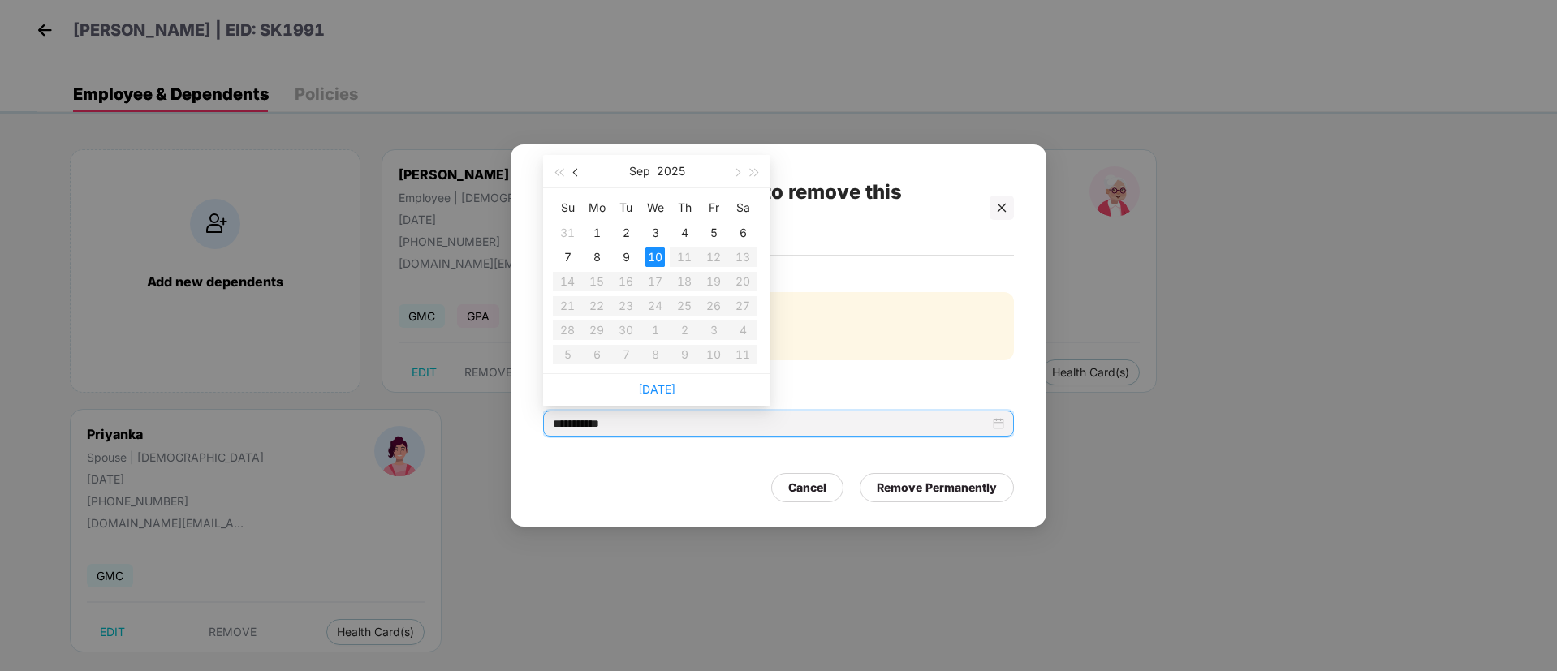
click at [584, 178] on button "button" at bounding box center [576, 171] width 18 height 32
type input "**********"
click at [626, 274] on div "12" at bounding box center [625, 281] width 19 height 19
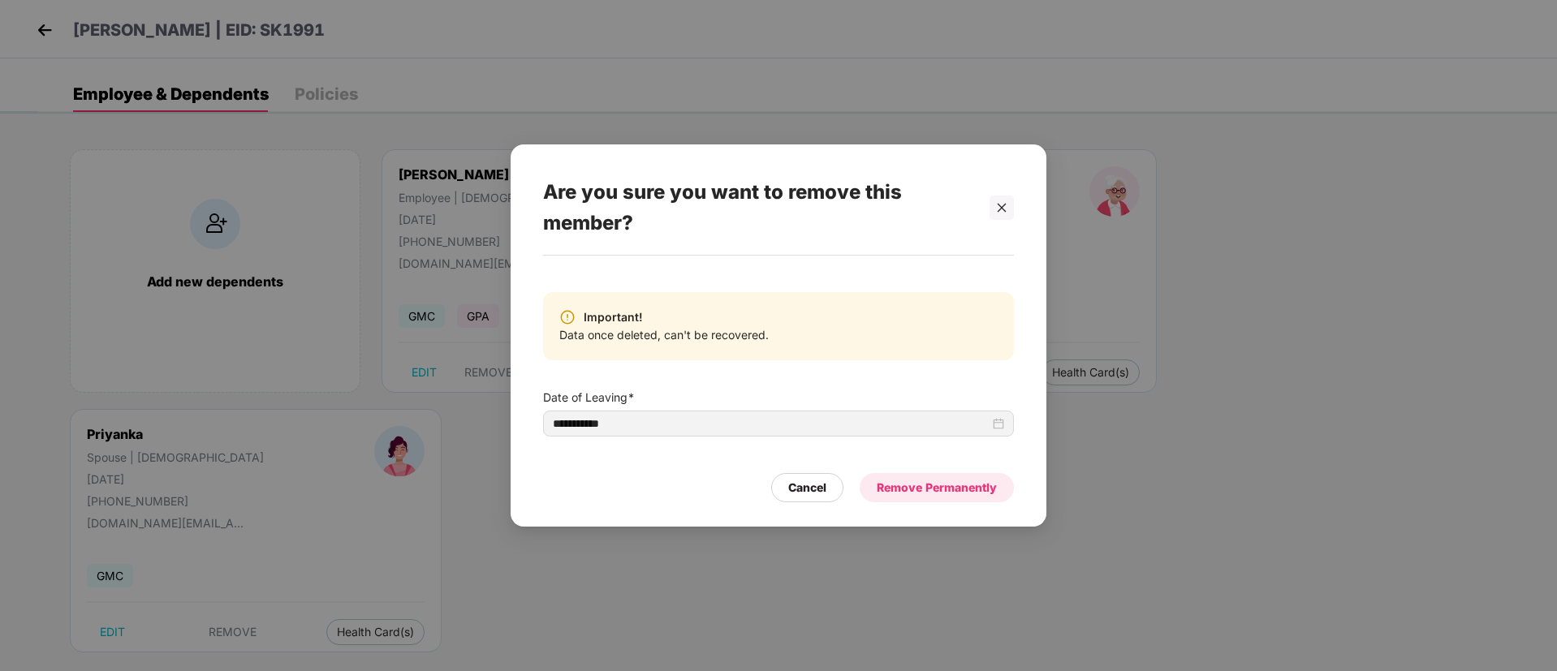
click at [955, 499] on div "Remove Permanently" at bounding box center [937, 487] width 154 height 29
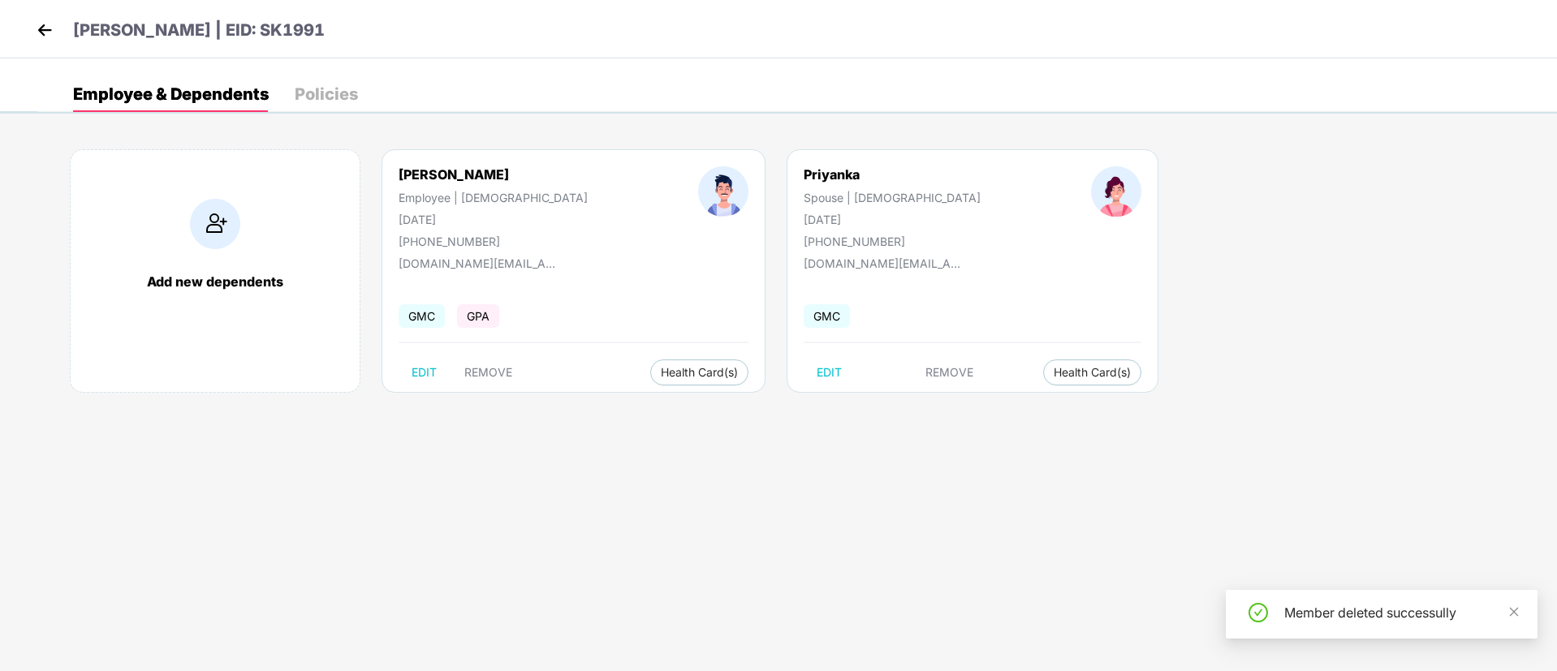
click at [948, 664] on body "[PERSON_NAME] | EID: SK1991 Employee & Dependents Policies Add new dependents […" at bounding box center [778, 335] width 1557 height 671
